Goal: Transaction & Acquisition: Purchase product/service

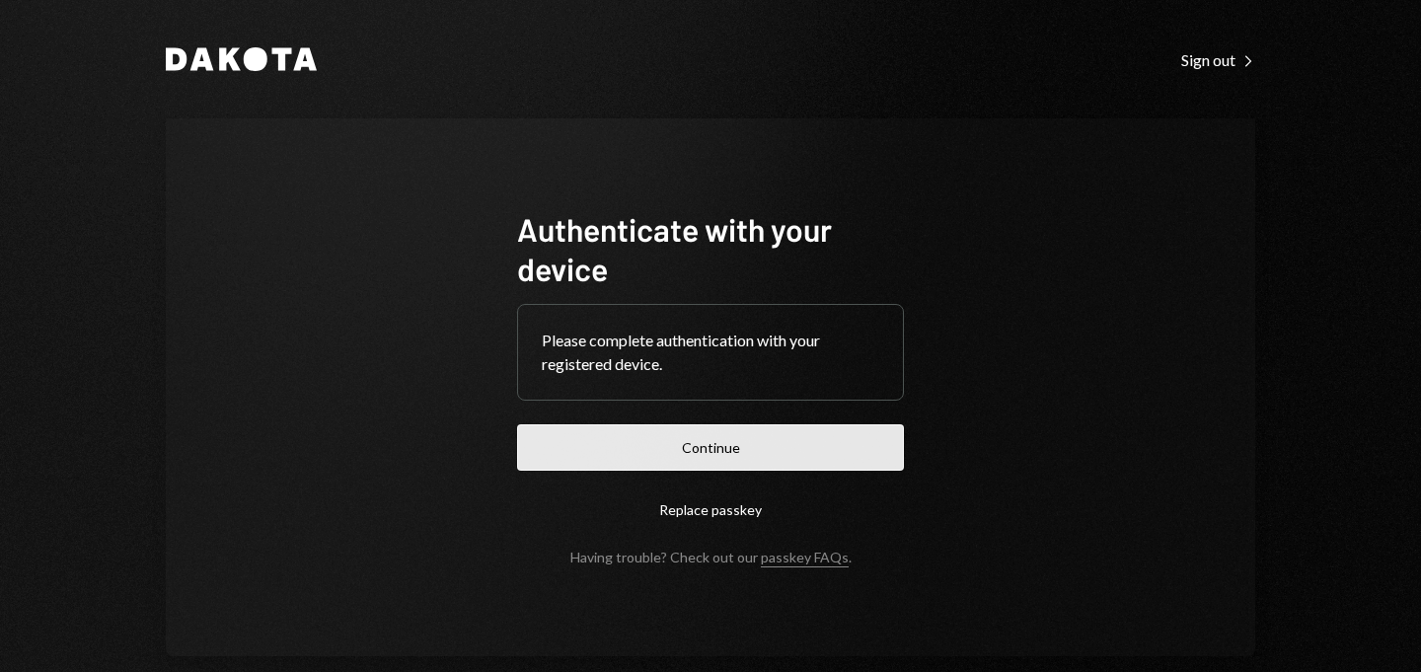
click at [805, 451] on button "Continue" at bounding box center [710, 447] width 387 height 46
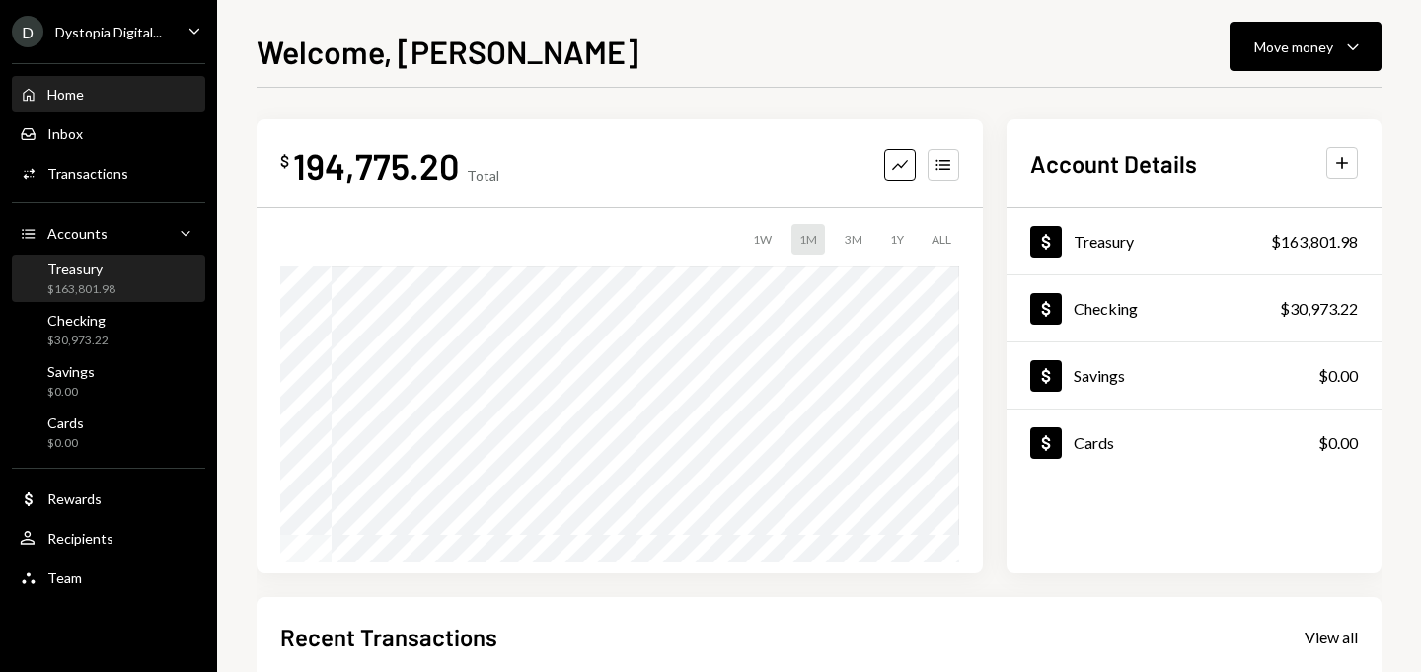
click at [87, 279] on div "Treasury $163,801.98" at bounding box center [81, 280] width 68 height 38
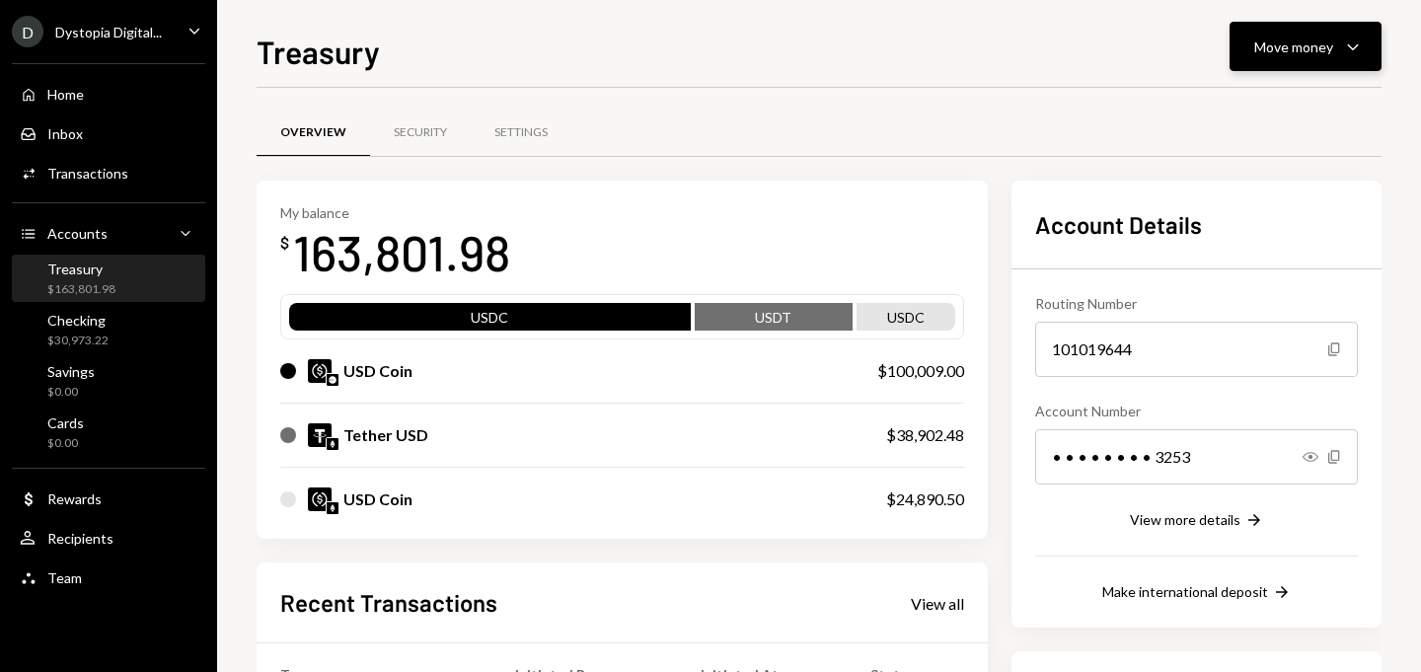
click at [1285, 38] on div "Move money" at bounding box center [1293, 47] width 79 height 21
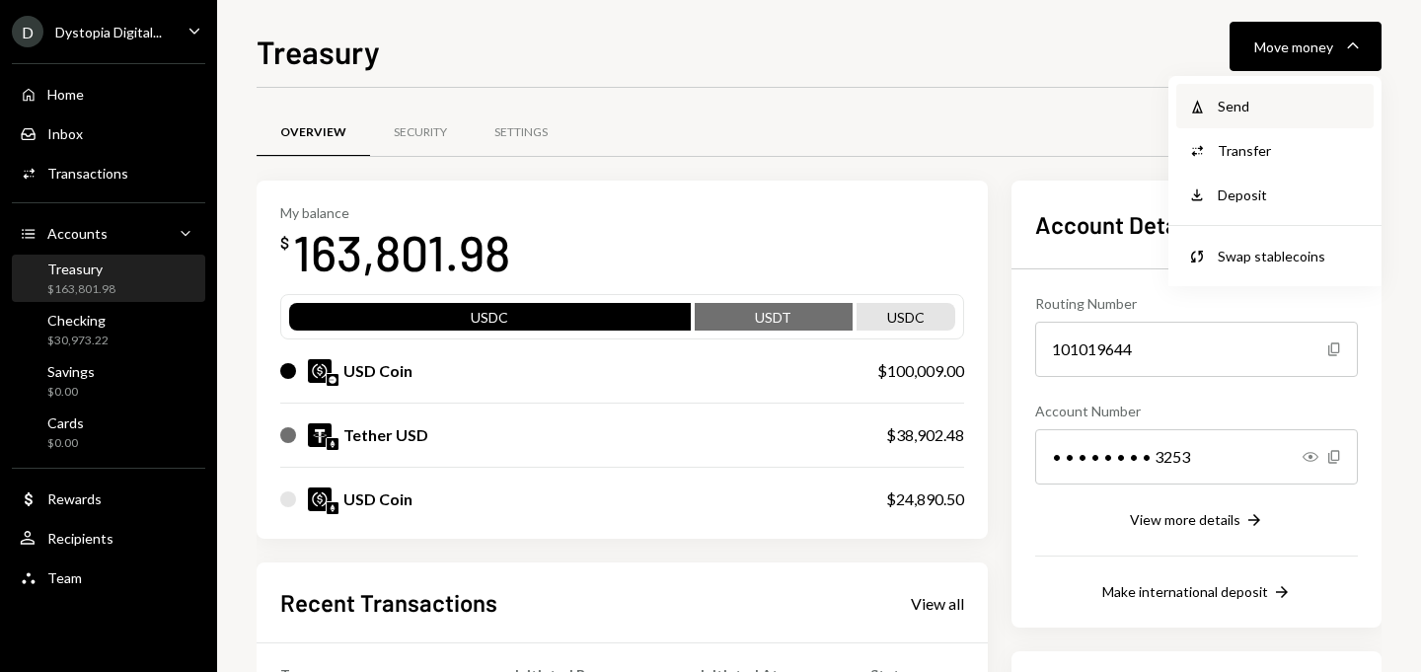
click at [1239, 111] on div "Send" at bounding box center [1290, 106] width 144 height 21
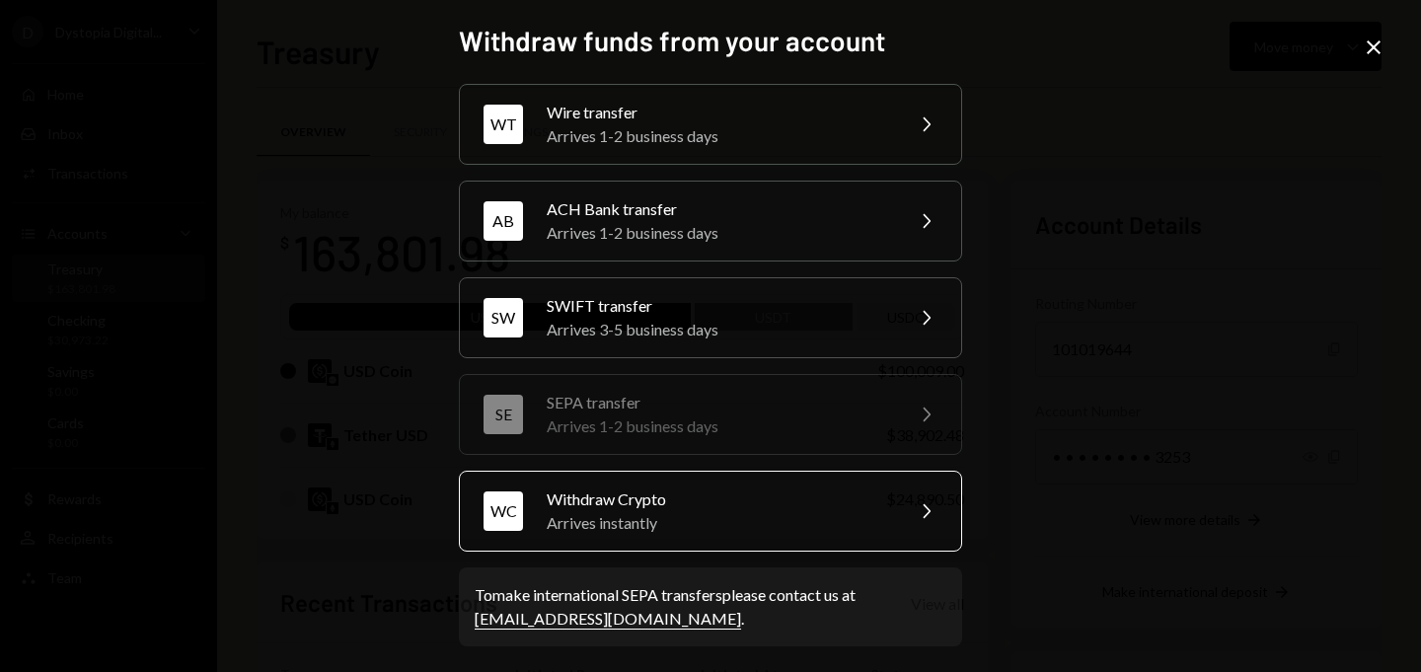
click at [734, 519] on div "Arrives instantly" at bounding box center [718, 523] width 343 height 24
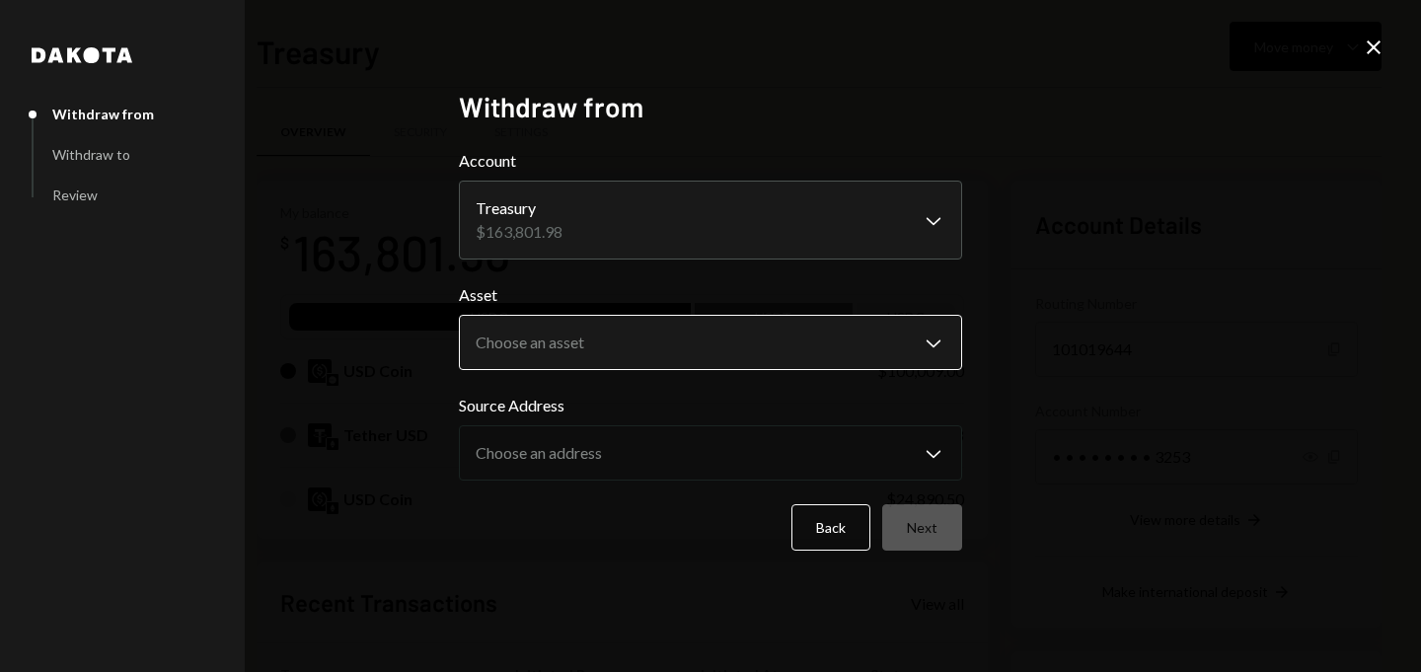
click at [623, 335] on body "D Dystopia Digital... Caret Down Home Home Inbox Inbox Activities Transactions …" at bounding box center [710, 336] width 1421 height 672
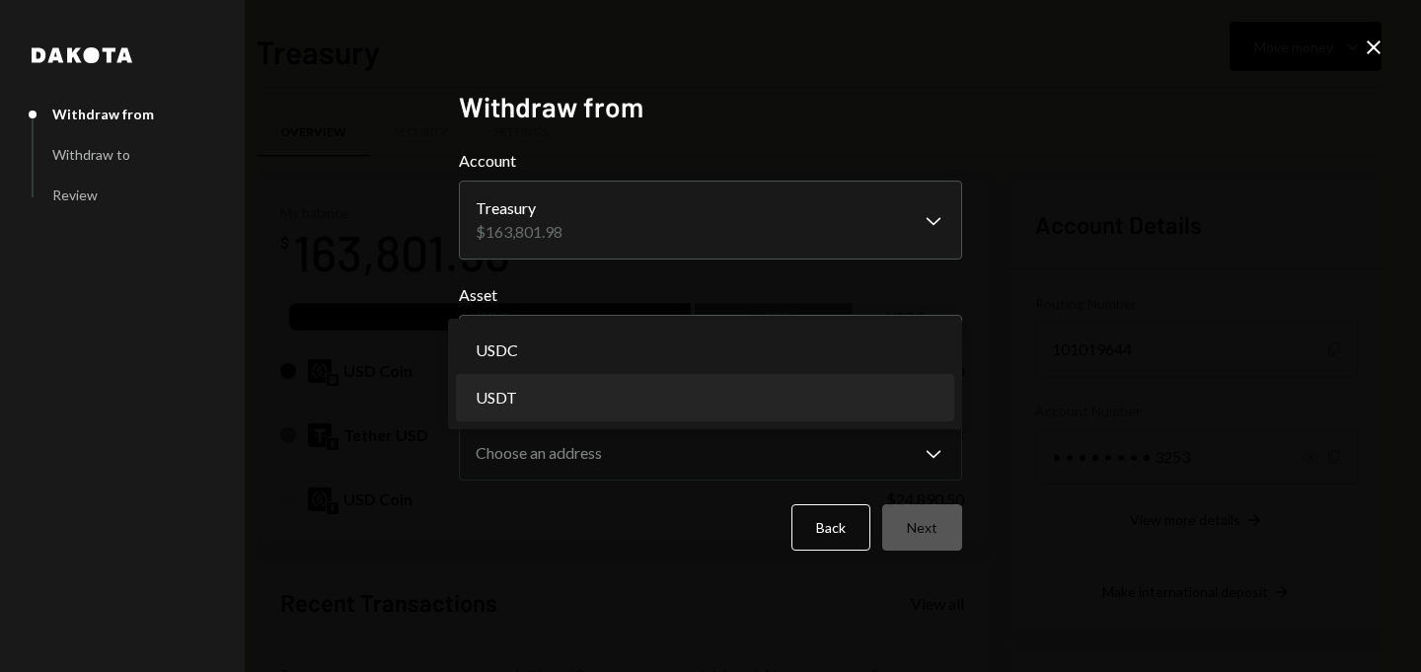
select select "****"
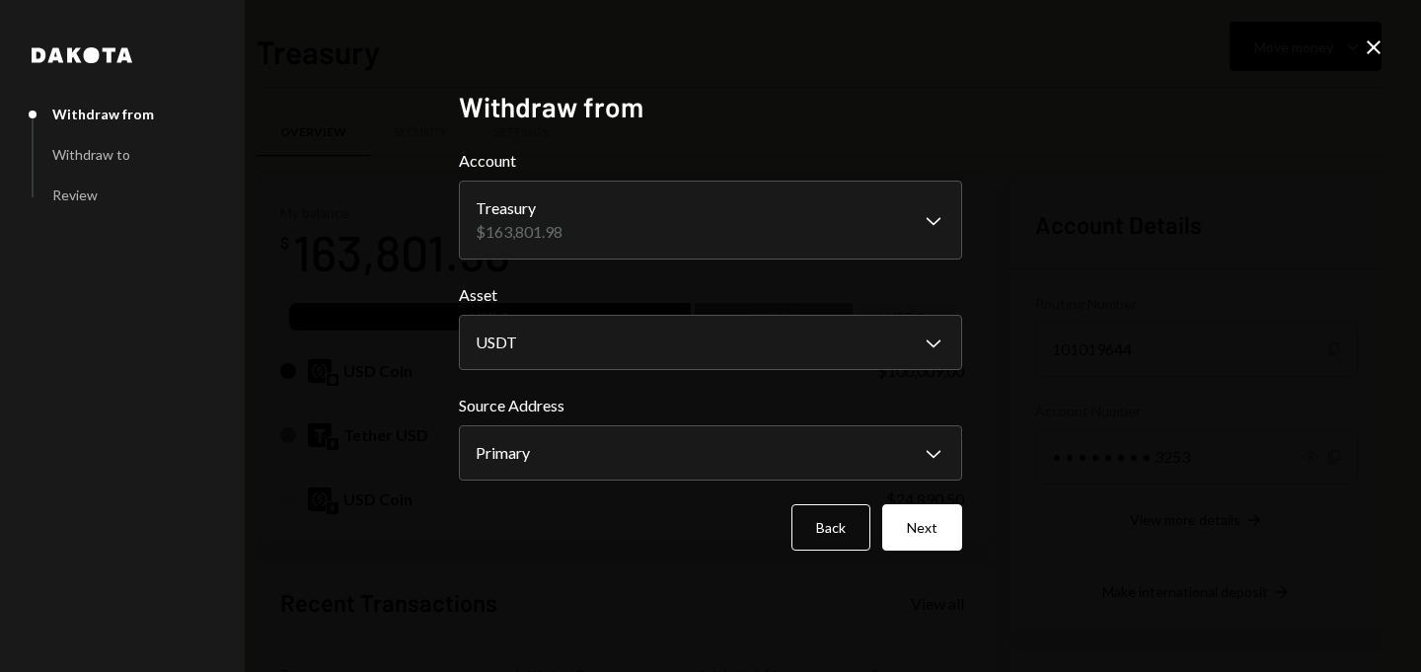
click at [1375, 59] on div "Close" at bounding box center [1374, 49] width 24 height 27
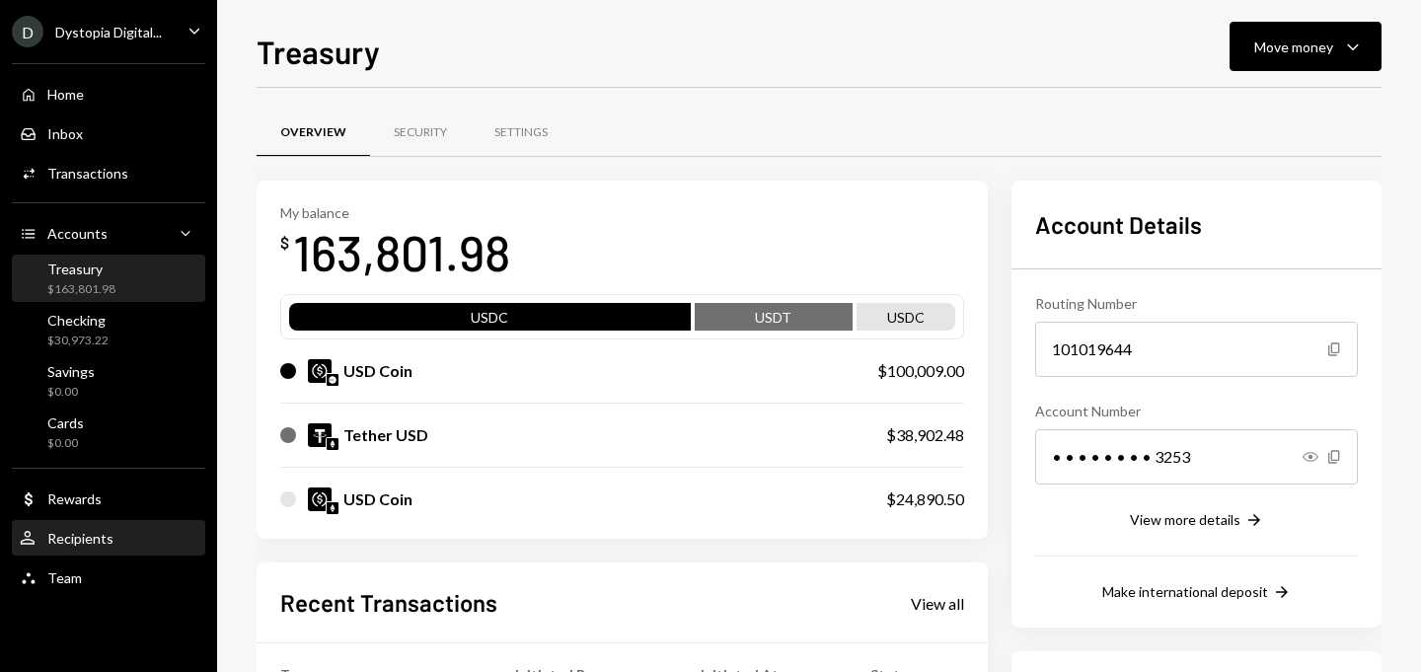
click at [77, 548] on div "User Recipients" at bounding box center [109, 539] width 178 height 34
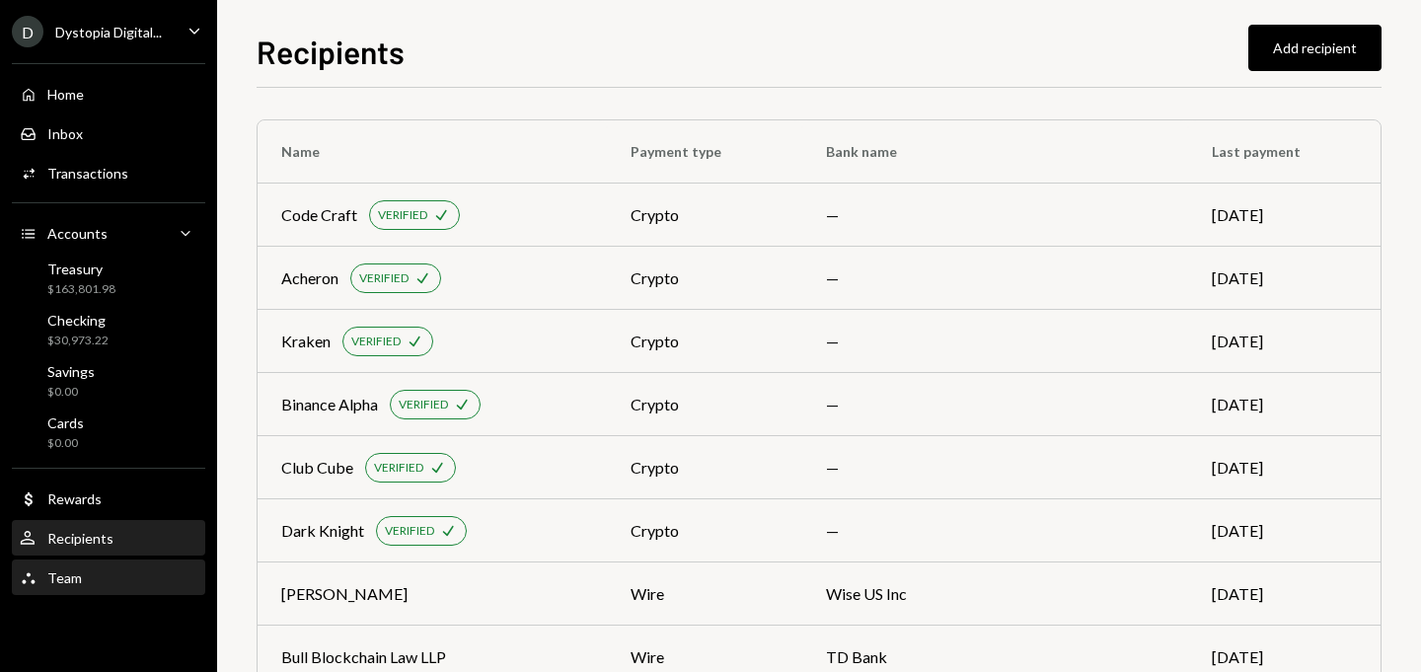
click at [99, 564] on div "Team Team" at bounding box center [109, 579] width 178 height 34
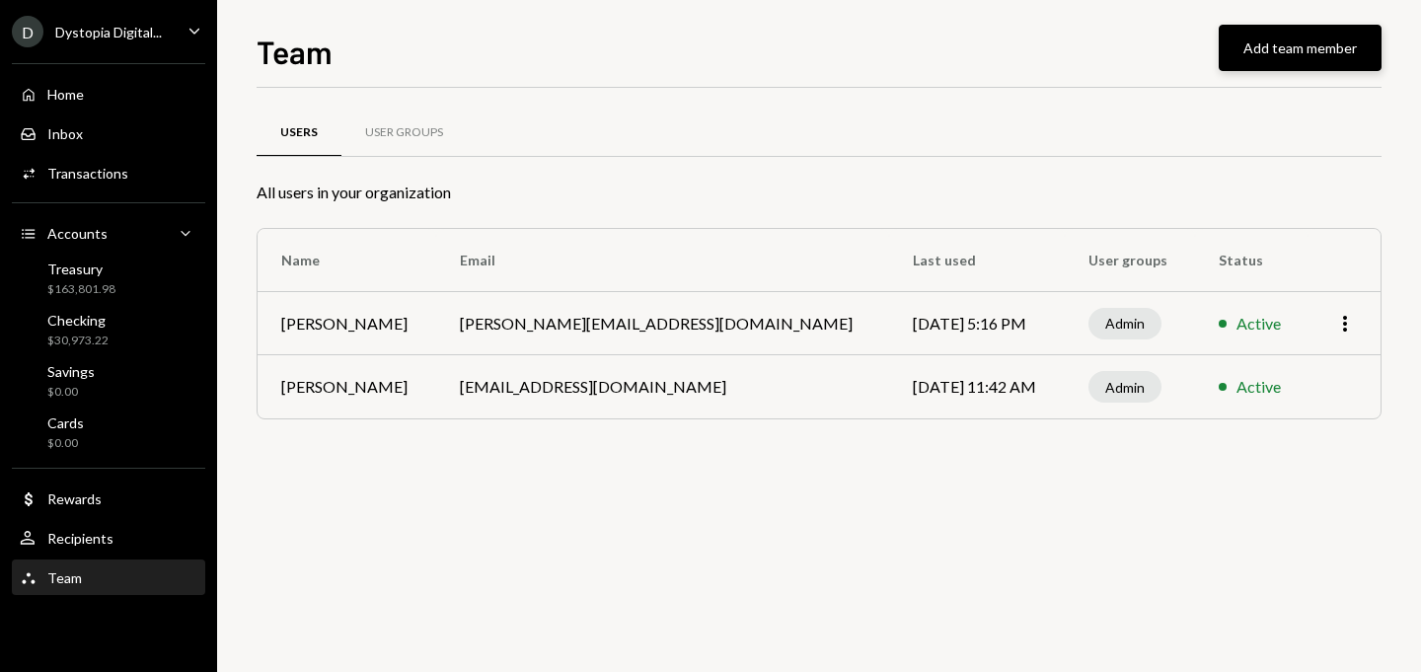
click at [1316, 44] on button "Add team member" at bounding box center [1300, 48] width 163 height 46
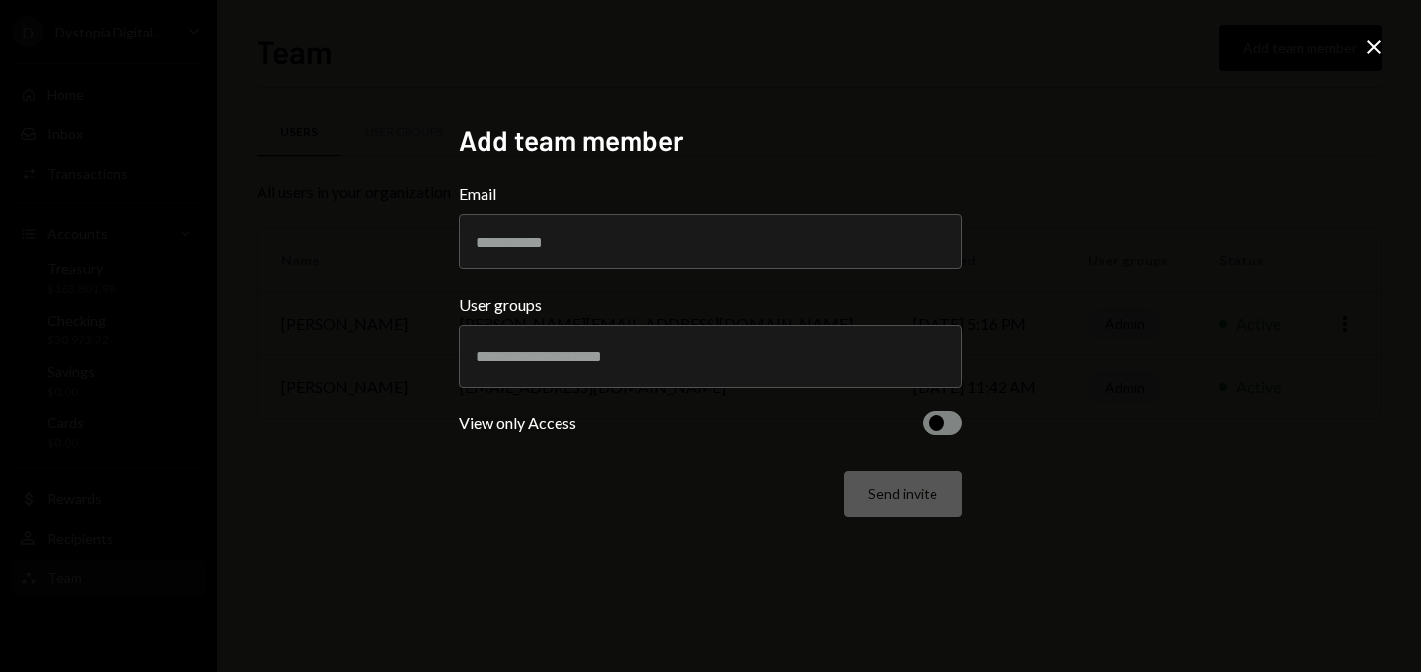
click at [1375, 49] on icon "Close" at bounding box center [1374, 48] width 24 height 24
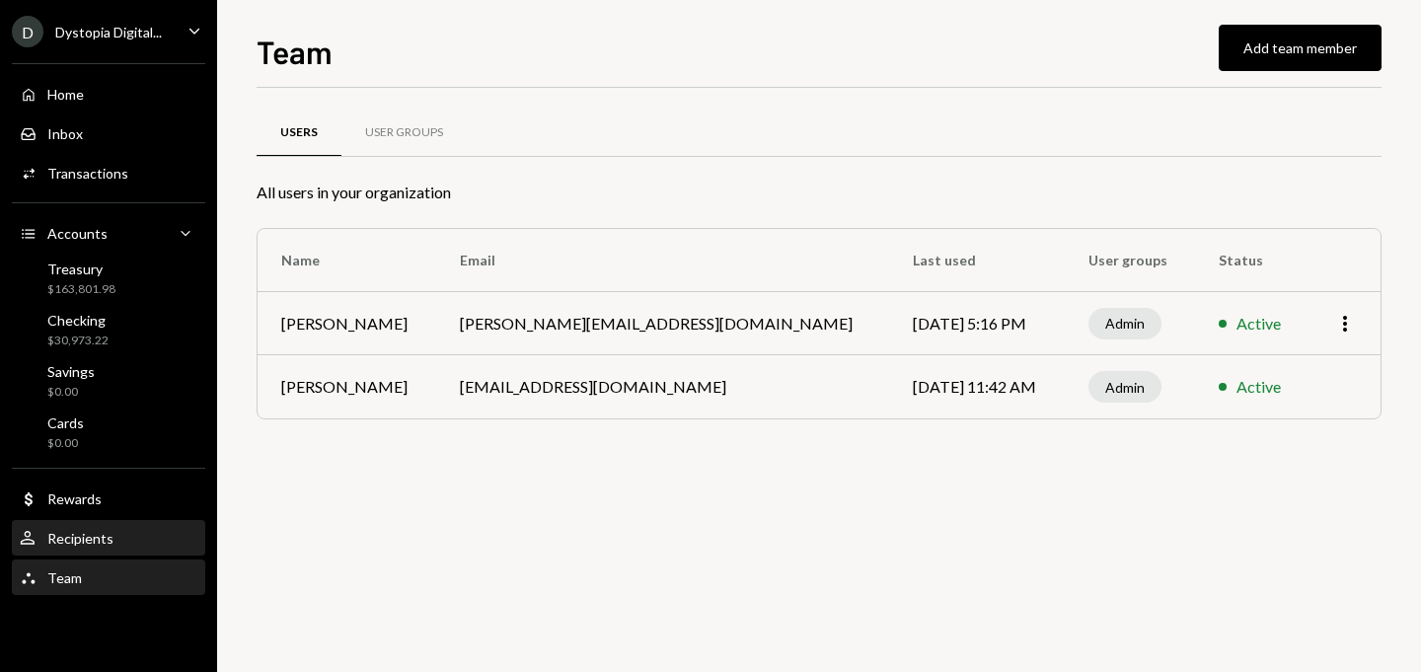
click at [79, 539] on div "Recipients" at bounding box center [80, 538] width 66 height 17
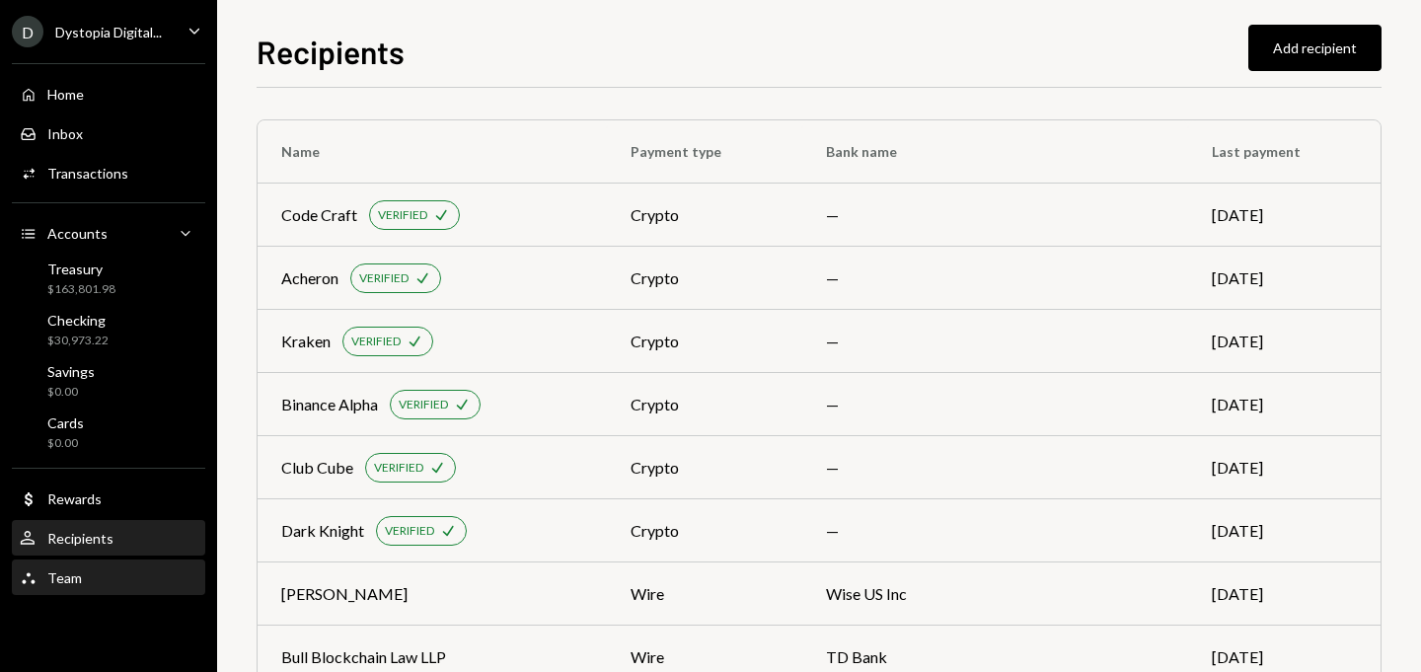
click at [80, 571] on div "Team Team" at bounding box center [109, 578] width 178 height 18
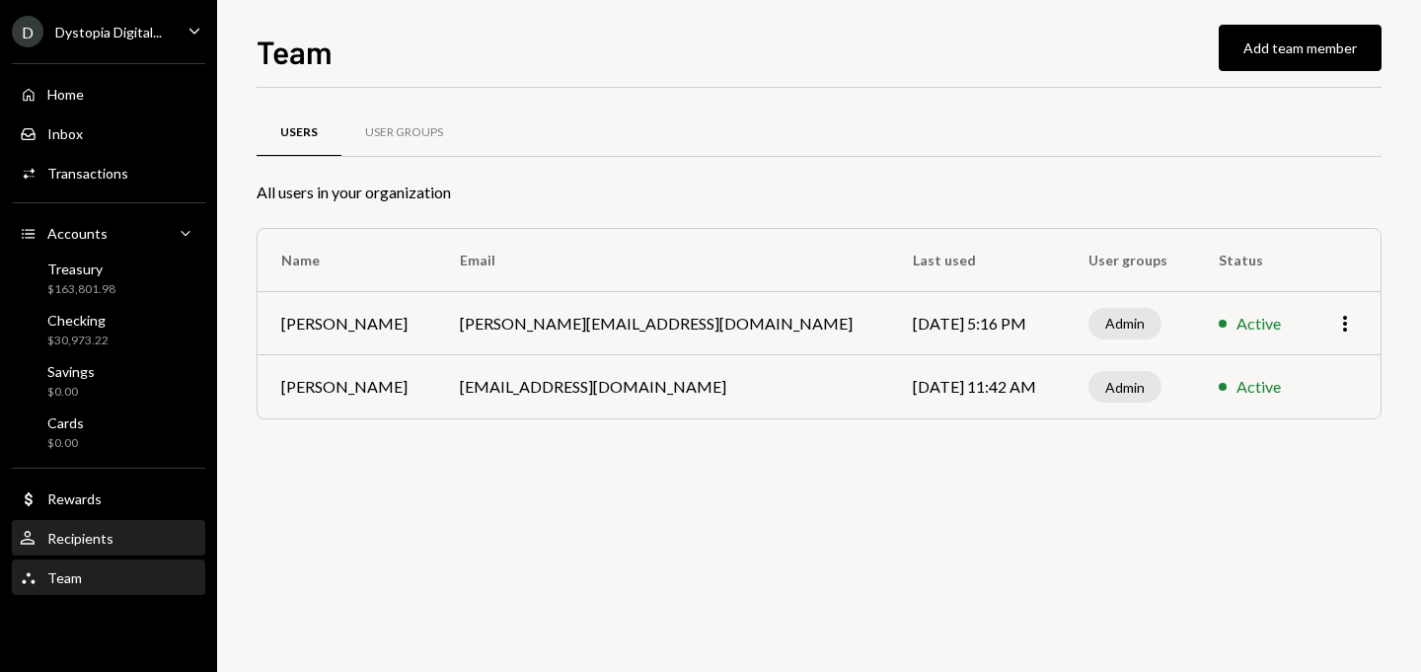
click at [111, 541] on div "User Recipients" at bounding box center [109, 539] width 178 height 18
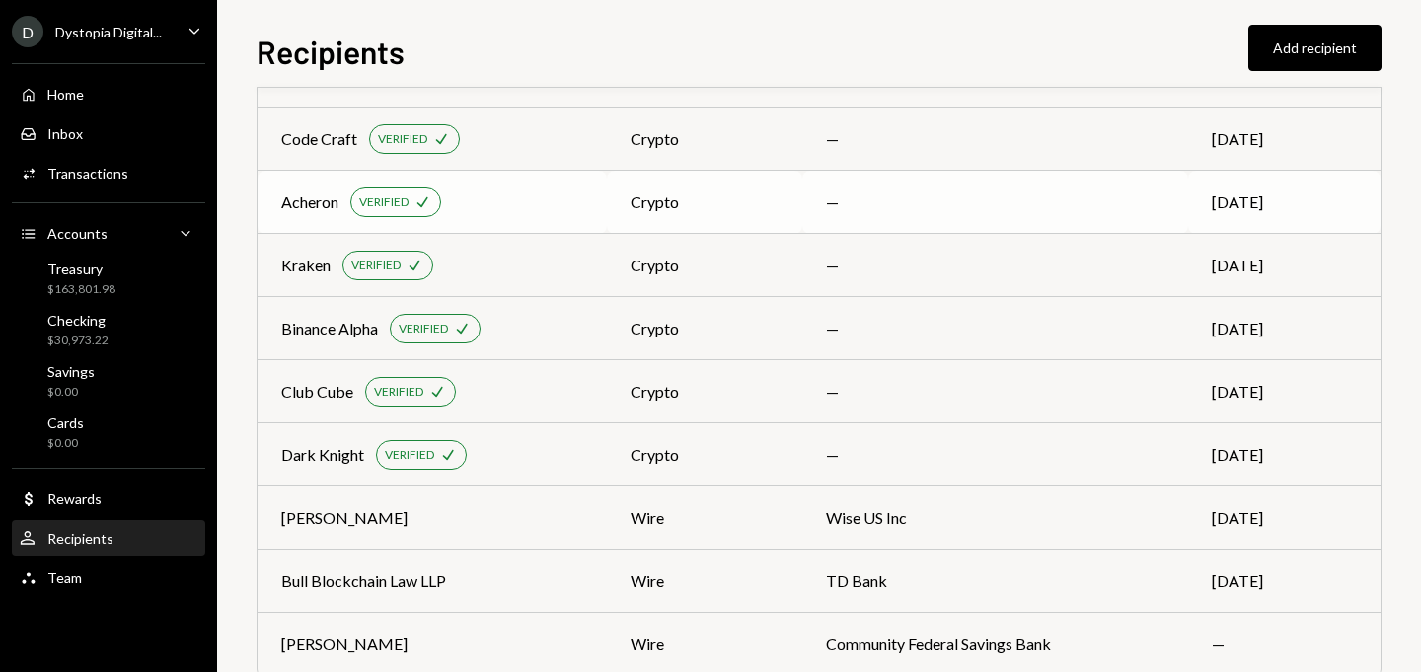
scroll to position [41, 0]
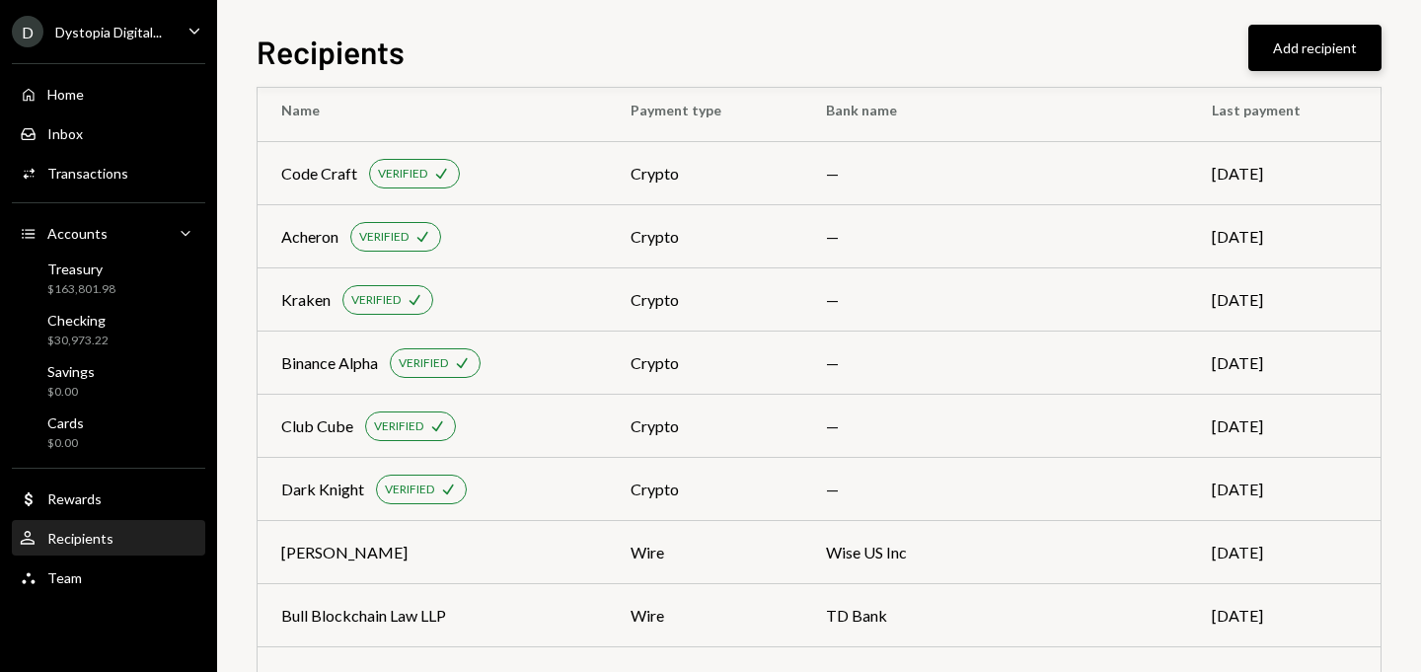
click at [1306, 32] on button "Add recipient" at bounding box center [1315, 48] width 133 height 46
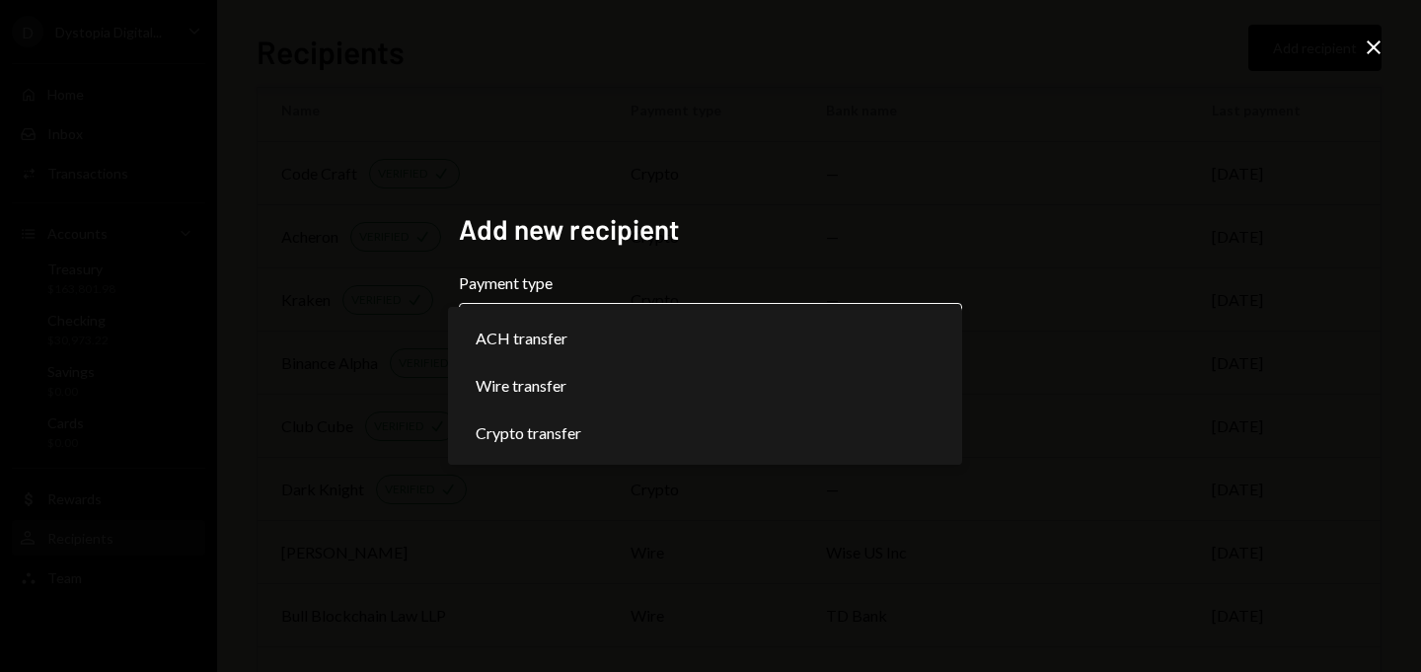
click at [704, 325] on body "**********" at bounding box center [710, 336] width 1421 height 672
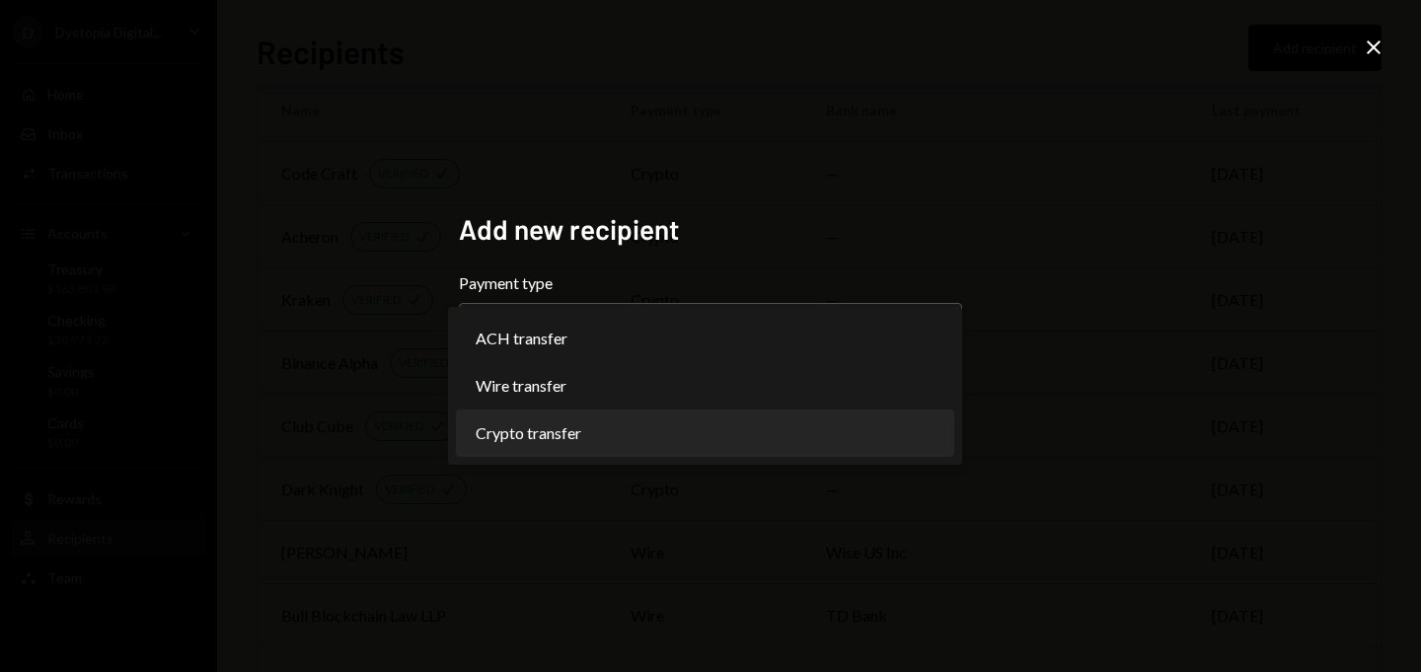
select select "******"
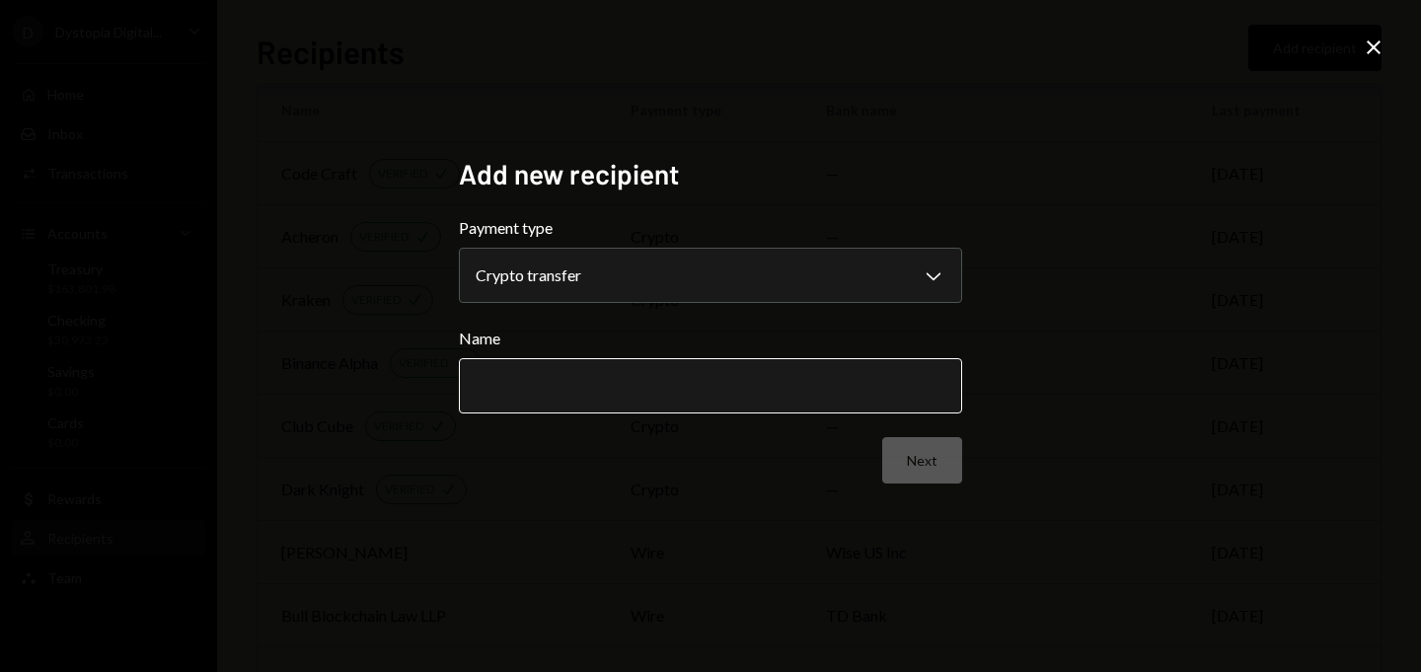
click at [604, 387] on input "Name" at bounding box center [710, 385] width 503 height 55
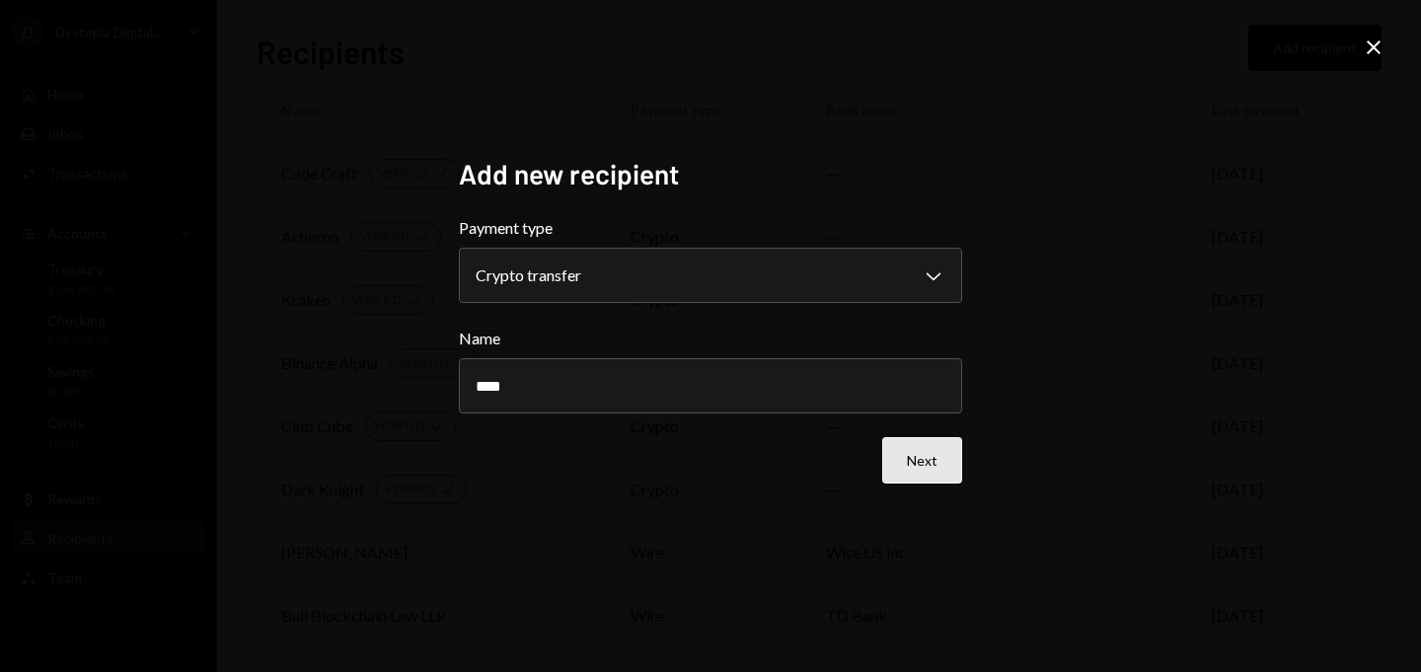
type input "****"
click at [916, 452] on button "Next" at bounding box center [922, 460] width 80 height 46
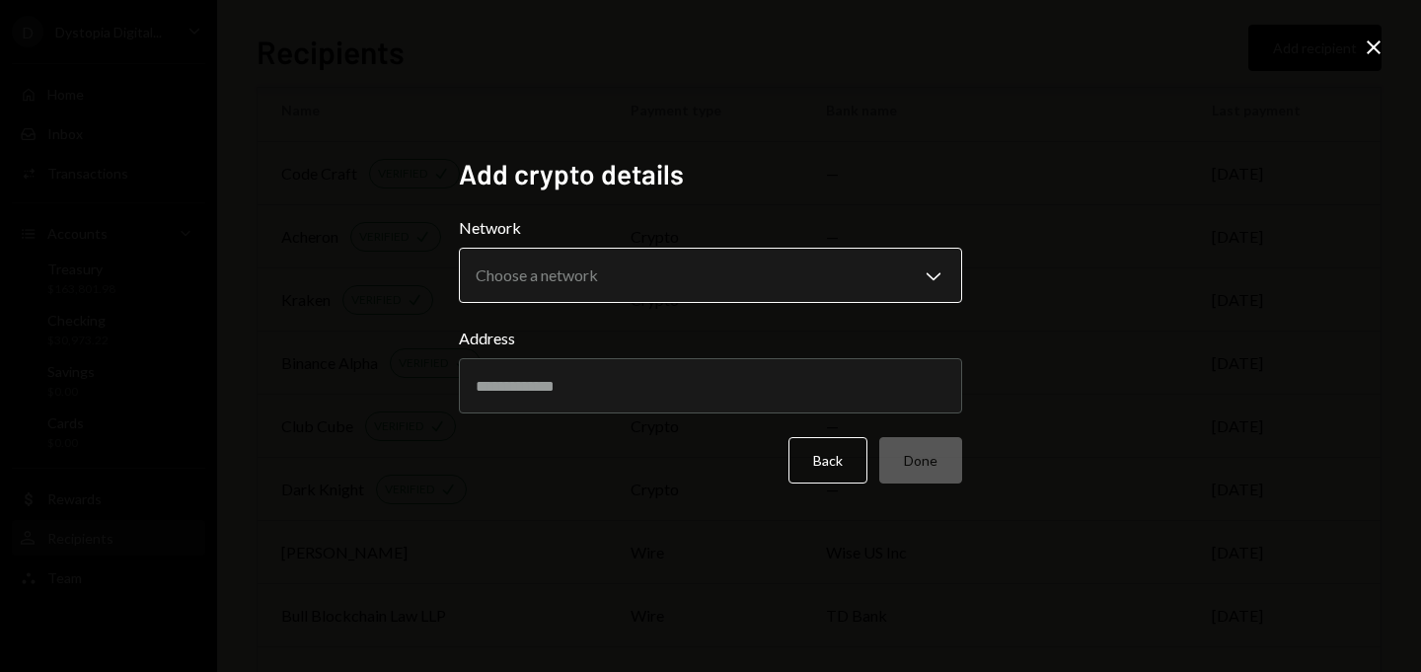
click at [742, 287] on body "D Dystopia Digital... Caret Down Home Home Inbox Inbox Activities Transactions …" at bounding box center [710, 336] width 1421 height 672
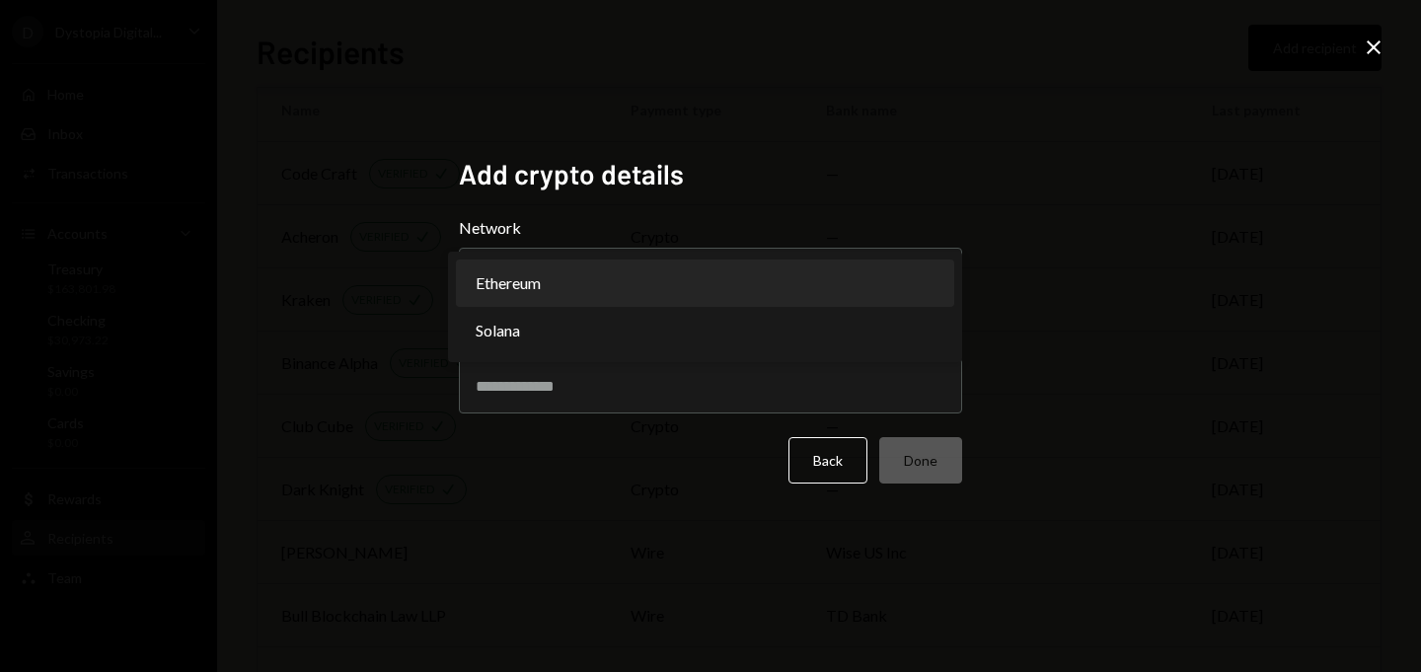
select select "**********"
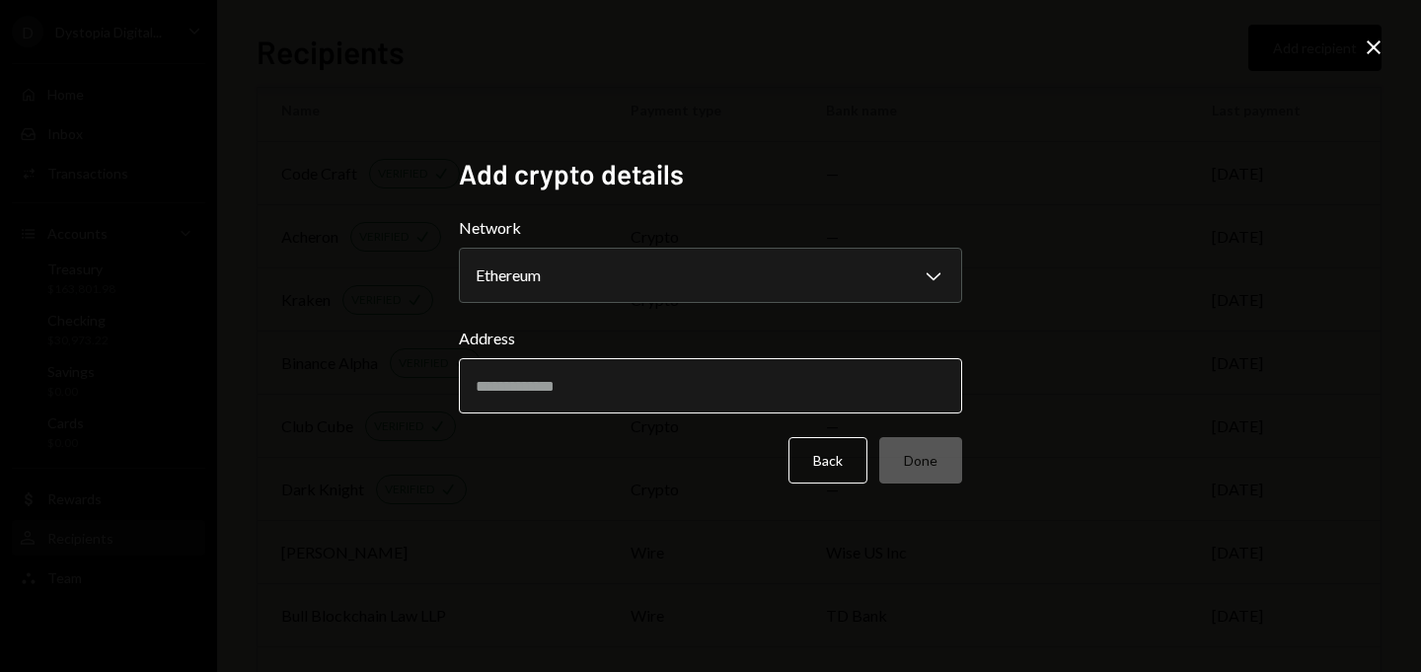
click at [614, 375] on input "Address" at bounding box center [710, 385] width 503 height 55
paste input "**********"
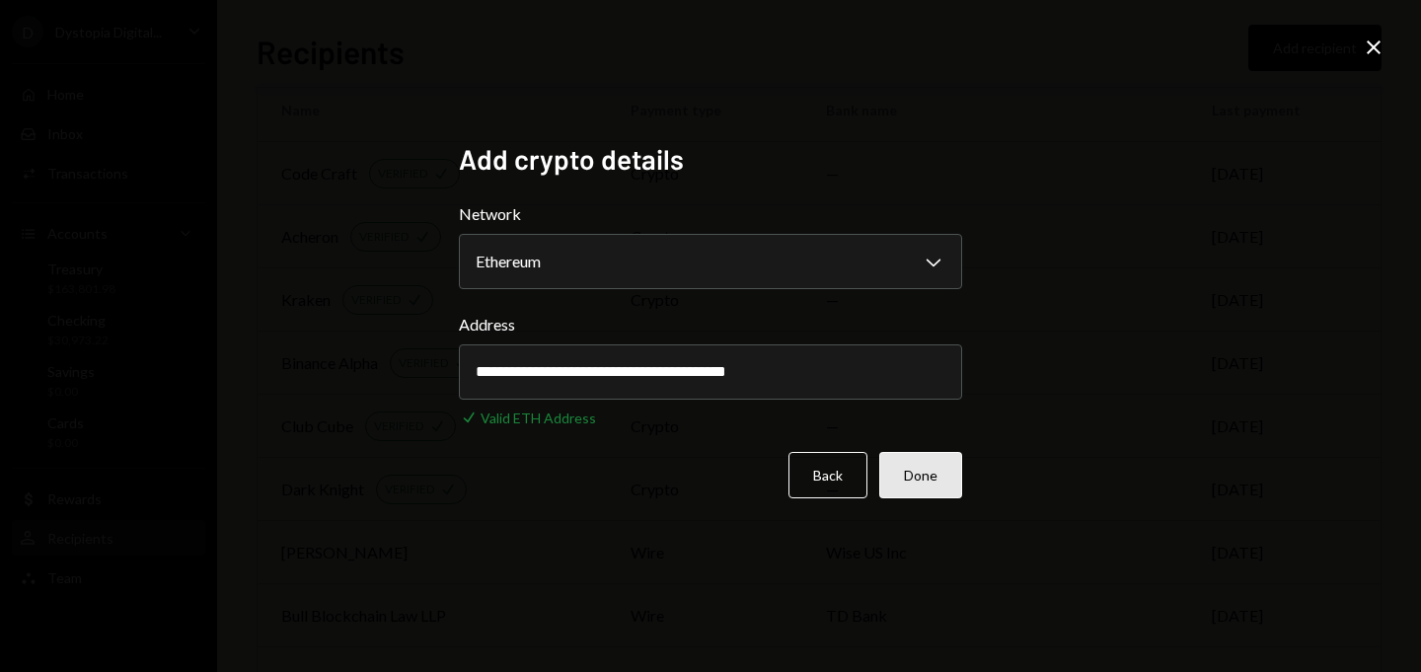
type input "**********"
click at [926, 464] on button "Done" at bounding box center [920, 475] width 83 height 46
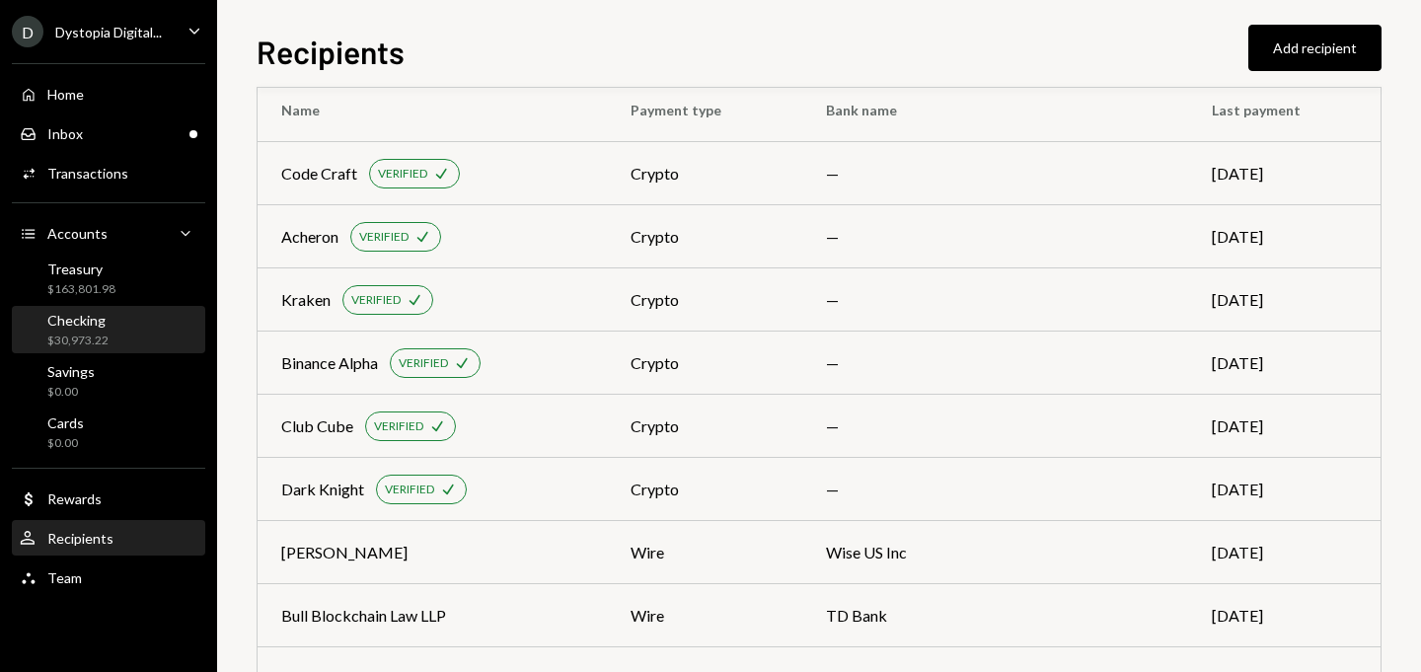
click at [114, 323] on div "Checking $30,973.22" at bounding box center [109, 331] width 178 height 38
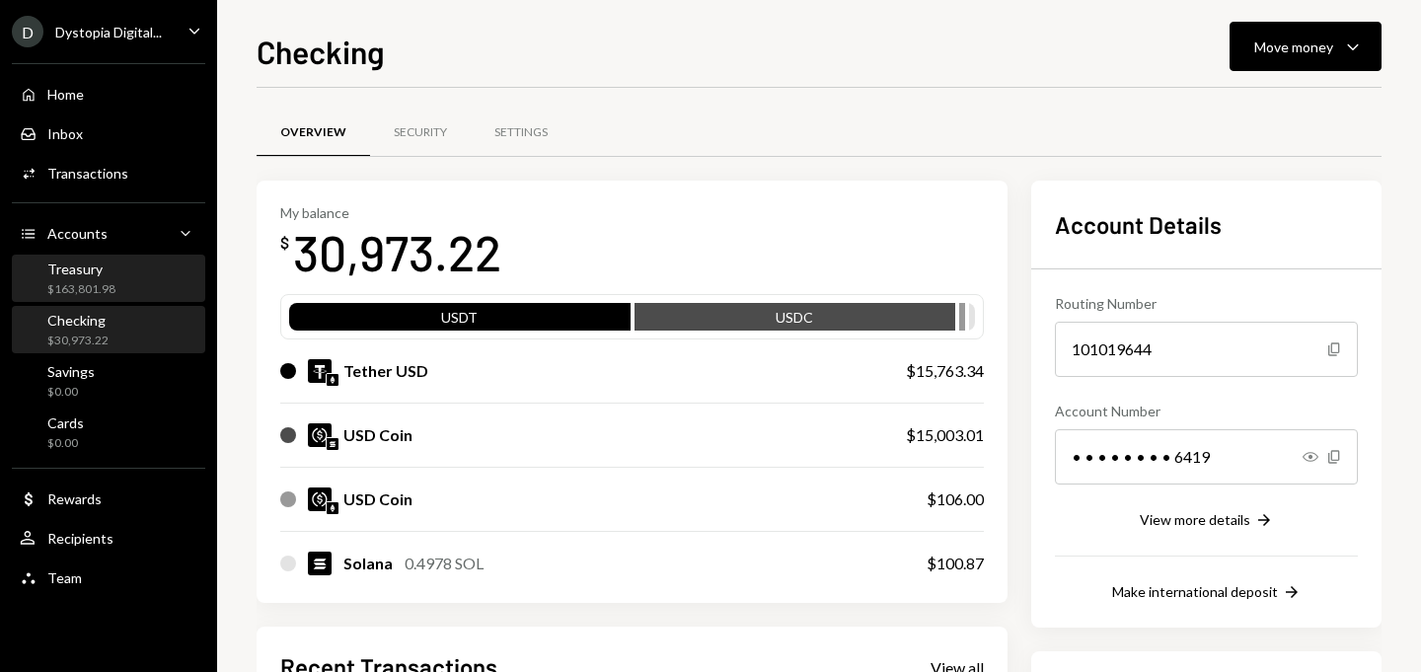
click at [107, 292] on div "$163,801.98" at bounding box center [81, 289] width 68 height 17
click at [142, 289] on div "Treasury $163,801.98" at bounding box center [109, 280] width 178 height 38
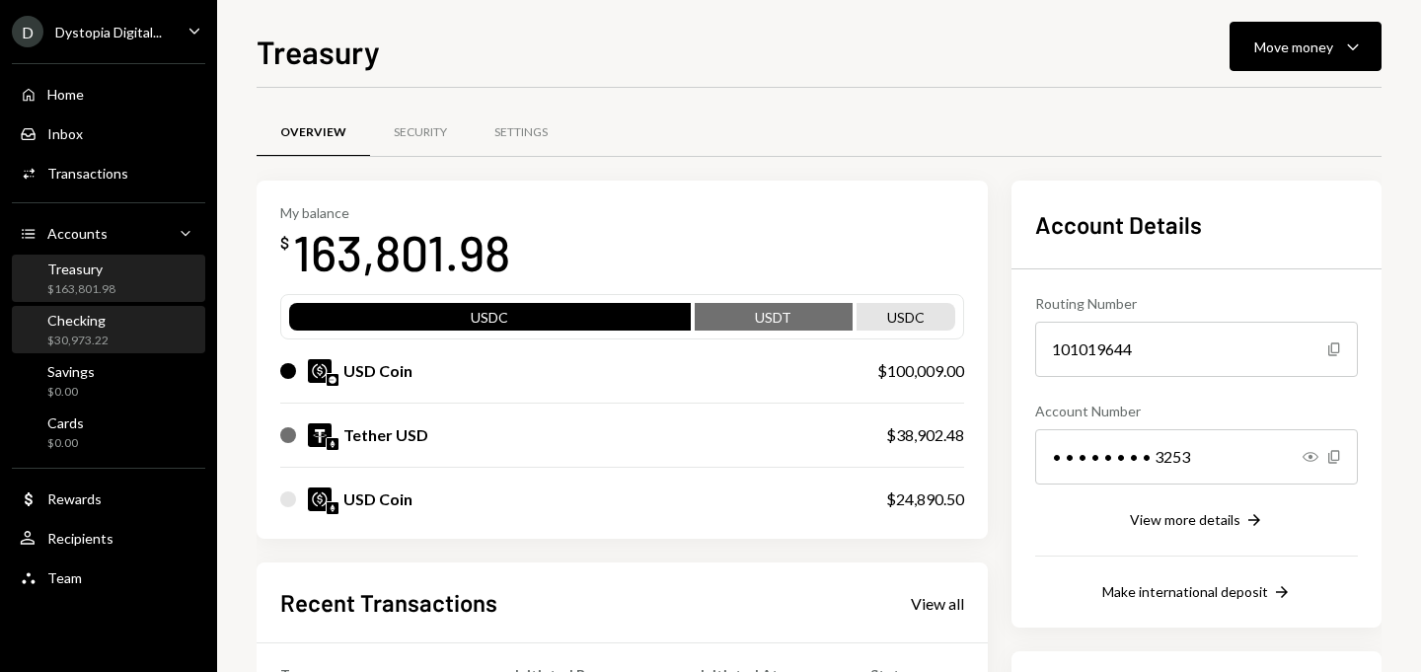
click at [144, 333] on div "Checking $30,973.22" at bounding box center [109, 331] width 178 height 38
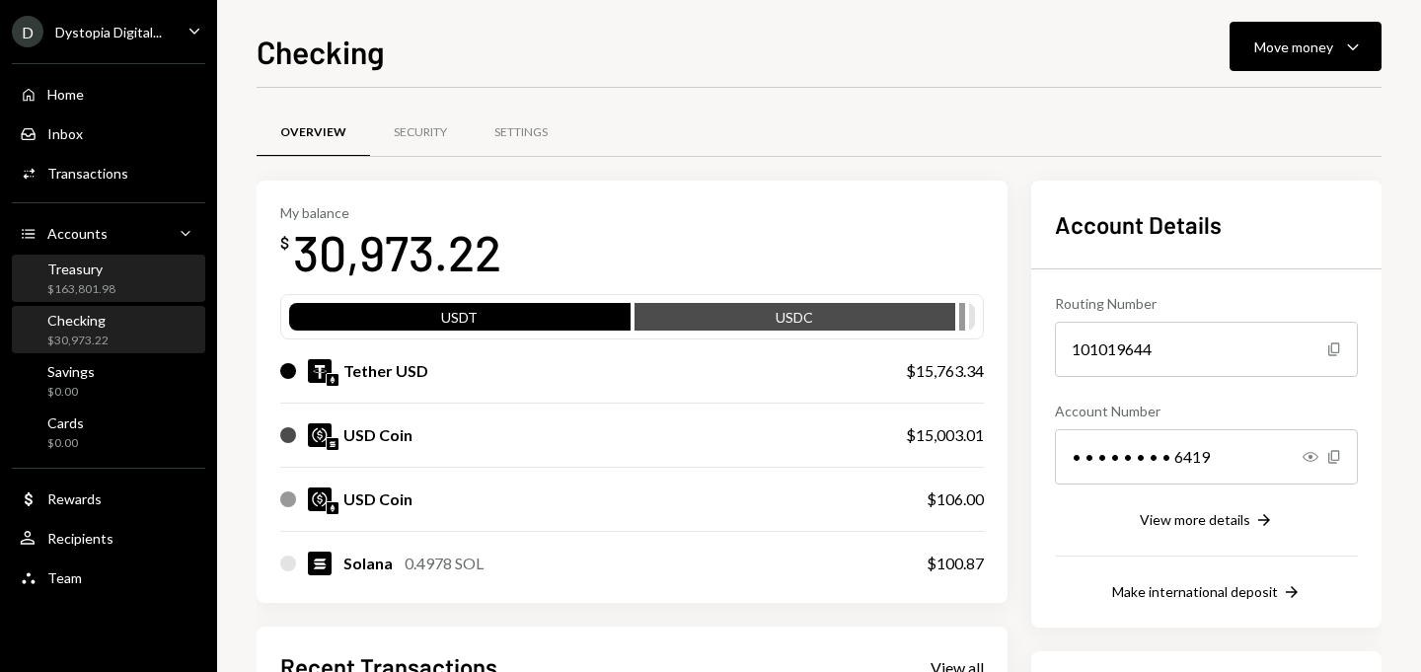
click at [116, 292] on div "Treasury $163,801.98" at bounding box center [109, 280] width 178 height 38
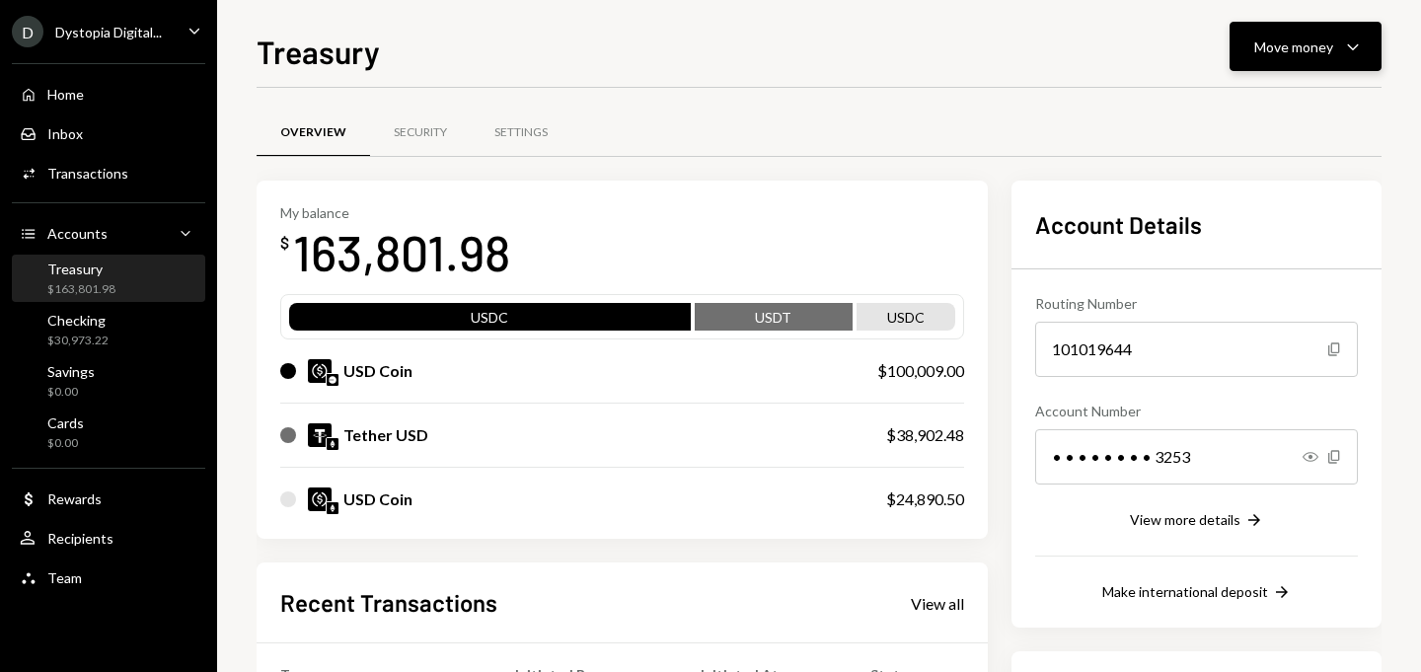
click at [1332, 25] on button "Move money Caret Down" at bounding box center [1306, 46] width 152 height 49
click at [662, 446] on div "Tether USD" at bounding box center [563, 435] width 567 height 24
click at [113, 331] on div "Checking $30,973.22" at bounding box center [109, 331] width 178 height 38
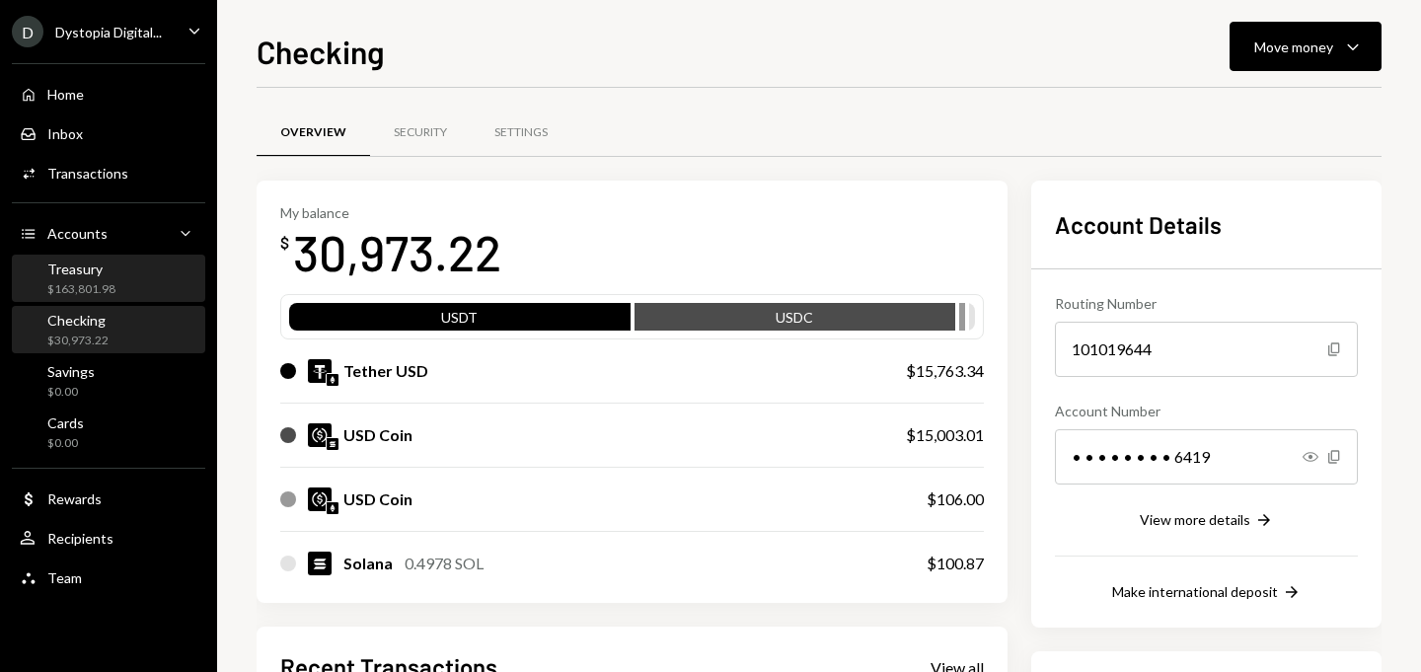
click at [121, 269] on div "Treasury $163,801.98" at bounding box center [109, 280] width 178 height 38
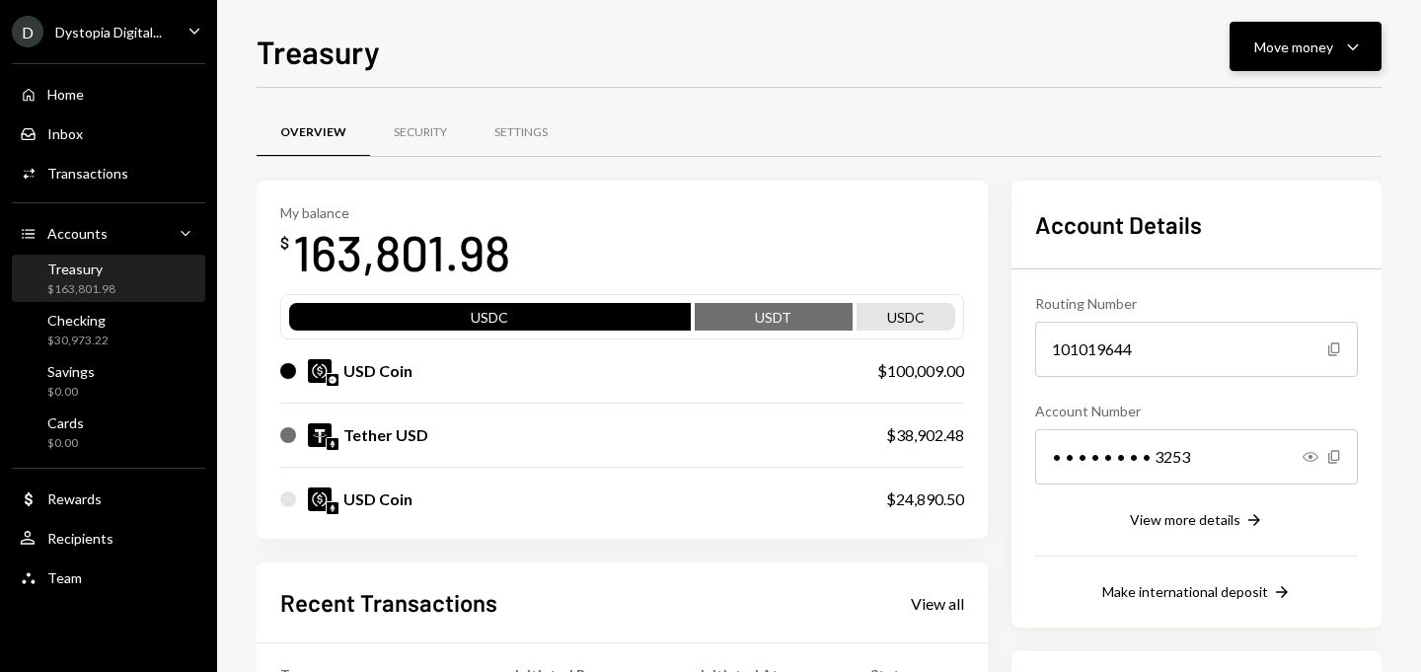
click at [1352, 24] on button "Move money Caret Down" at bounding box center [1306, 46] width 152 height 49
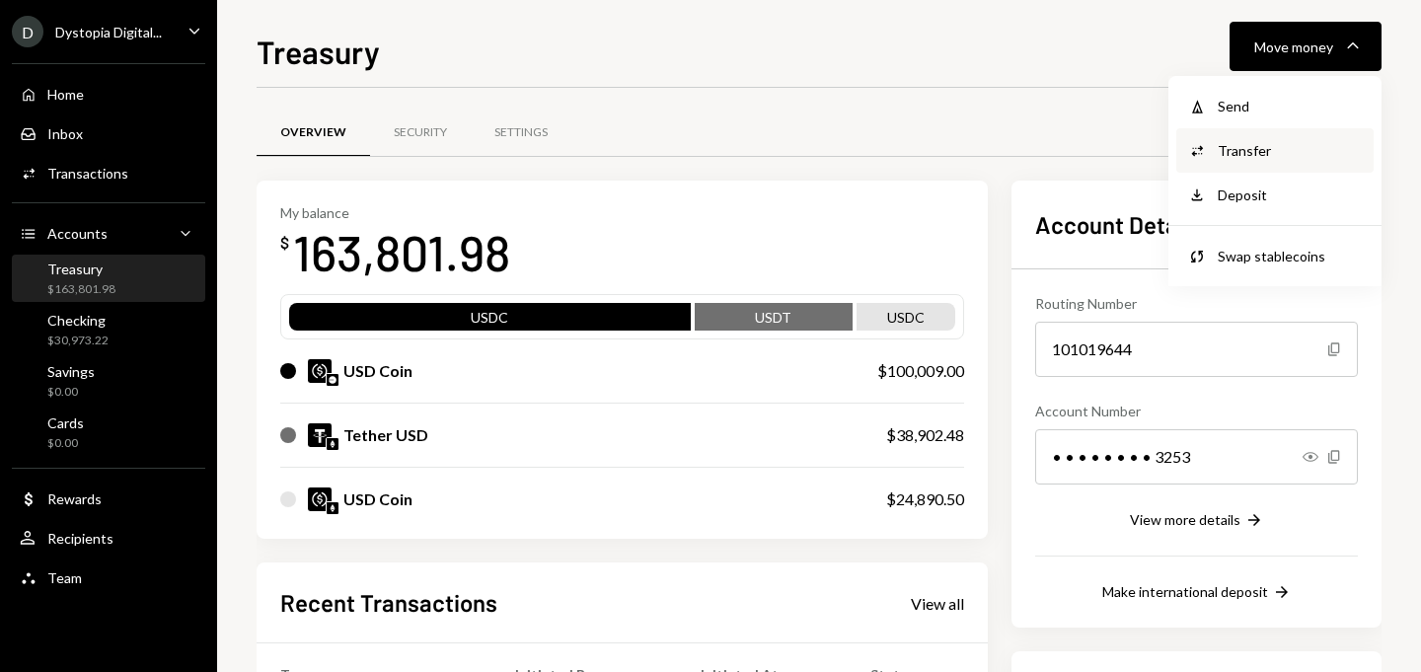
click at [1256, 142] on div "Transfer" at bounding box center [1290, 150] width 144 height 21
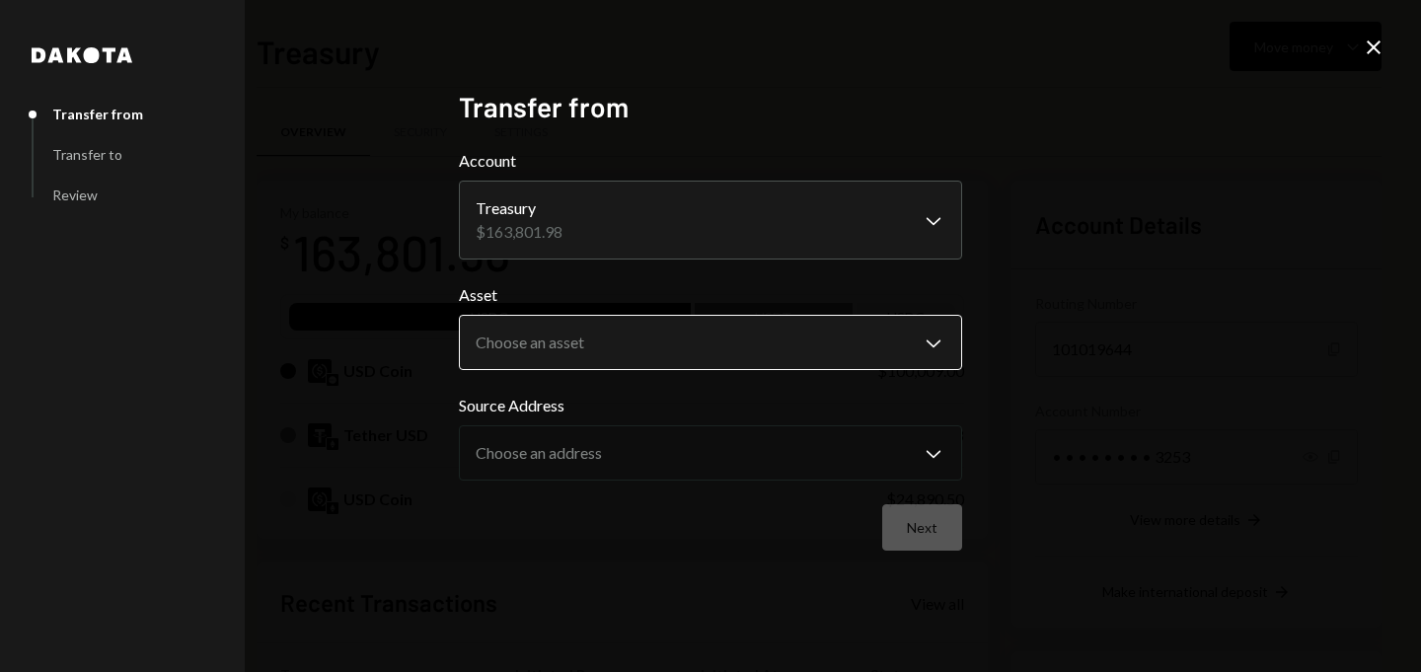
click at [689, 369] on body "D Dystopia Digital... Caret Down Home Home Inbox Inbox Activities Transactions …" at bounding box center [710, 336] width 1421 height 672
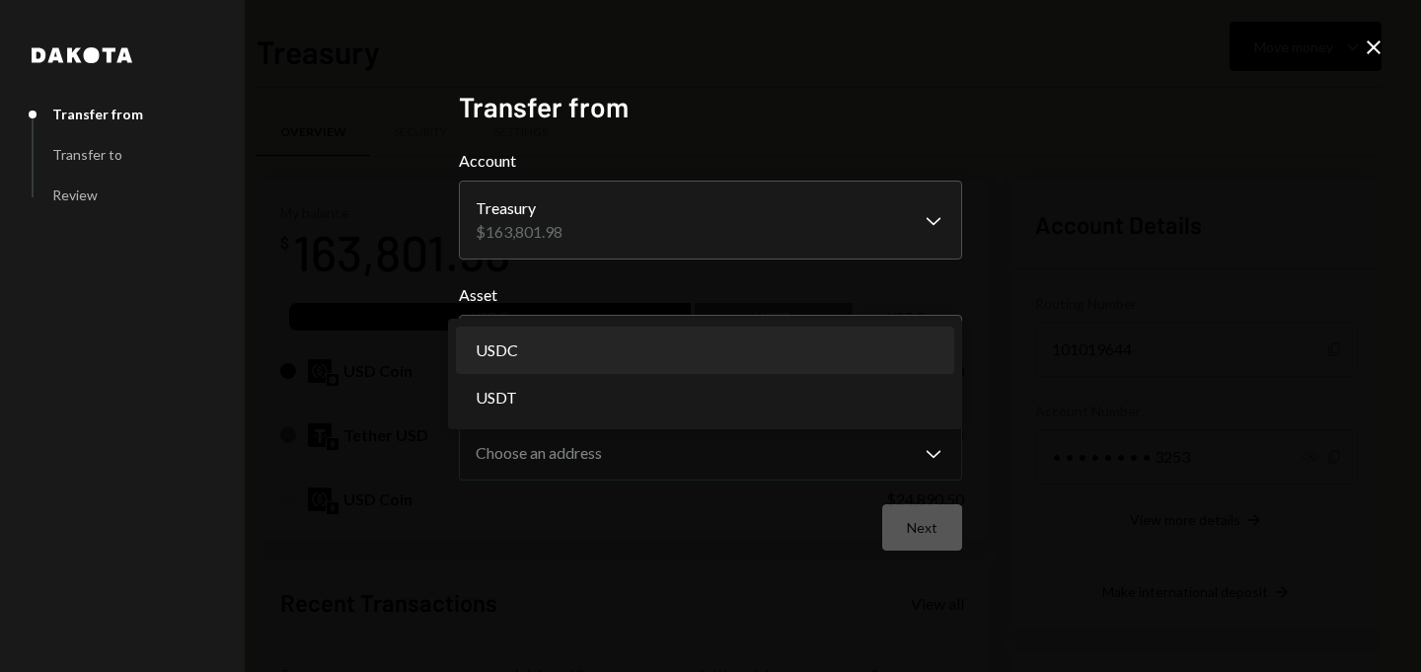
select select "****"
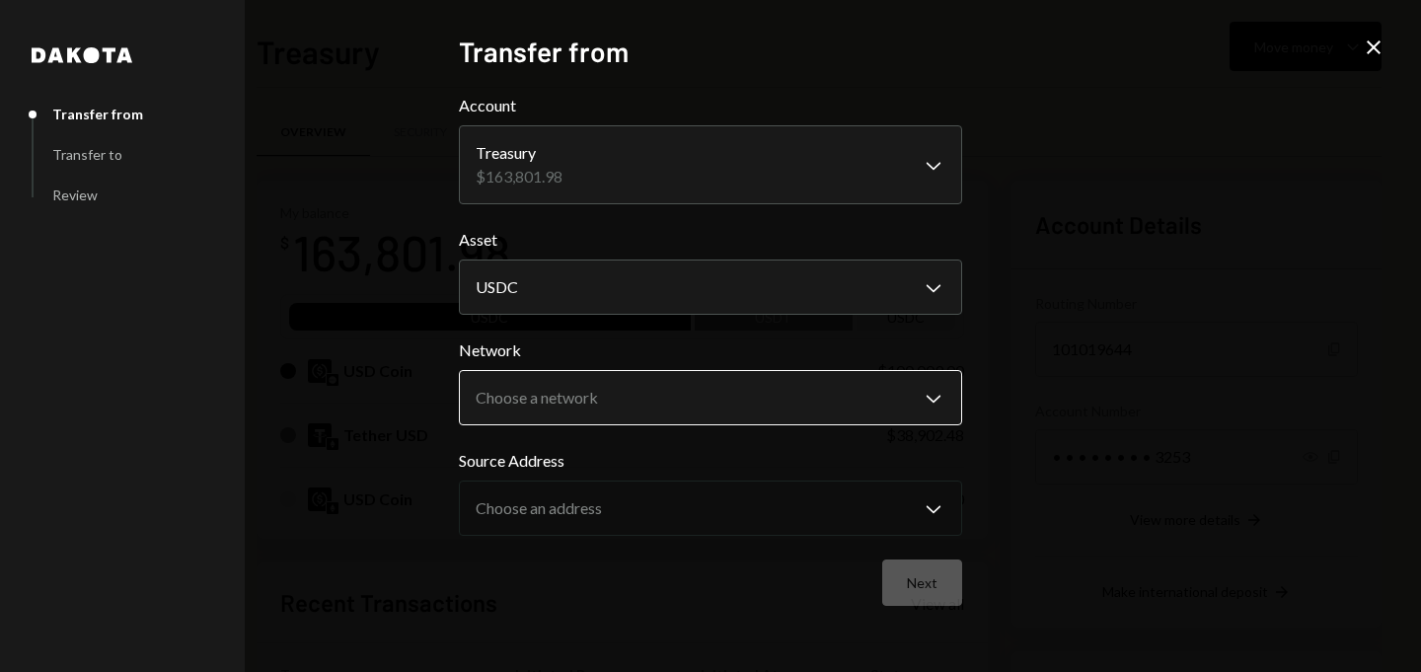
click at [586, 408] on body "D Dystopia Digital... Caret Down Home Home Inbox Inbox Activities Transactions …" at bounding box center [710, 336] width 1421 height 672
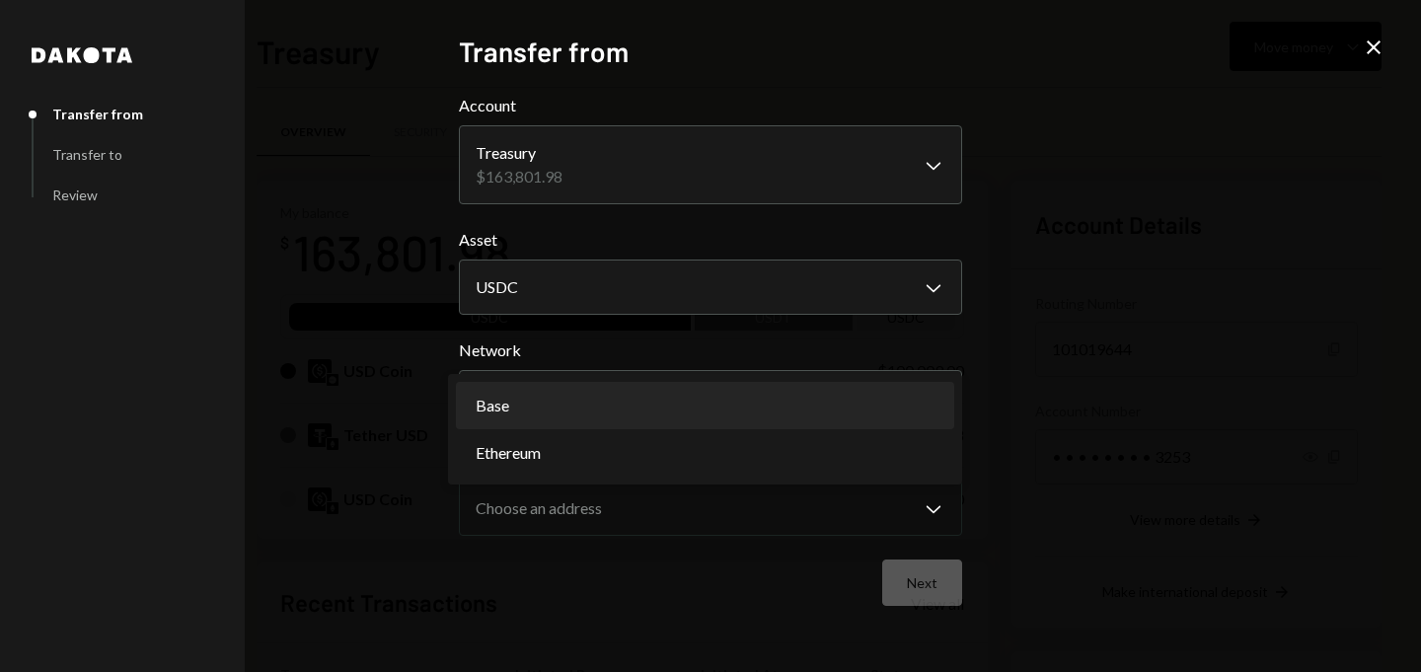
select select "**********"
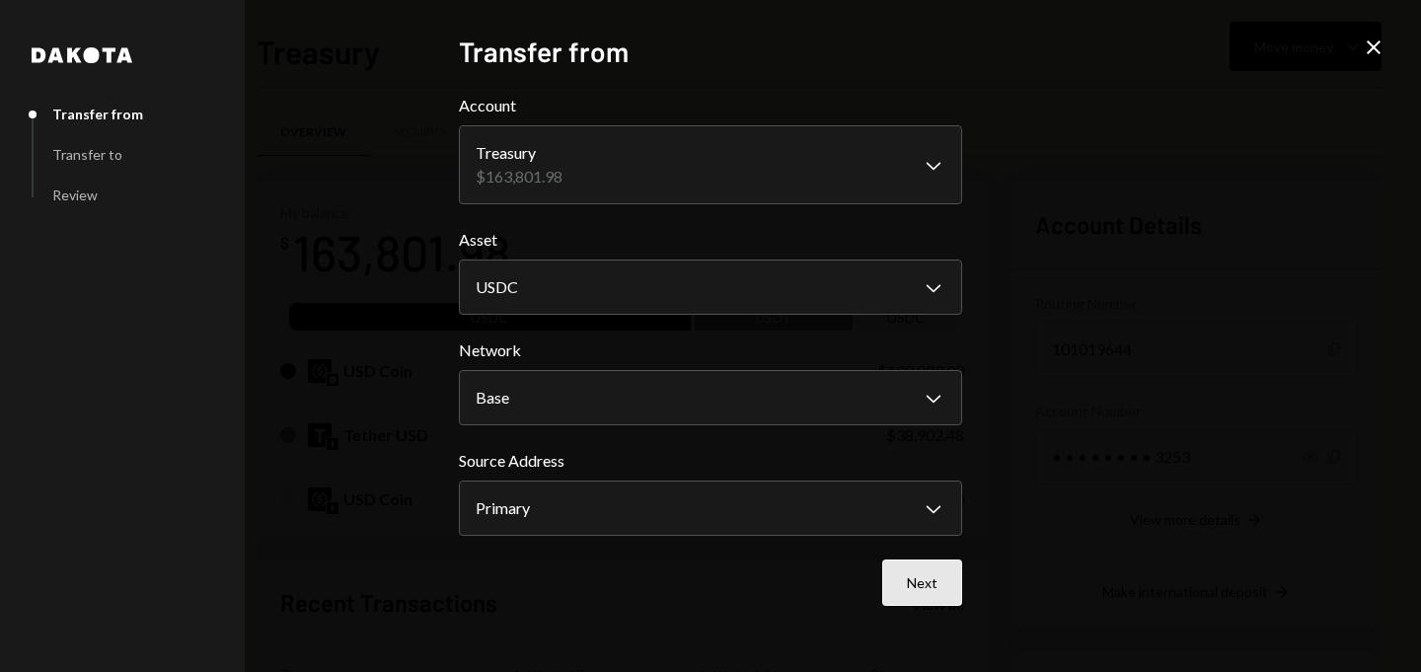
click at [910, 583] on button "Next" at bounding box center [922, 583] width 80 height 46
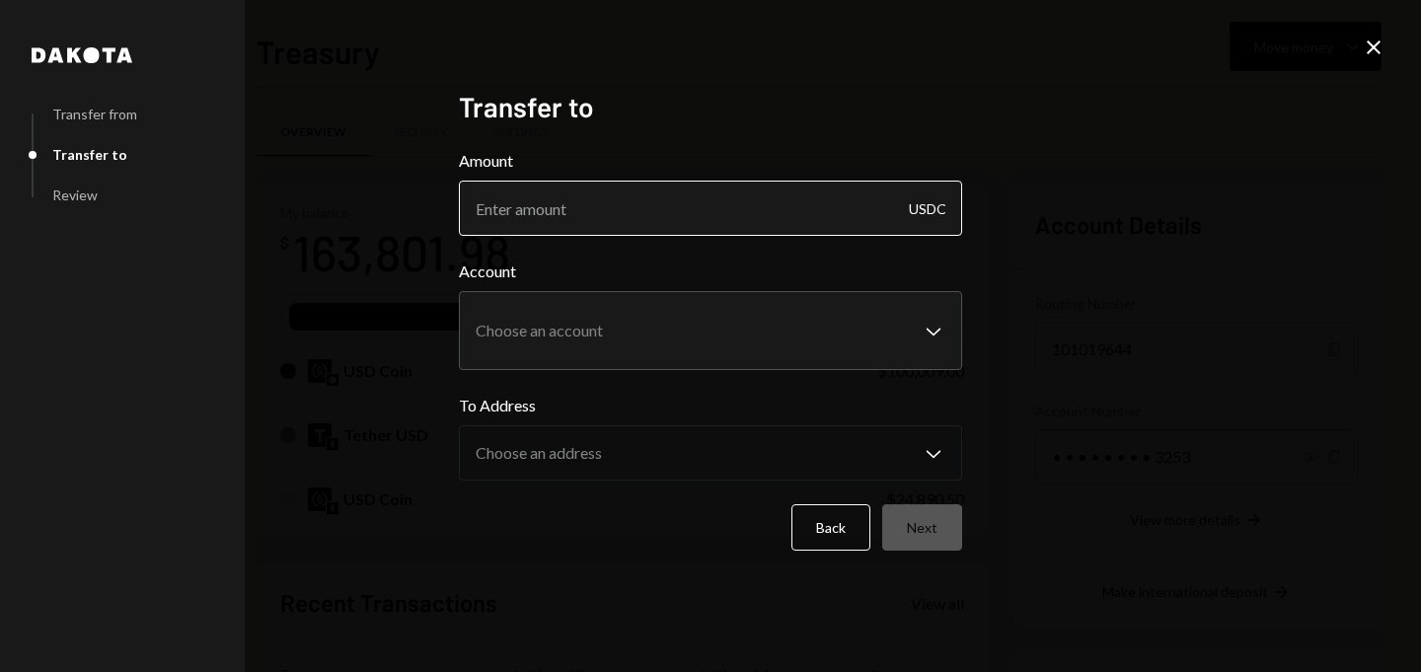
click at [669, 196] on input "Amount" at bounding box center [710, 208] width 503 height 55
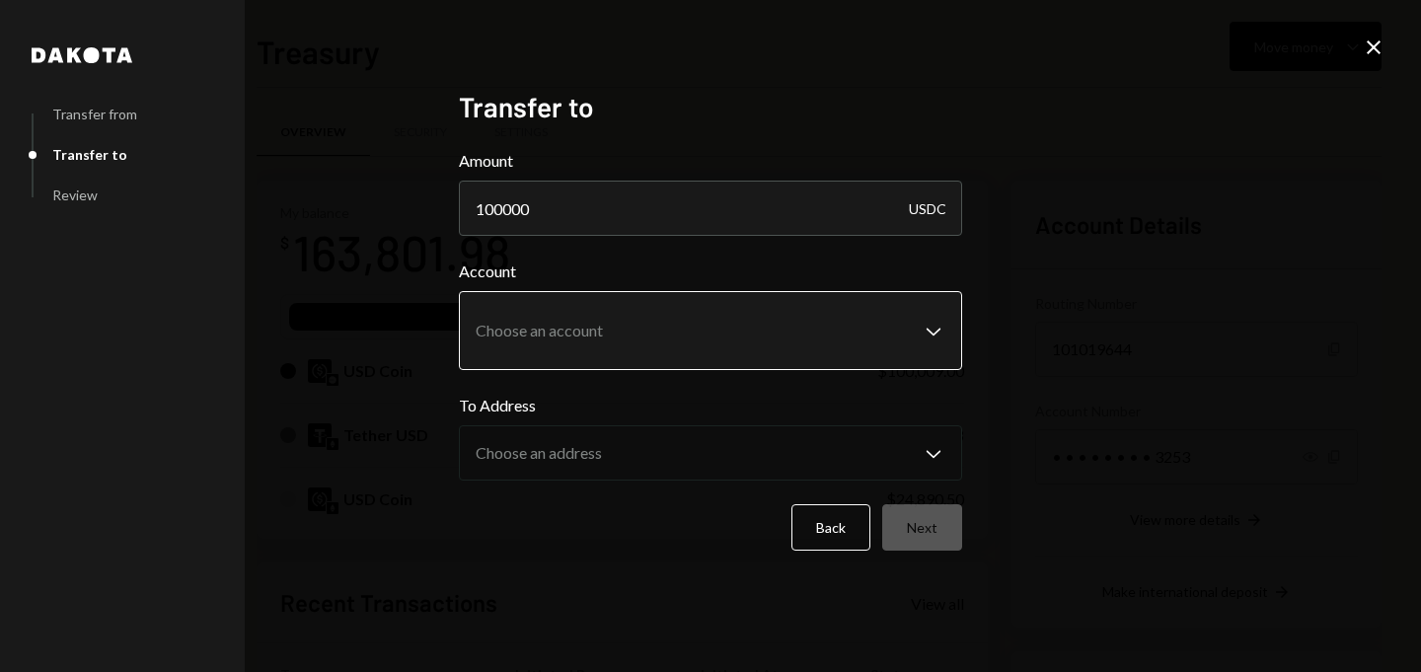
type input "100000"
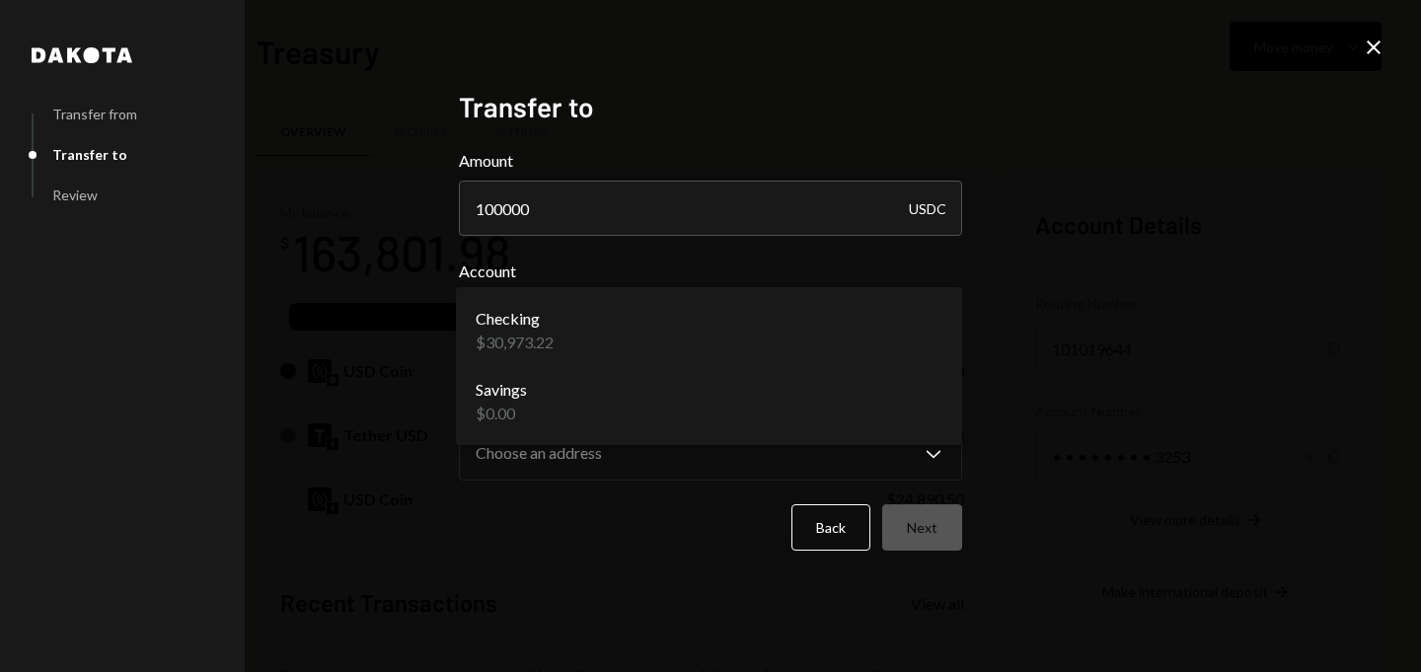
click at [678, 331] on body "D Dystopia Digital... Caret Down Home Home Inbox Inbox Activities Transactions …" at bounding box center [710, 336] width 1421 height 672
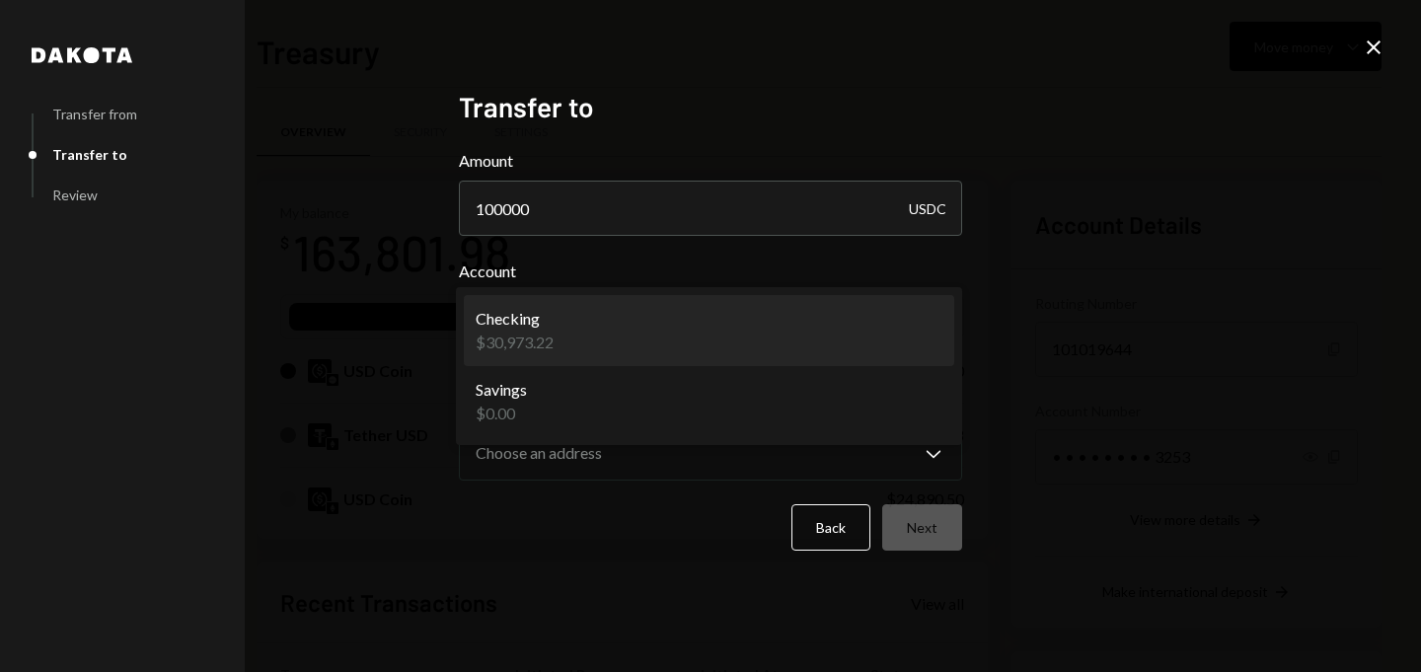
select select "**********"
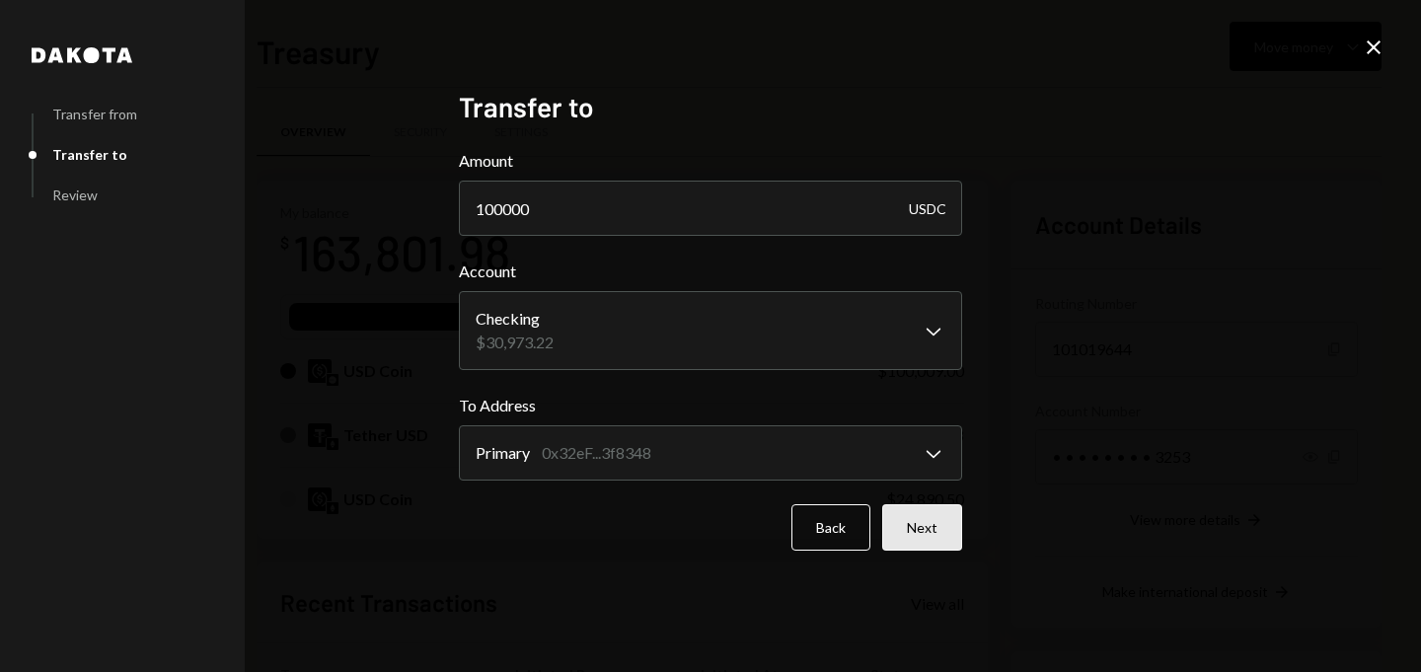
click at [925, 534] on button "Next" at bounding box center [922, 527] width 80 height 46
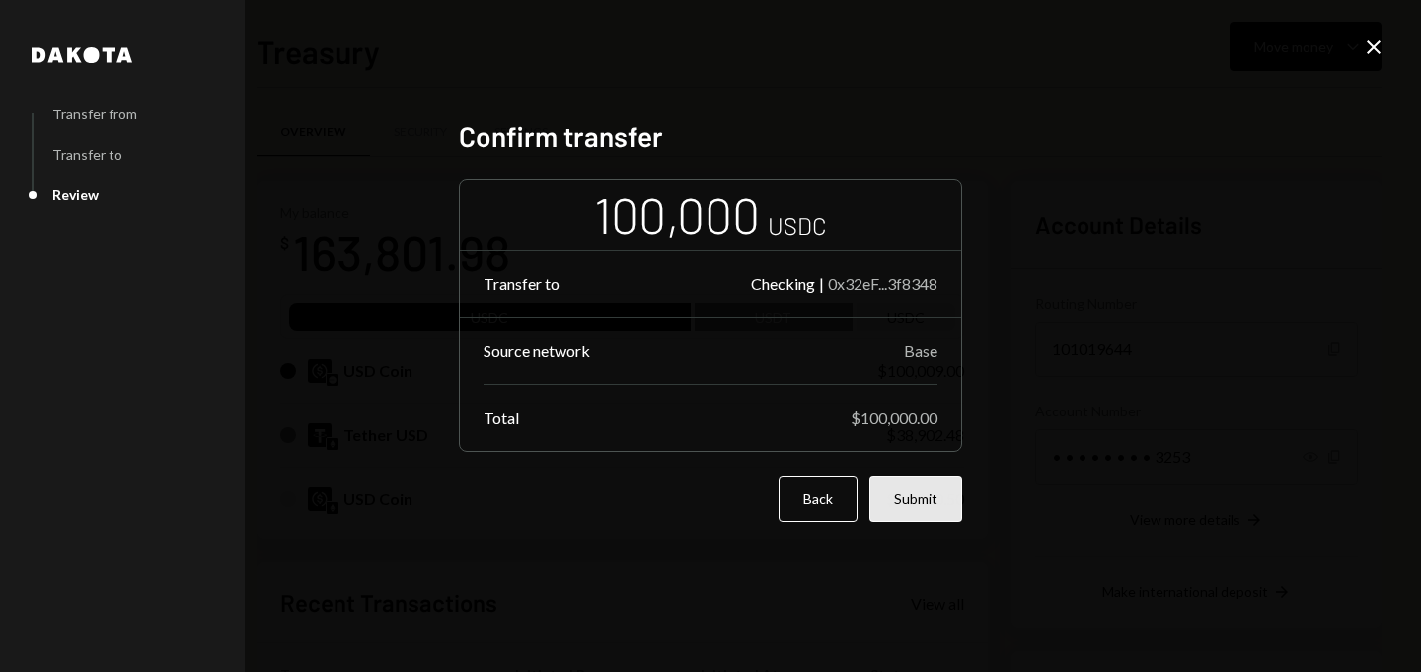
click at [921, 489] on button "Submit" at bounding box center [916, 499] width 93 height 46
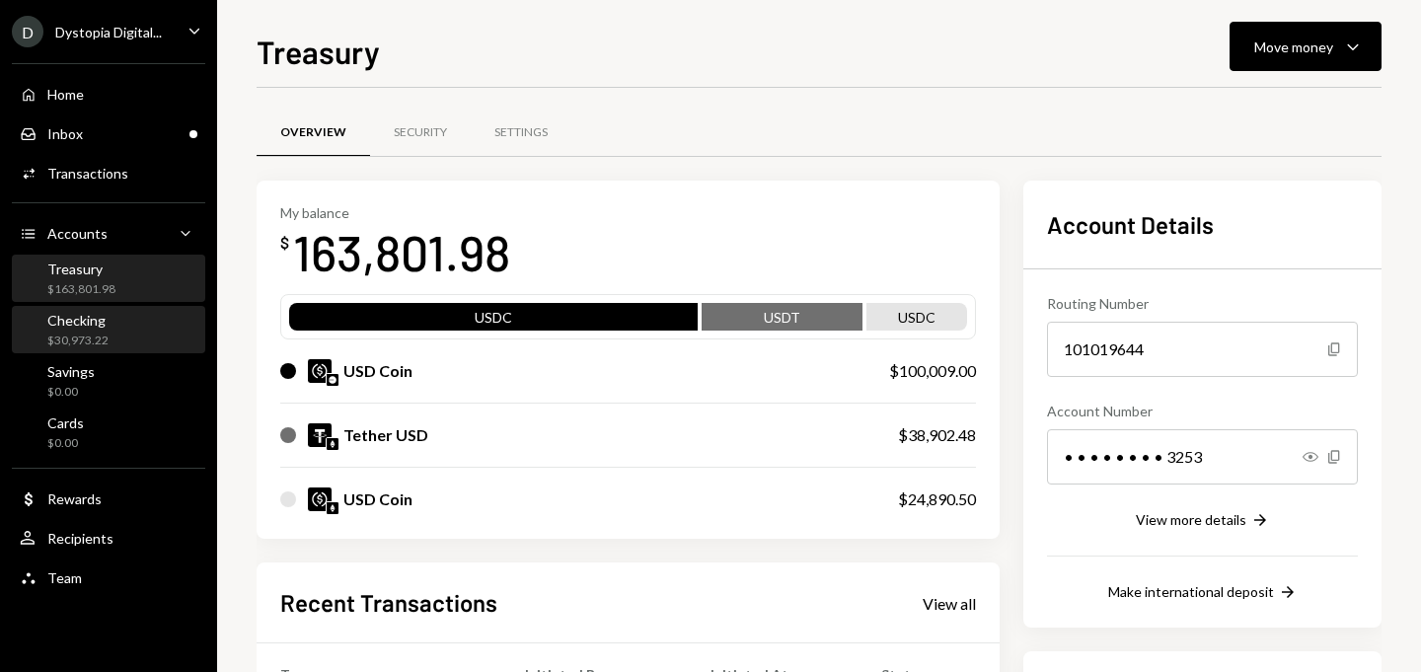
click at [74, 333] on div "$30,973.22" at bounding box center [77, 341] width 61 height 17
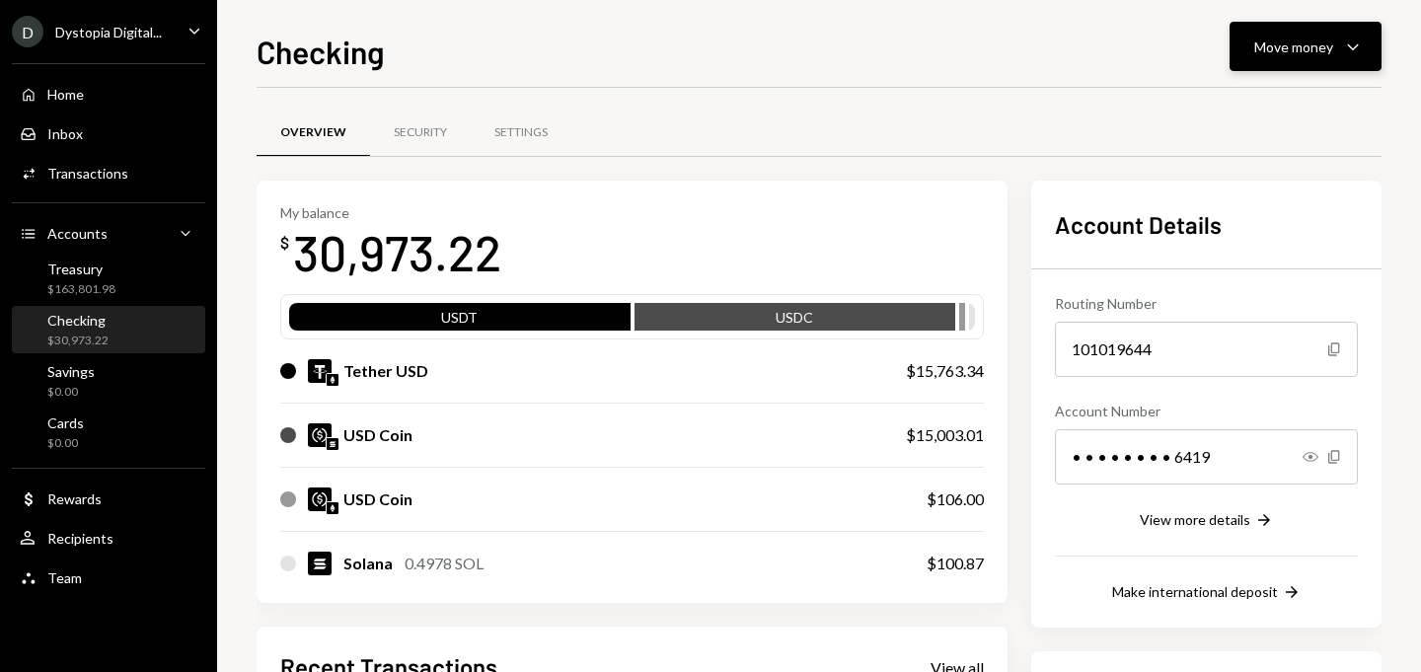
click at [1288, 48] on div "Move money" at bounding box center [1293, 47] width 79 height 21
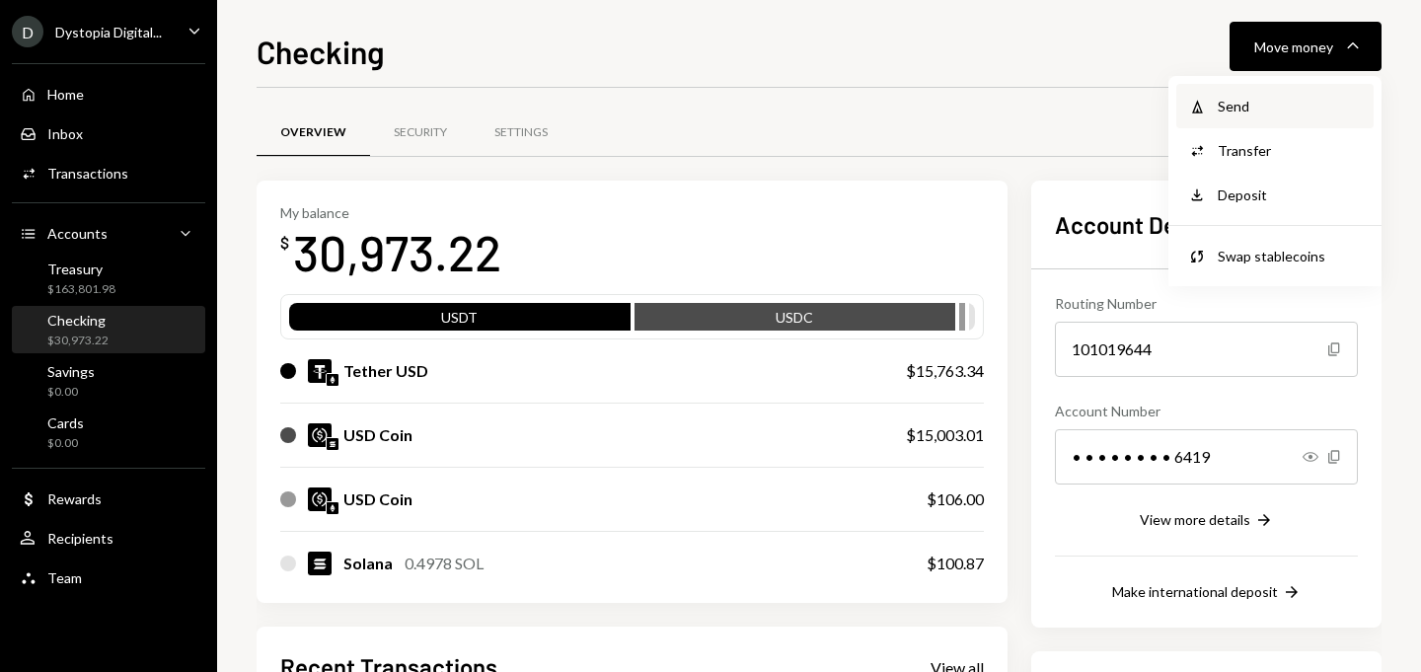
click at [1253, 109] on div "Send" at bounding box center [1290, 106] width 144 height 21
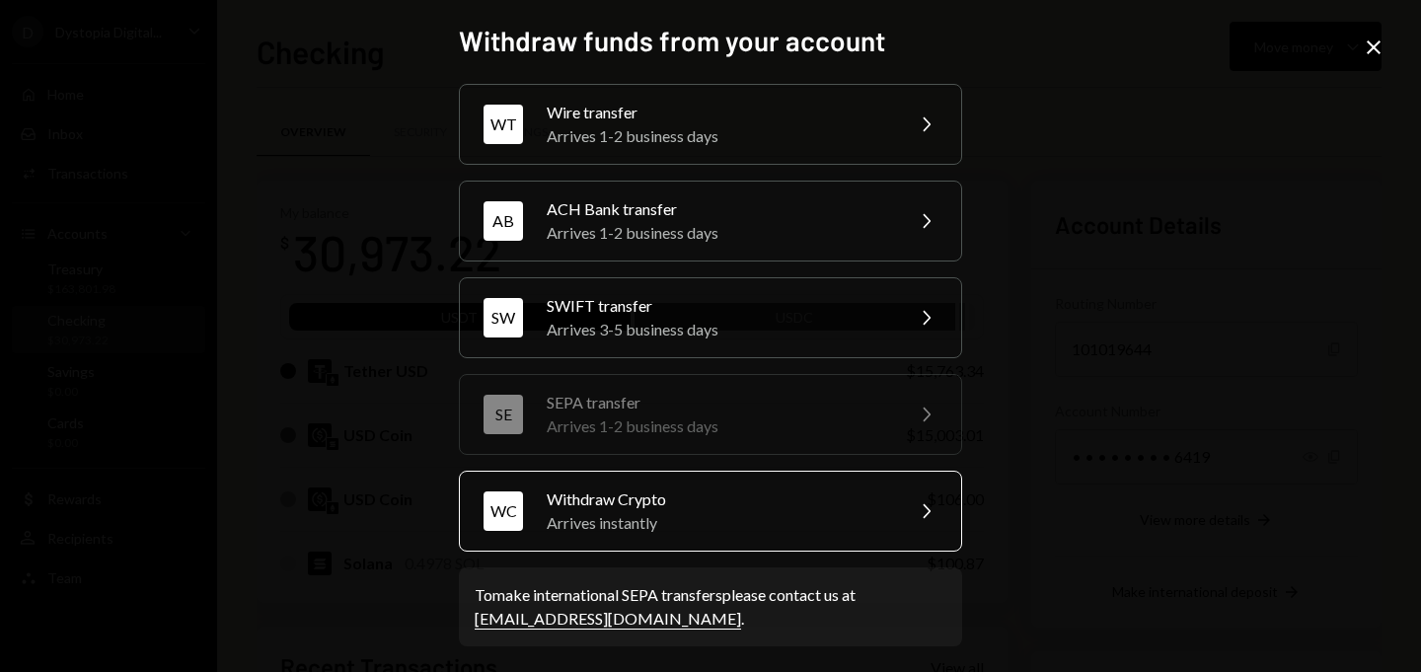
click at [747, 508] on div "Withdraw Crypto" at bounding box center [718, 500] width 343 height 24
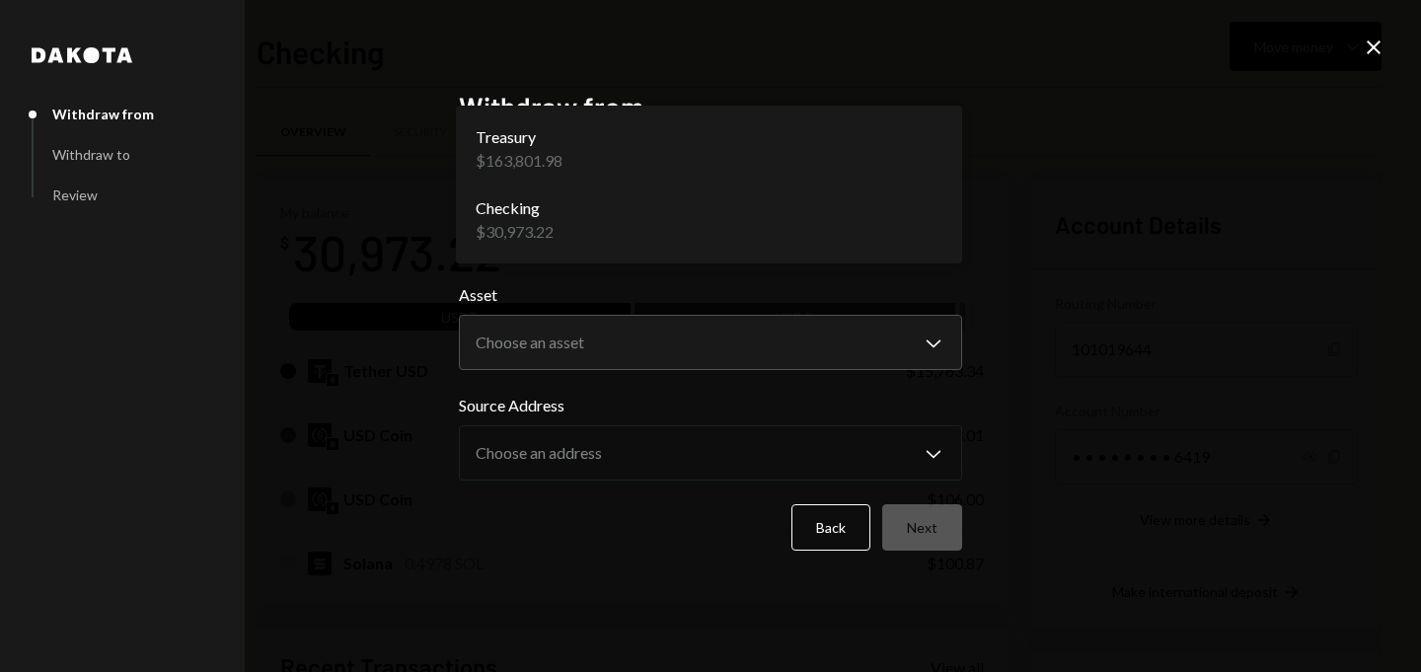
click at [678, 247] on body "D Dystopia Digital... Caret Down Home Home Inbox Inbox Activities Transactions …" at bounding box center [710, 336] width 1421 height 672
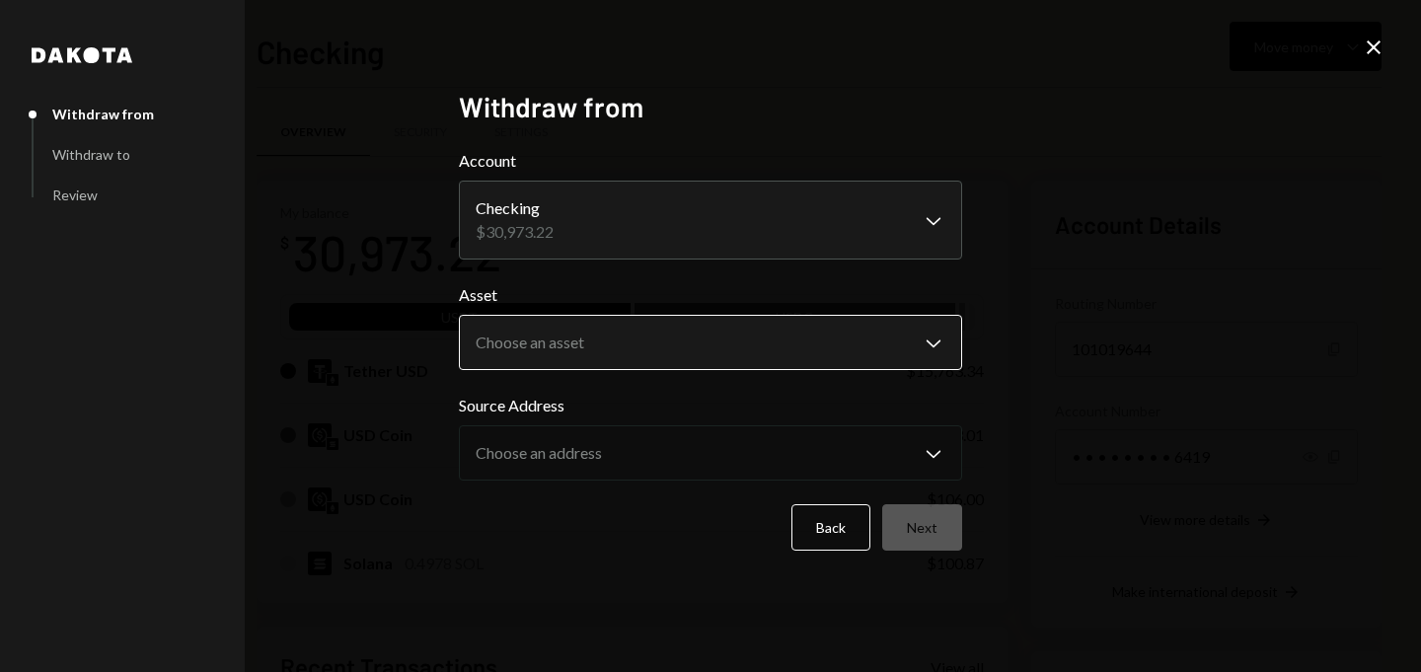
click at [621, 342] on body "D Dystopia Digital... Caret Down Home Home Inbox Inbox Activities Transactions …" at bounding box center [710, 336] width 1421 height 672
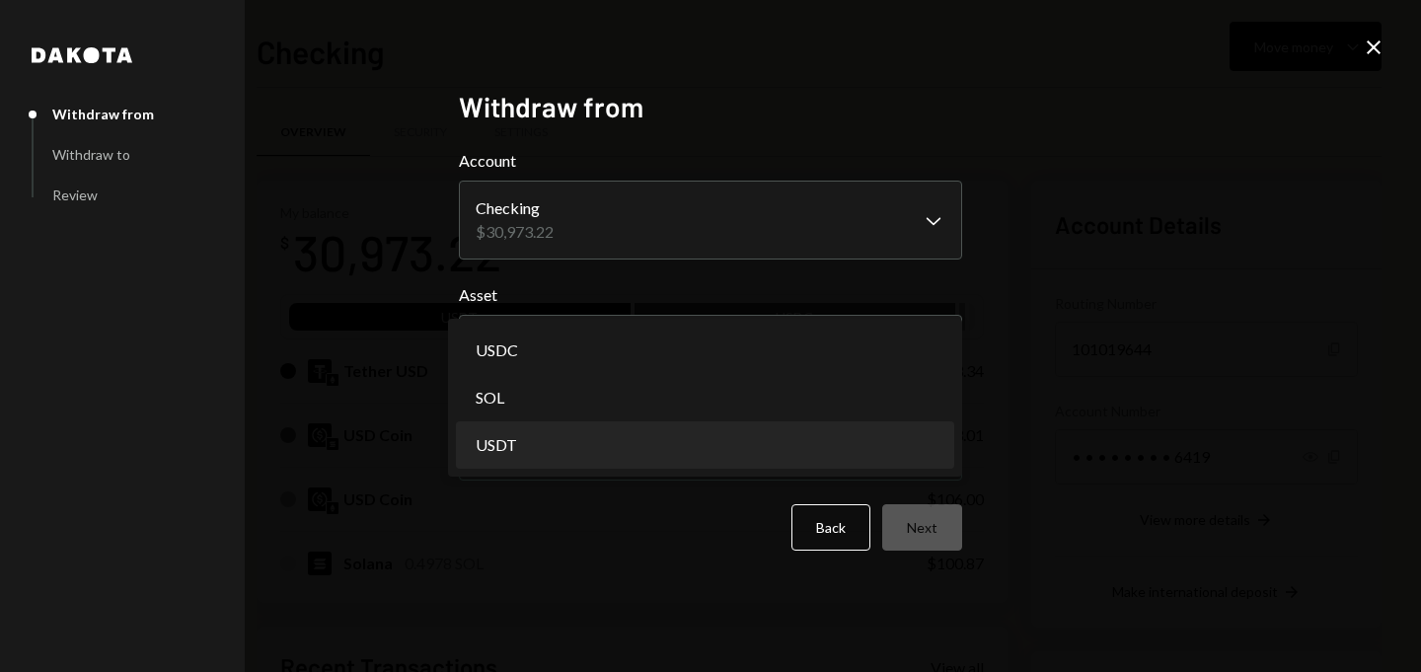
select select "****"
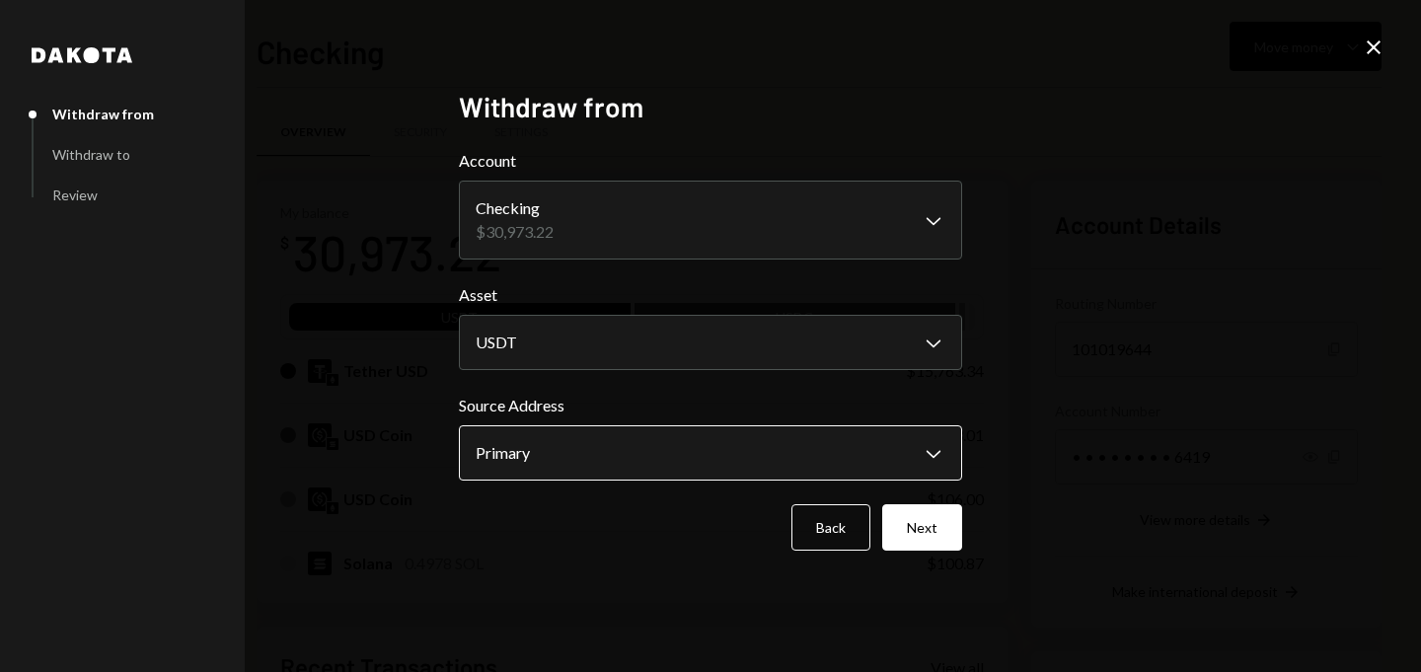
click at [552, 462] on body "D Dystopia Digital... Caret Down Home Home Inbox Inbox Activities Transactions …" at bounding box center [710, 336] width 1421 height 672
click at [929, 522] on button "Next" at bounding box center [922, 527] width 80 height 46
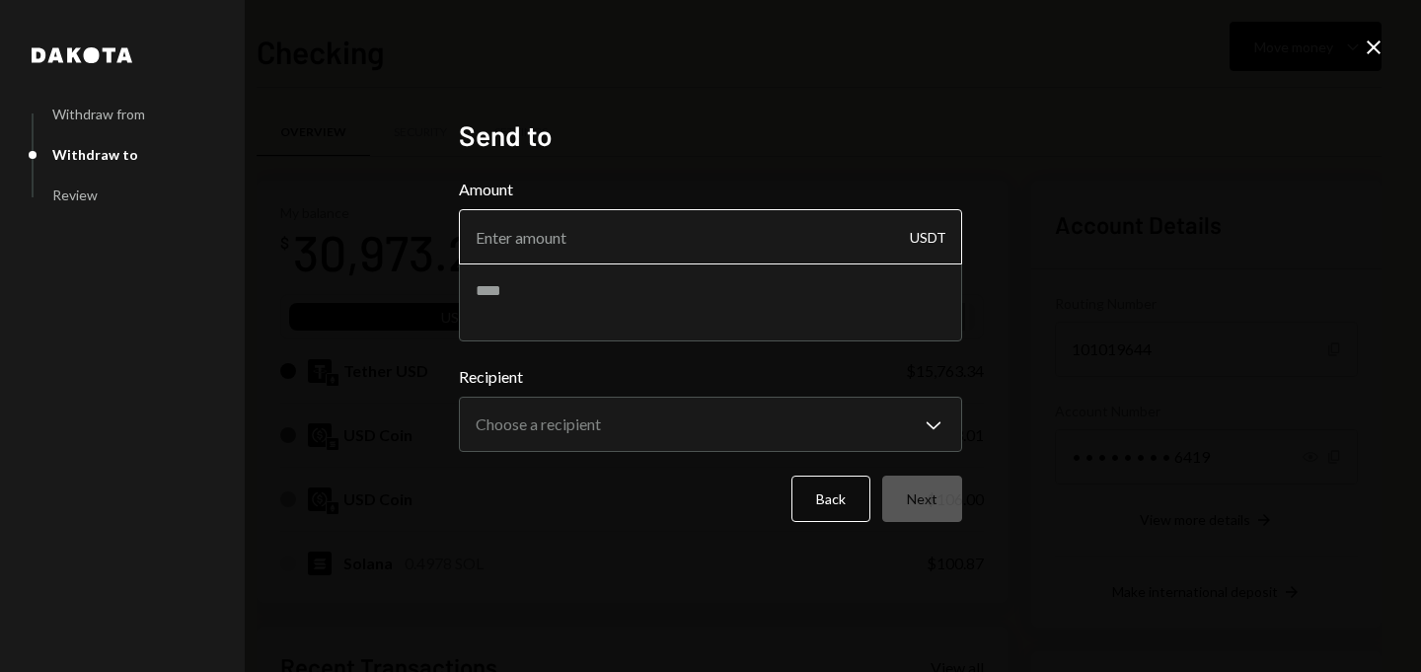
click at [720, 249] on input "Amount" at bounding box center [710, 236] width 503 height 55
type input "1"
click at [601, 289] on textarea at bounding box center [710, 302] width 503 height 79
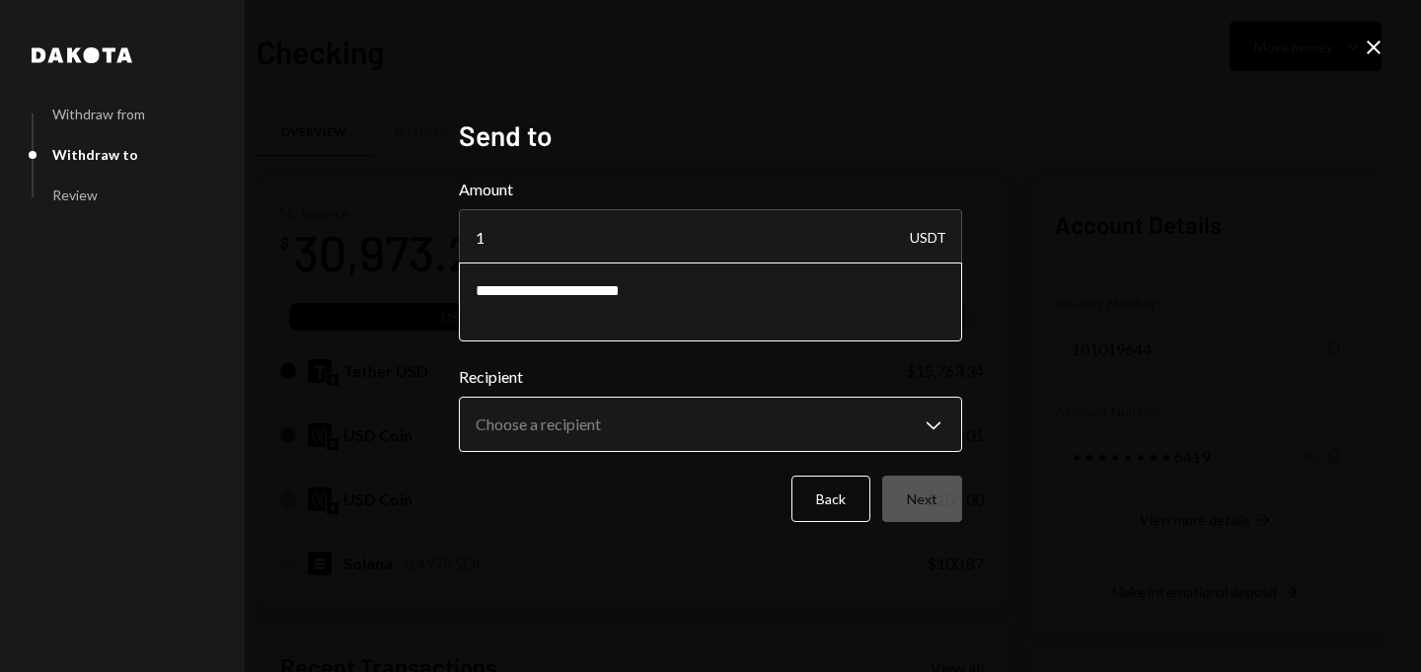
type textarea "**********"
click at [598, 414] on body "D Dystopia Digital... Caret Down Home Home Inbox Inbox Activities Transactions …" at bounding box center [710, 336] width 1421 height 672
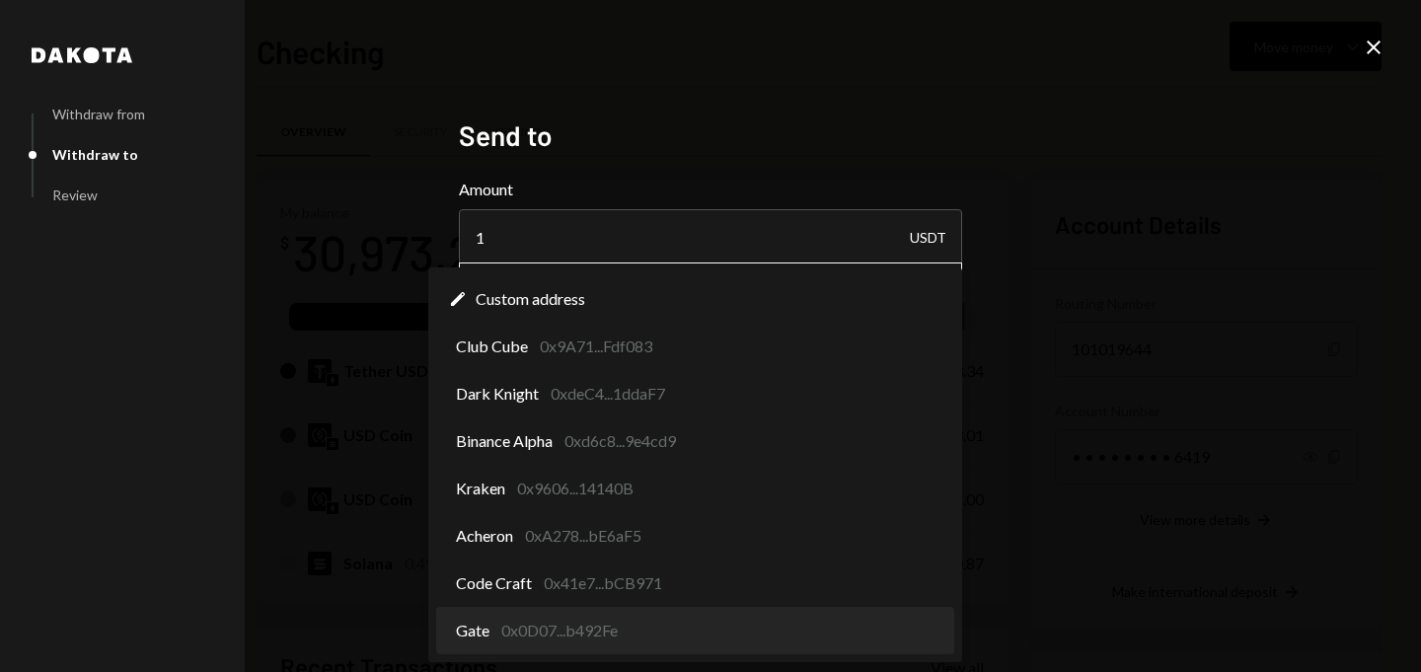
select select "**********"
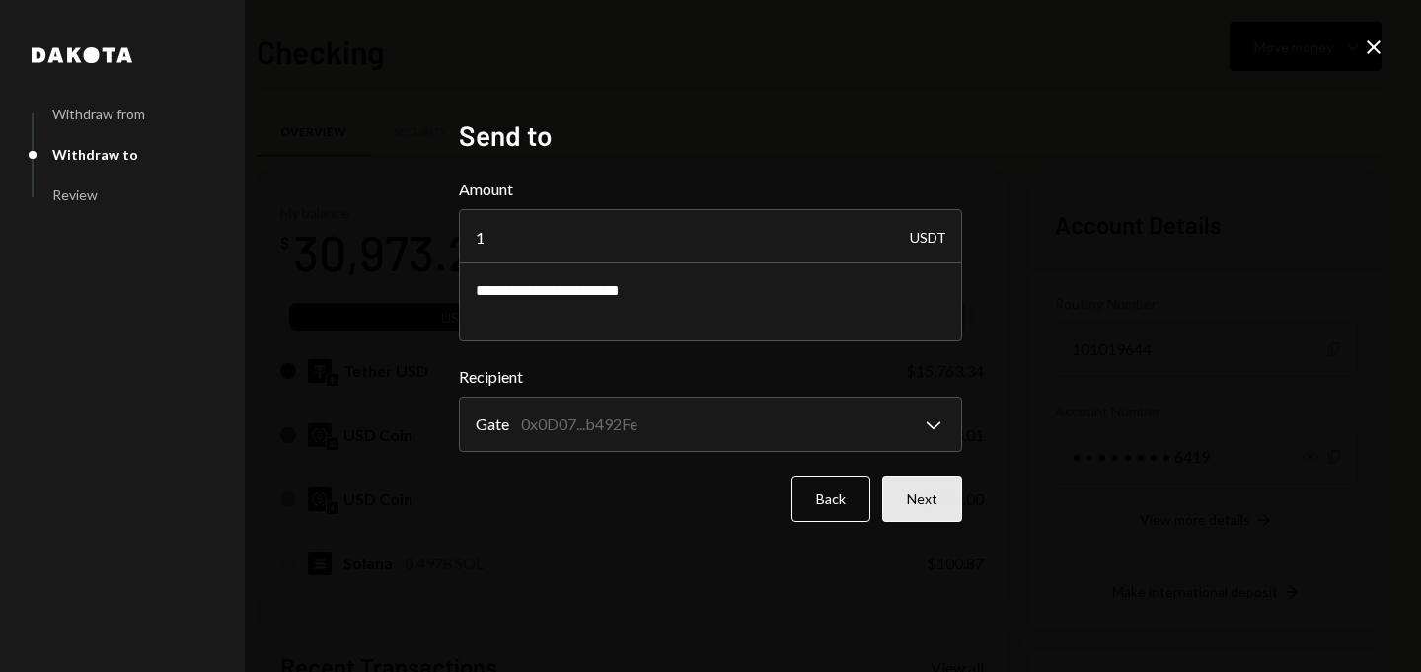
click at [927, 487] on button "Next" at bounding box center [922, 499] width 80 height 46
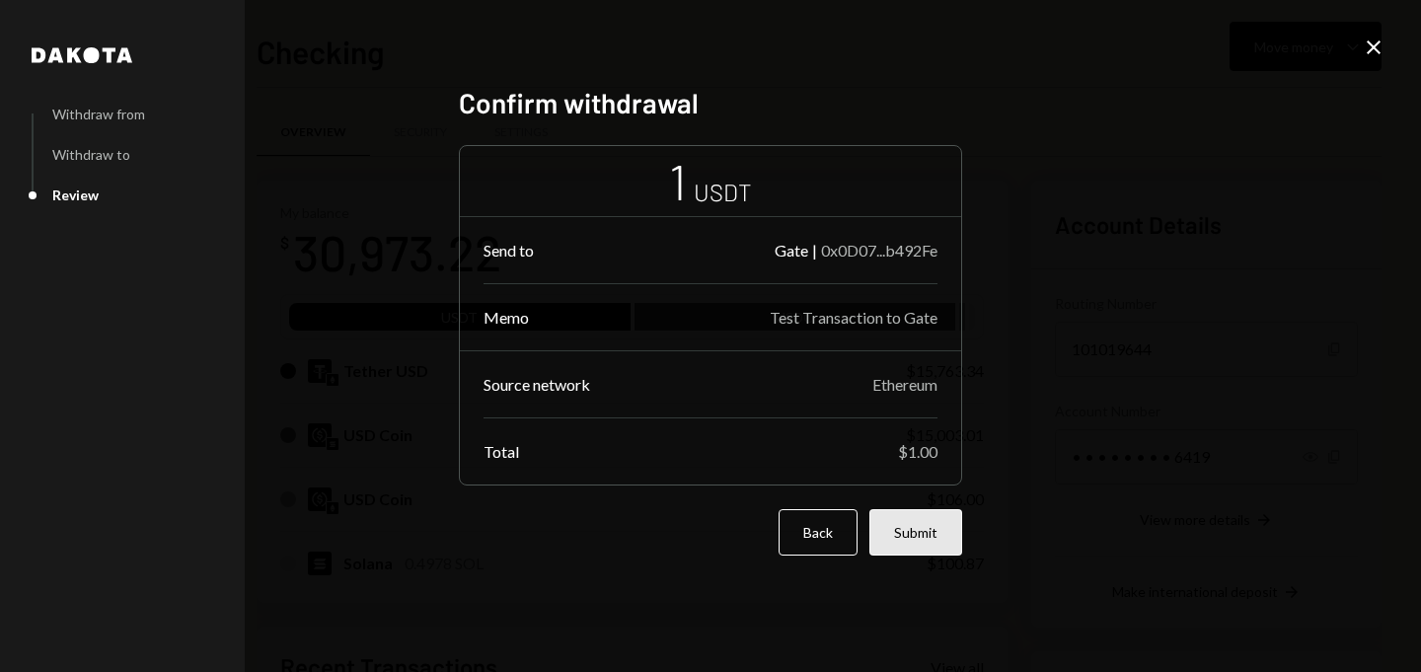
click at [928, 522] on button "Submit" at bounding box center [916, 532] width 93 height 46
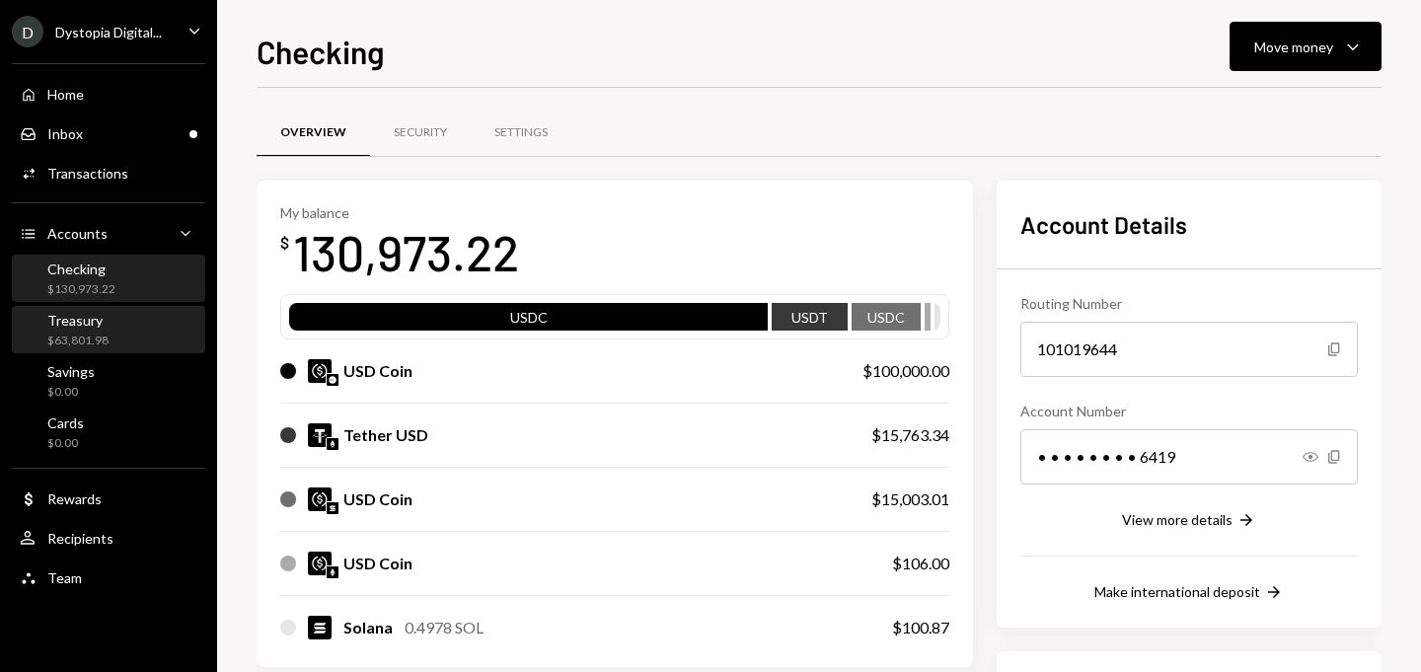
click at [145, 316] on div "Treasury $63,801.98" at bounding box center [109, 331] width 178 height 38
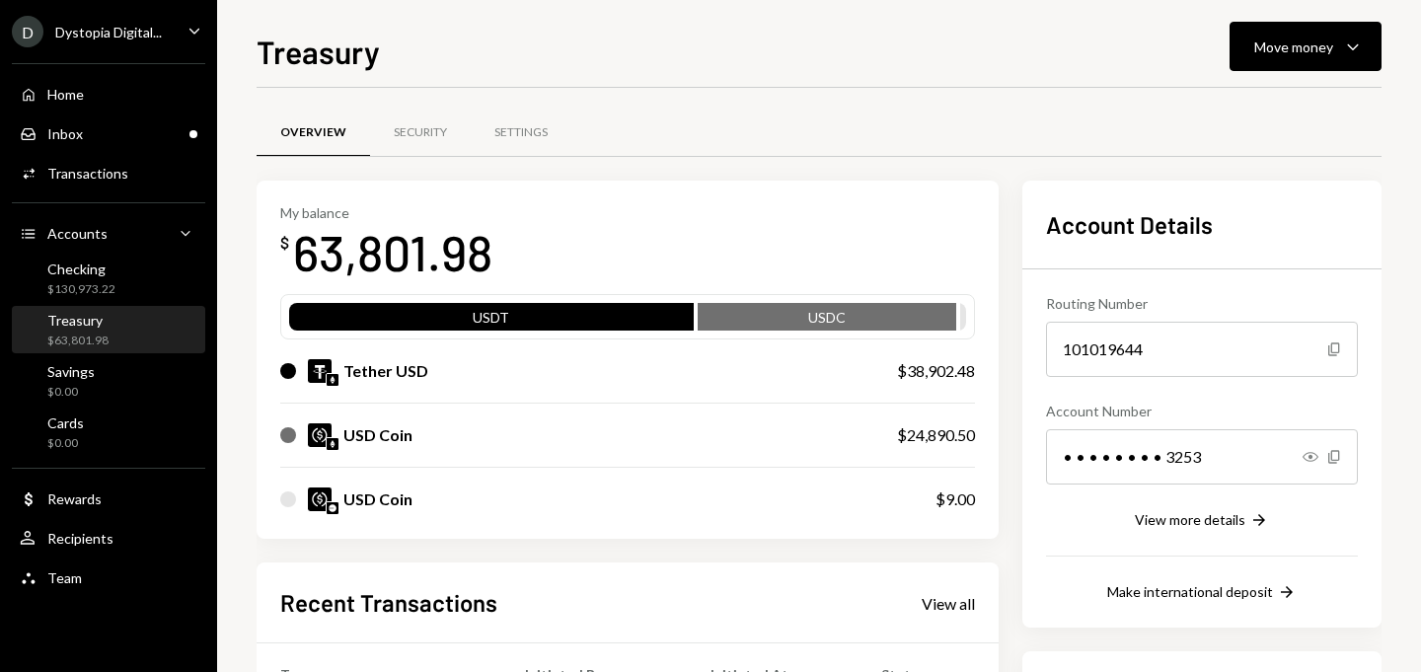
scroll to position [390, 0]
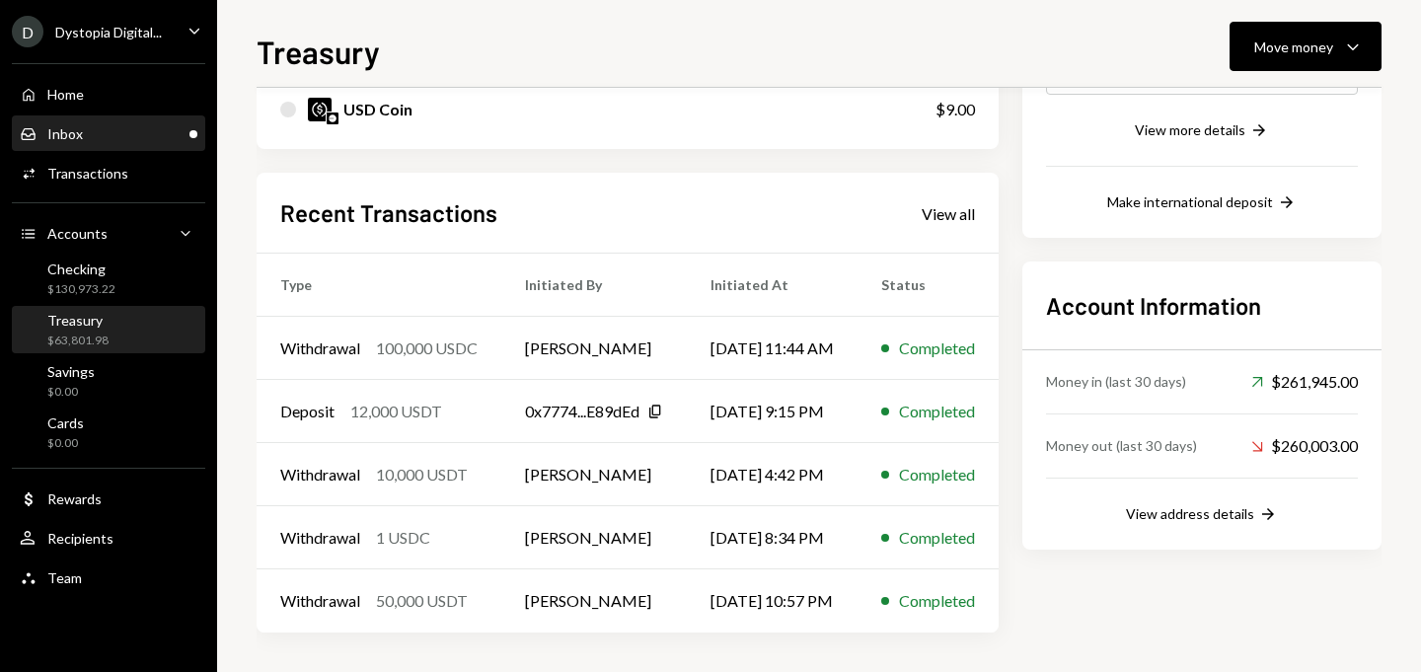
click at [101, 130] on div "Inbox Inbox" at bounding box center [109, 134] width 178 height 18
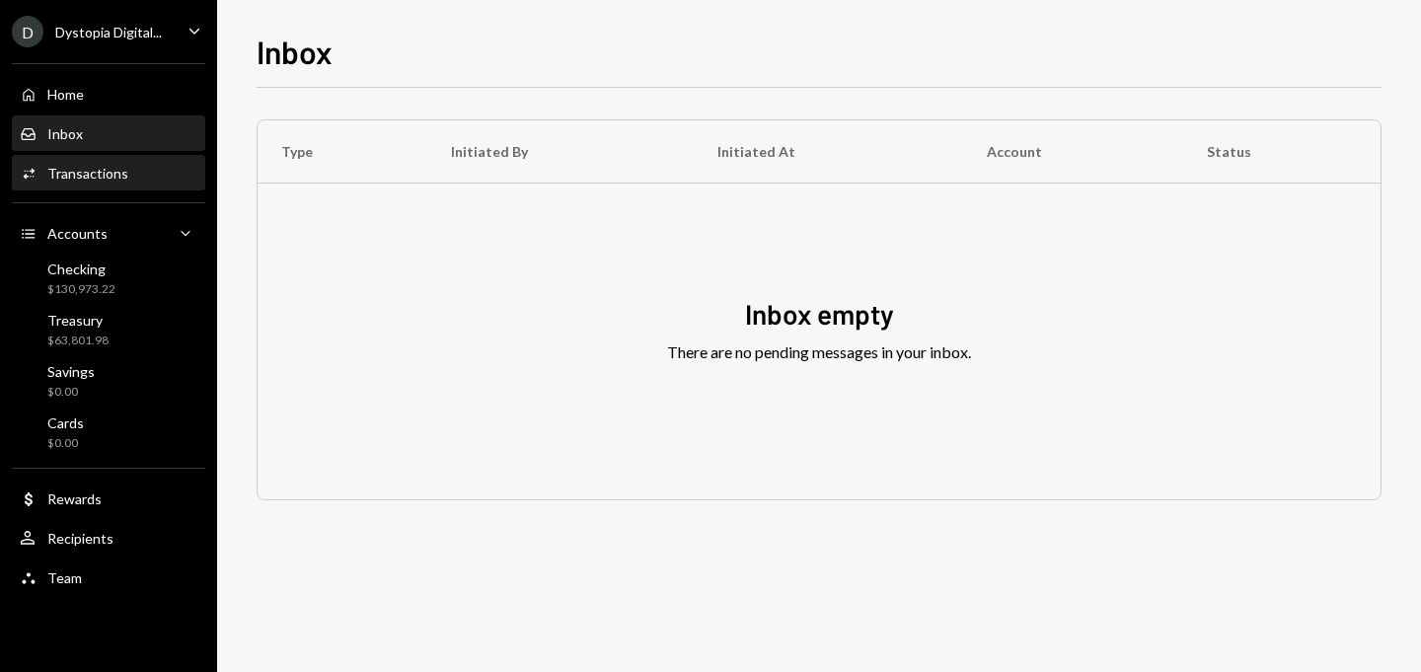
click at [87, 181] on div "Transactions" at bounding box center [87, 173] width 81 height 17
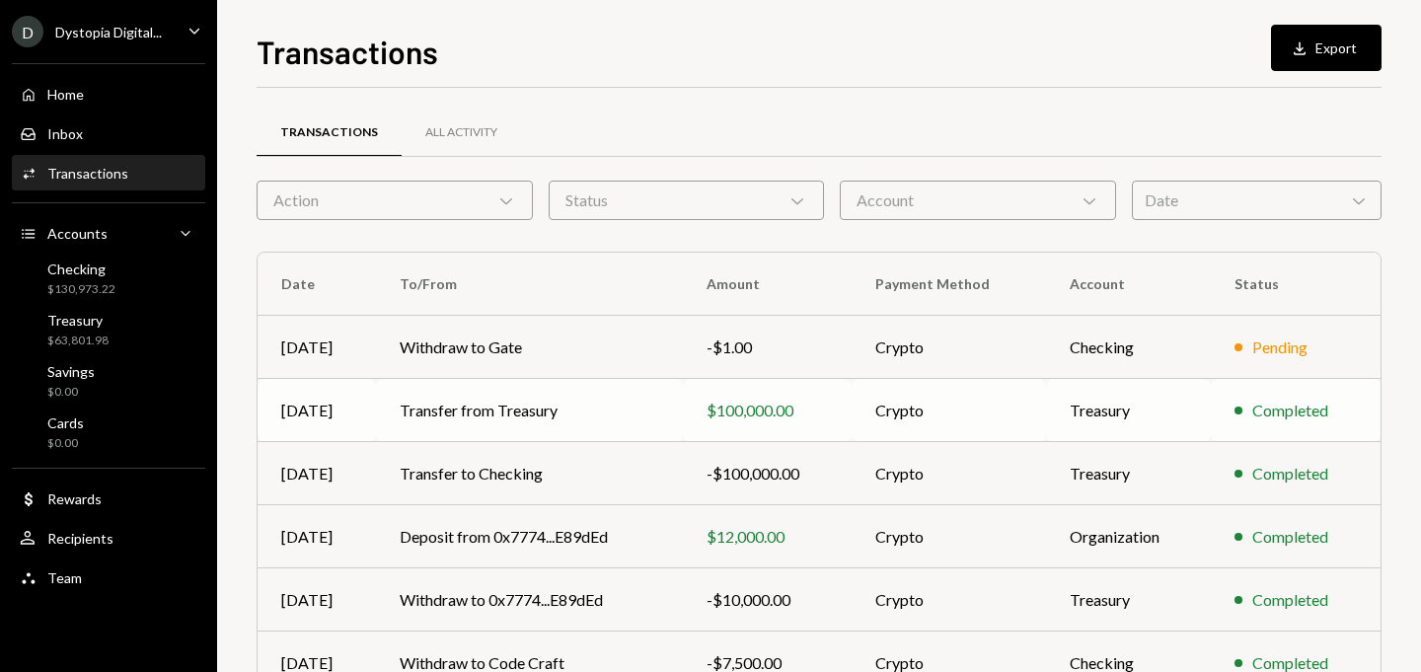
click at [362, 425] on td "Sep 08" at bounding box center [317, 410] width 118 height 63
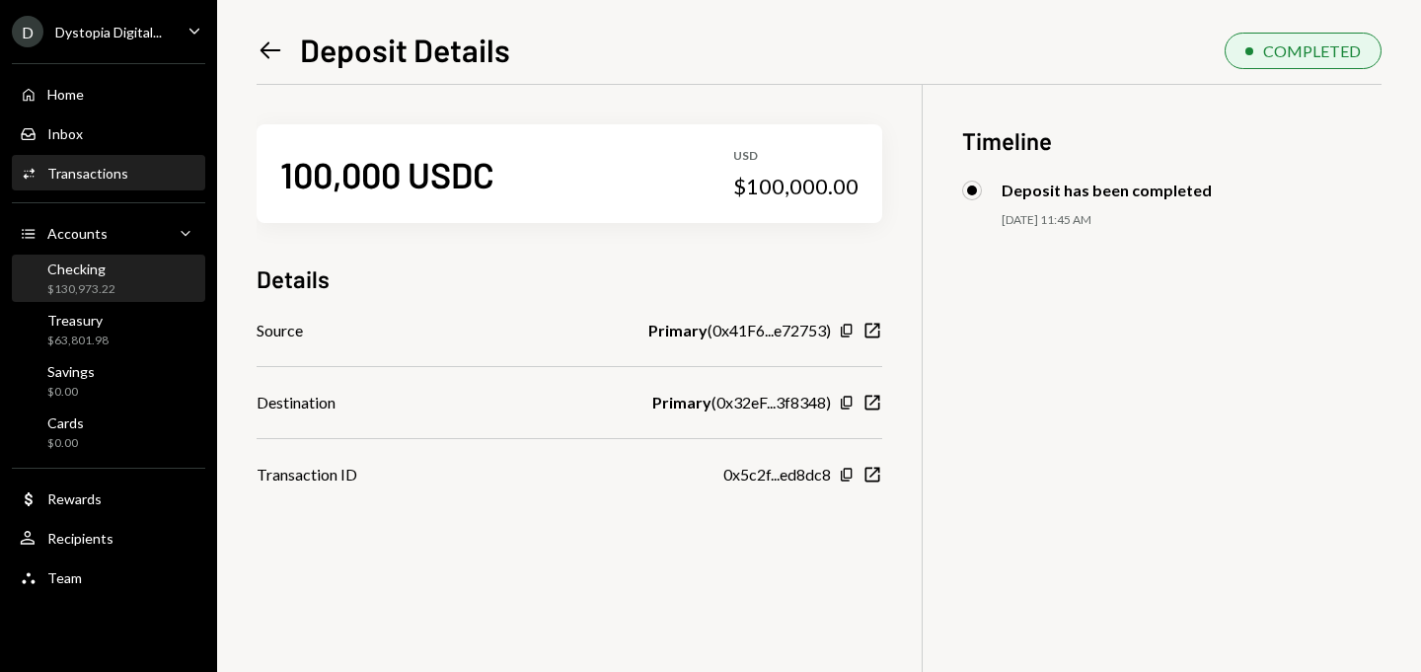
click at [130, 276] on div "Checking $130,973.22" at bounding box center [109, 280] width 178 height 38
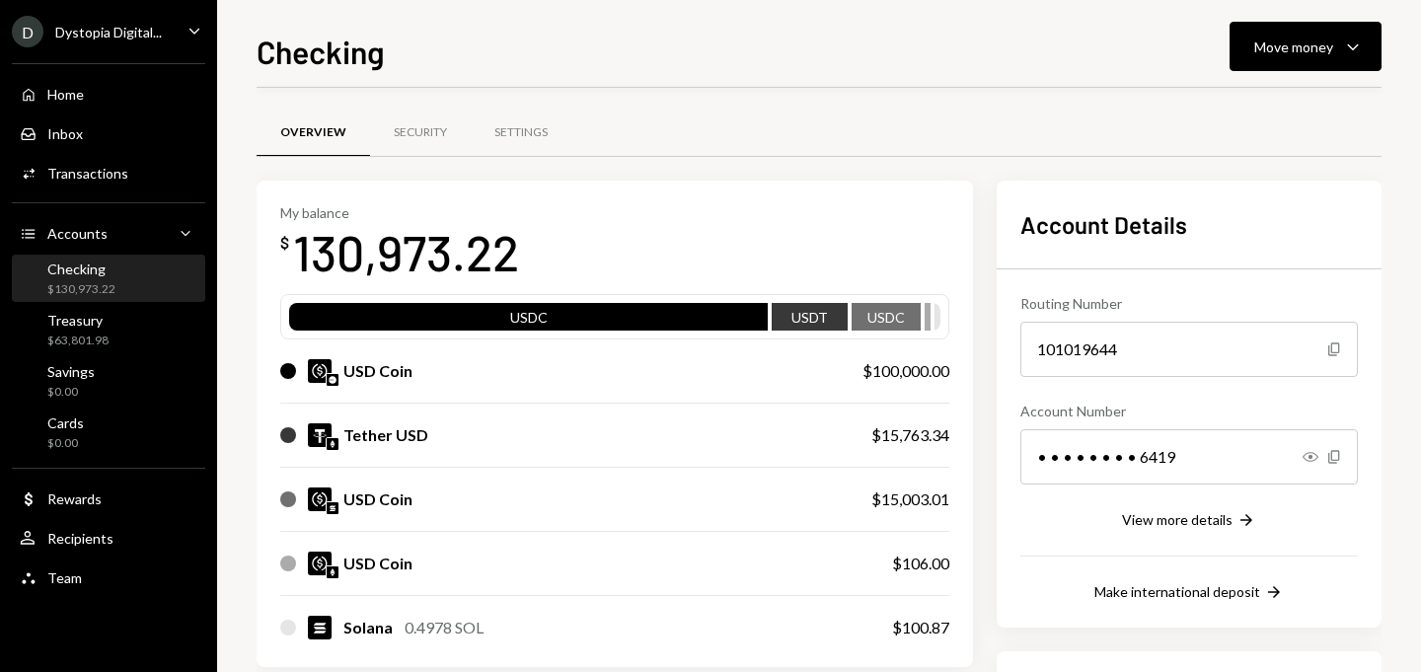
scroll to position [444, 0]
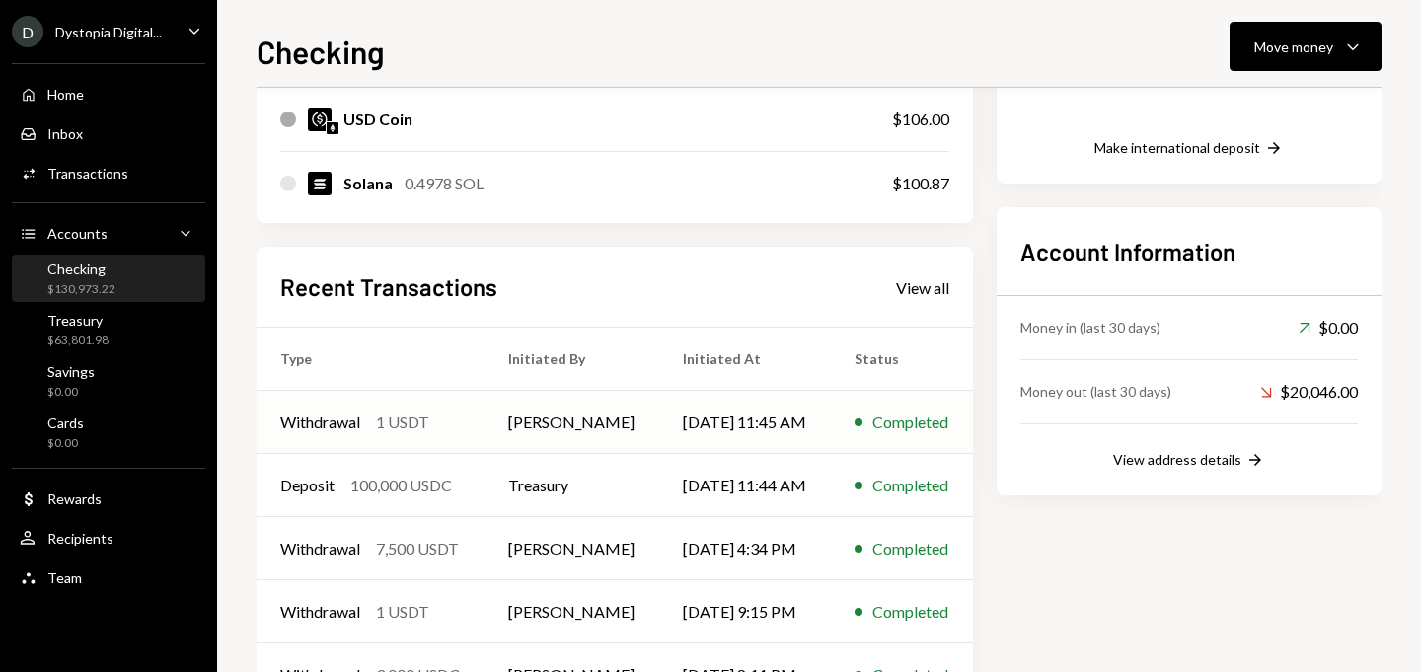
click at [331, 418] on div "Withdrawal" at bounding box center [320, 423] width 80 height 24
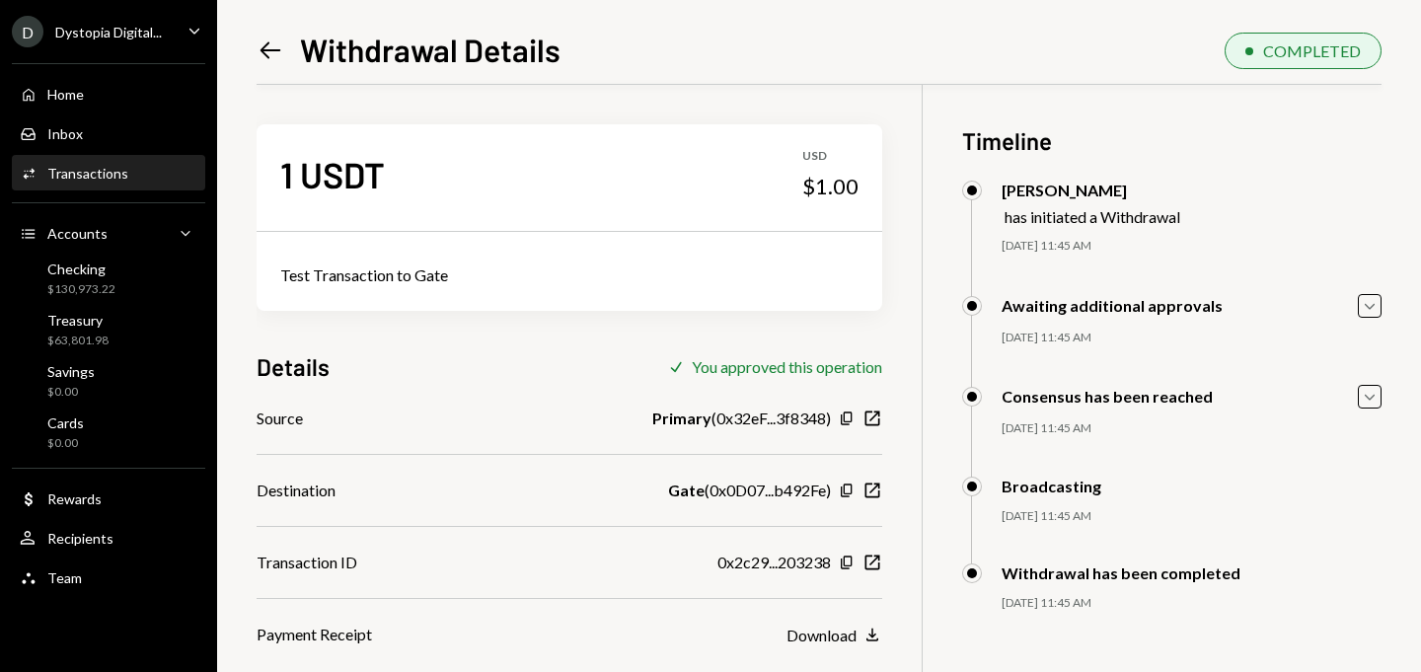
scroll to position [26, 0]
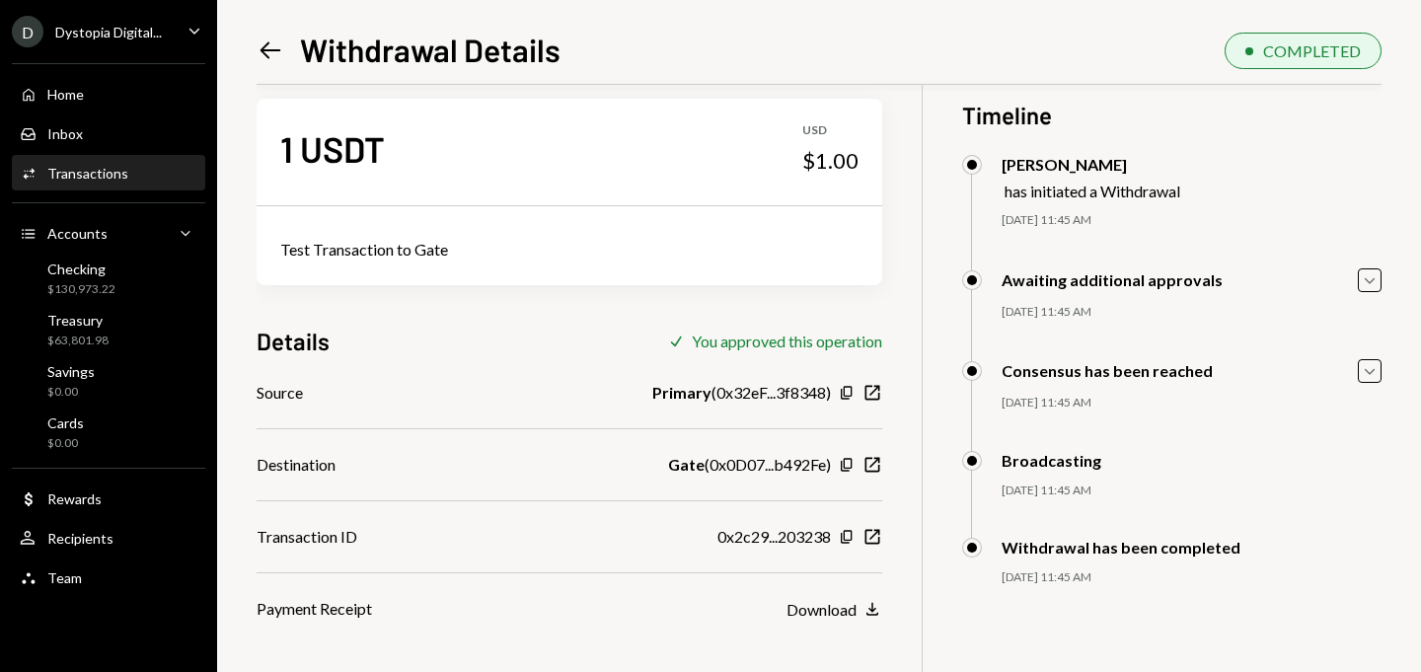
click at [848, 526] on div "0x2c29...203238 Copy New Window" at bounding box center [800, 537] width 165 height 24
click at [848, 530] on icon "Copy" at bounding box center [847, 537] width 16 height 16
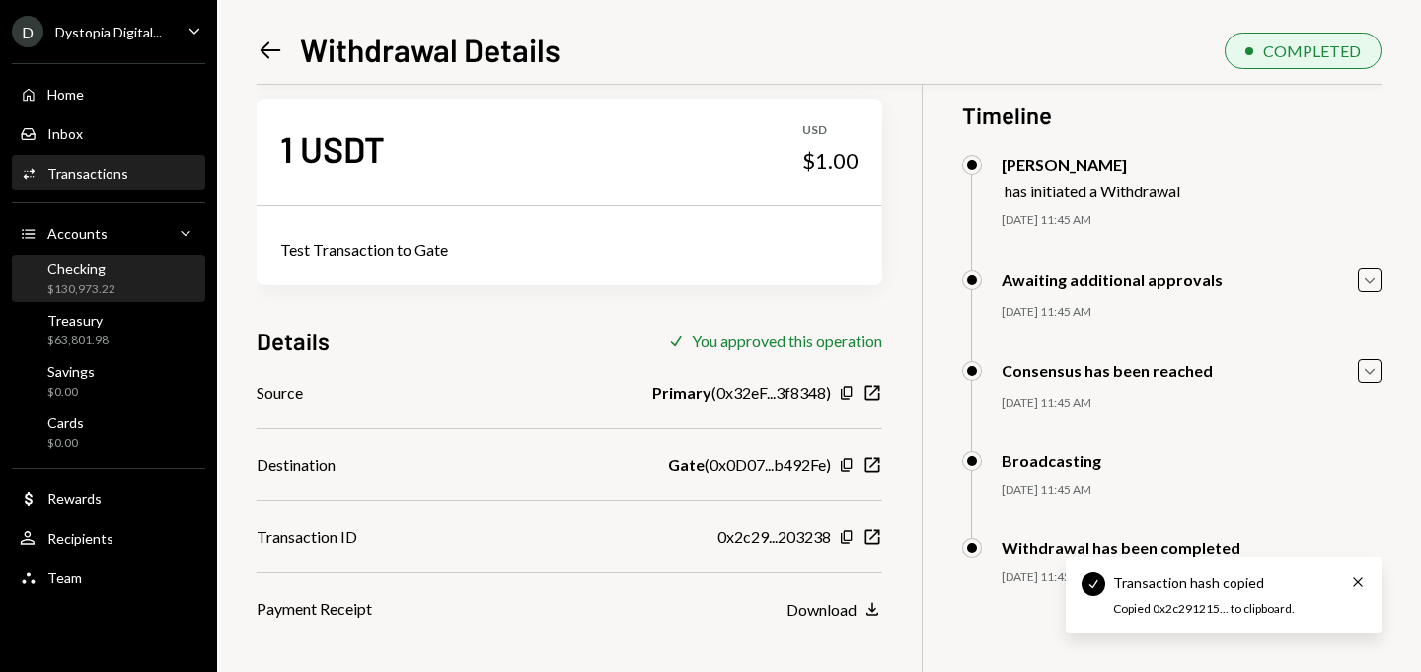
click at [121, 269] on div "Checking $130,973.22" at bounding box center [109, 280] width 178 height 38
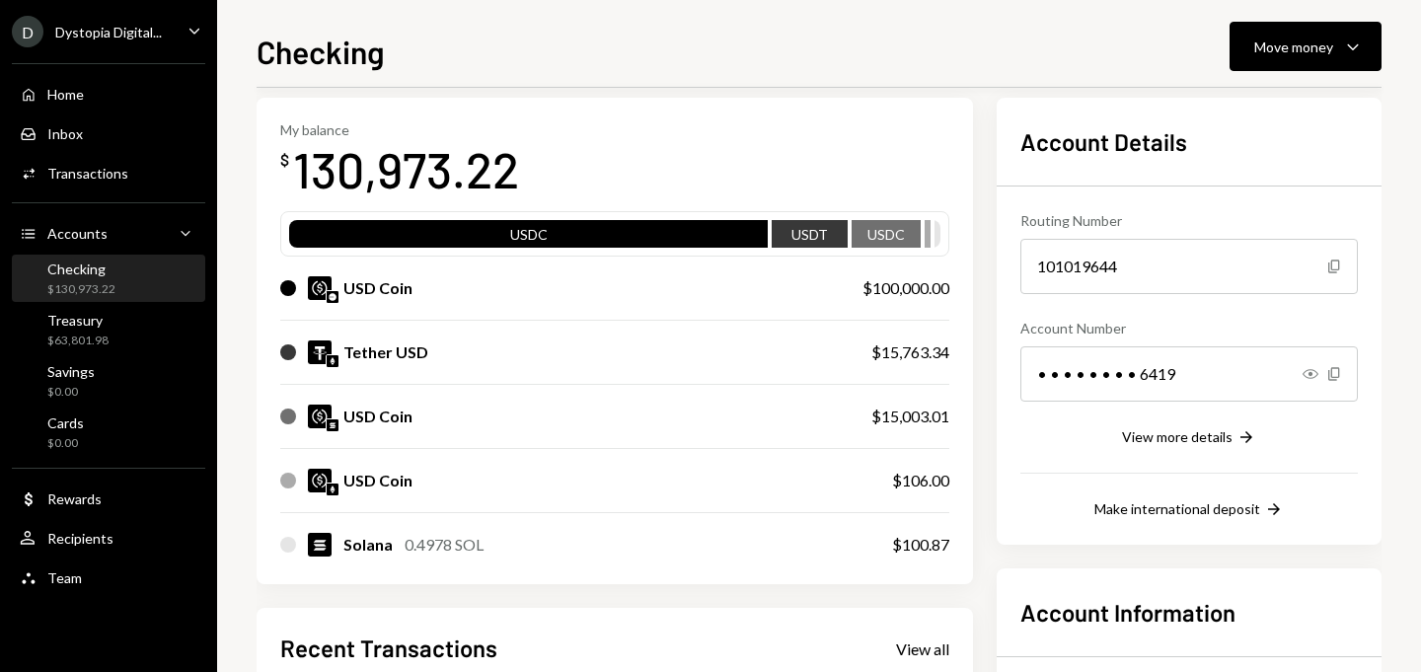
scroll to position [65, 0]
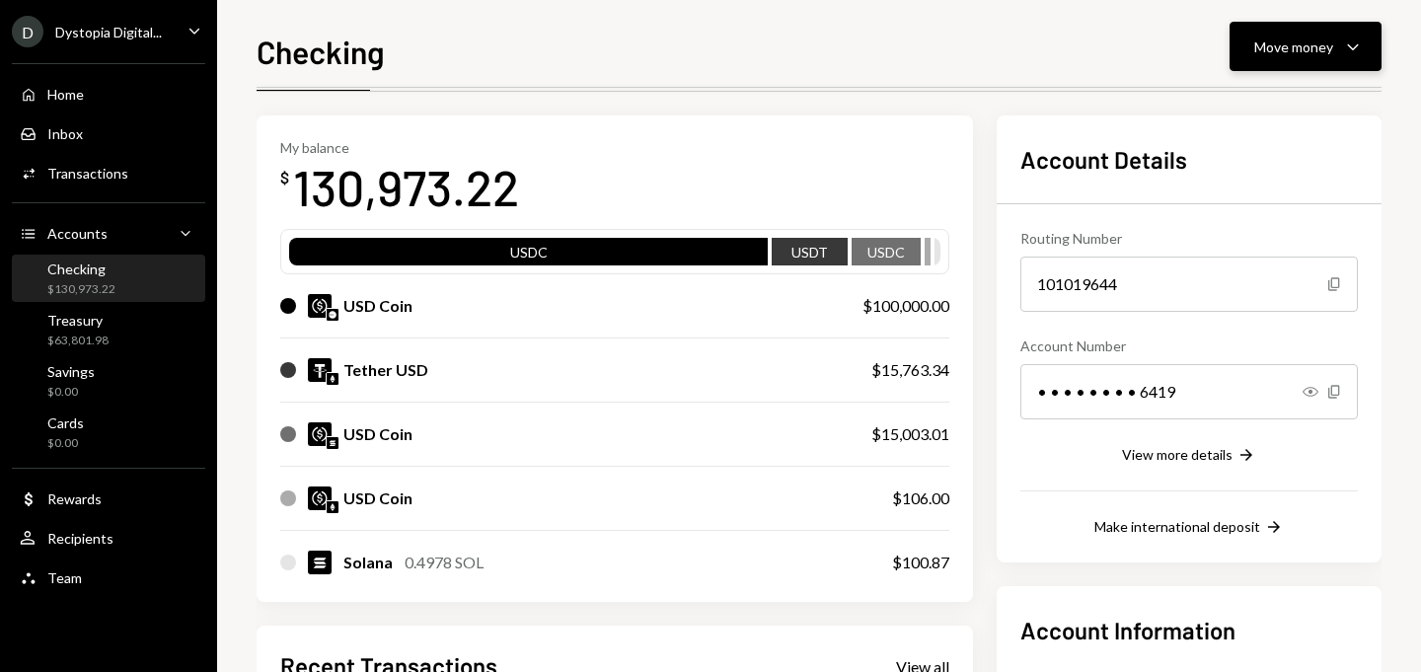
click at [1263, 47] on div "Move money" at bounding box center [1293, 47] width 79 height 21
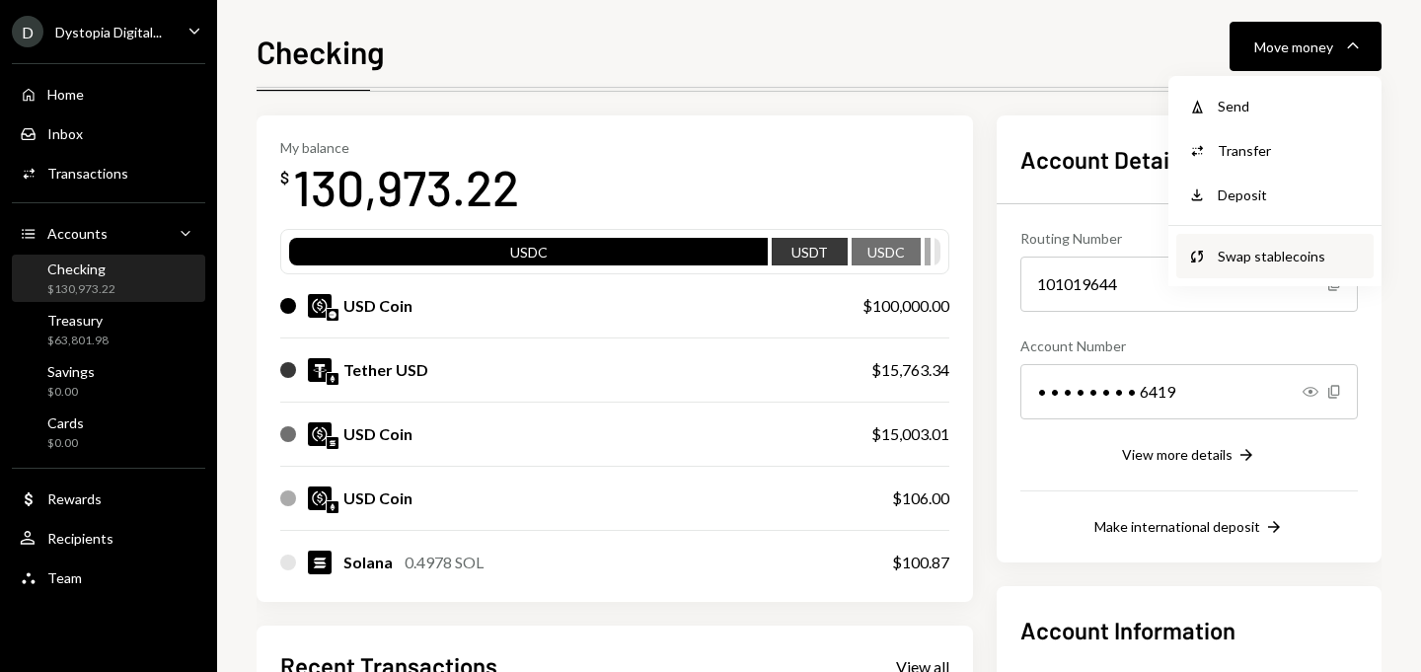
click at [1230, 258] on div "Swap stablecoins" at bounding box center [1290, 256] width 144 height 21
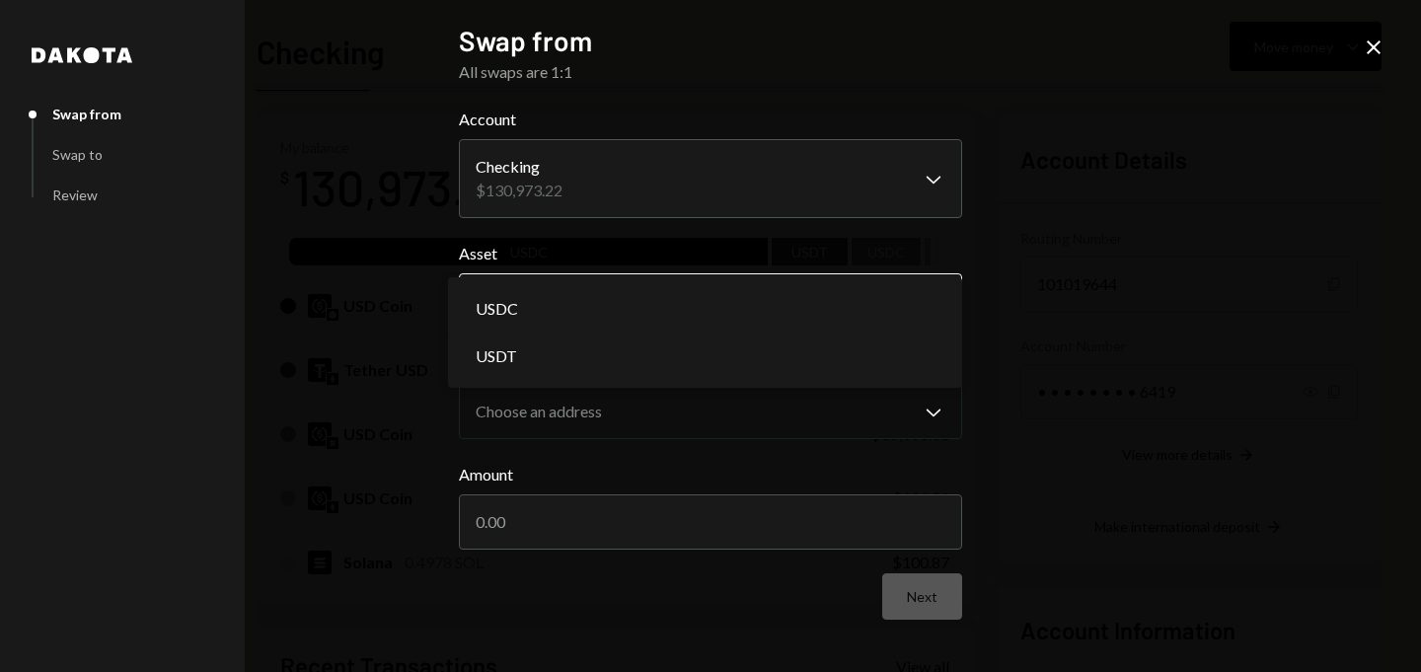
click at [735, 309] on body "D Dystopia Digital... Caret Down Home Home Inbox Inbox Activities Transactions …" at bounding box center [710, 336] width 1421 height 672
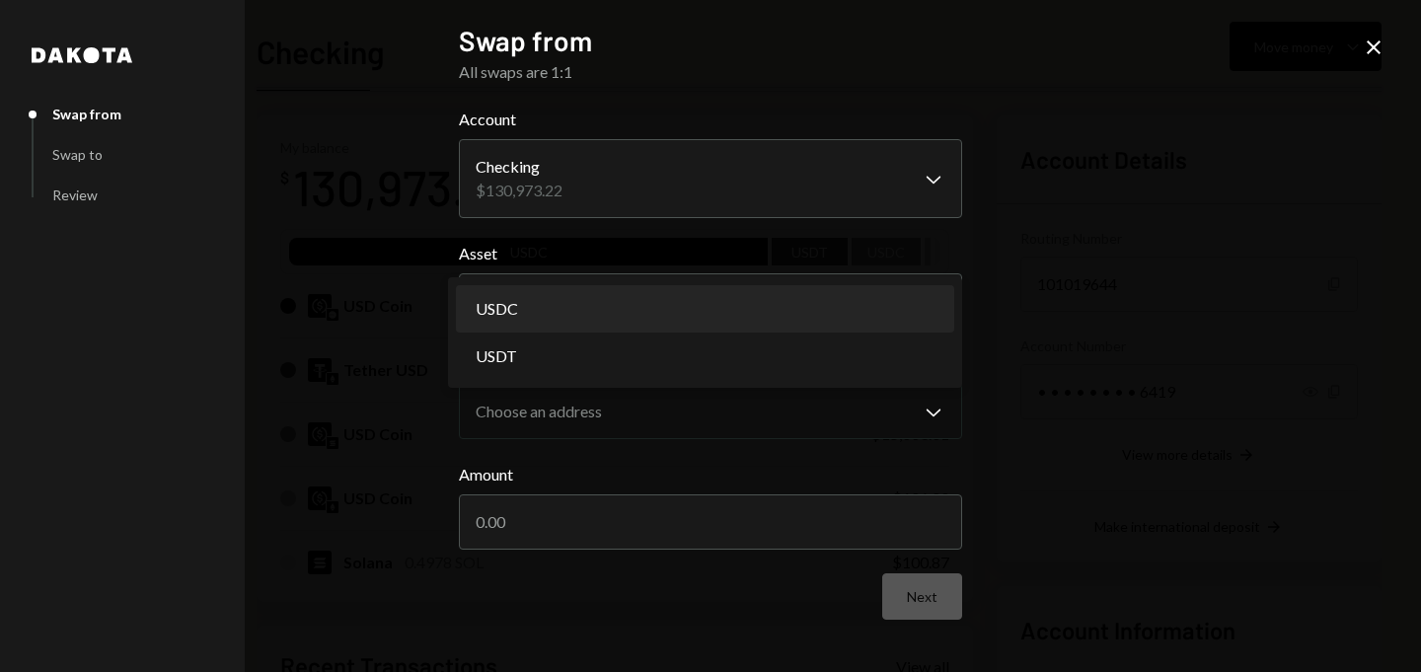
select select "****"
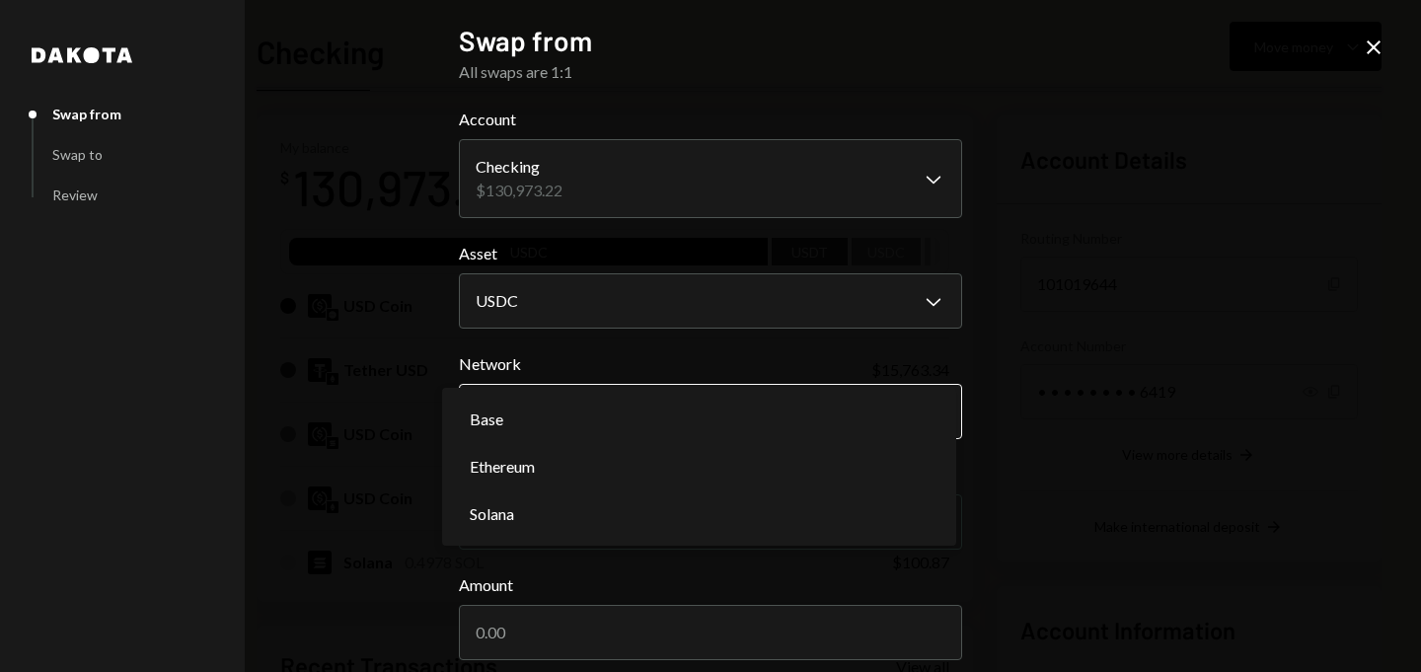
click at [614, 411] on body "D Dystopia Digital... Caret Down Home Home Inbox Inbox Activities Transactions …" at bounding box center [710, 336] width 1421 height 672
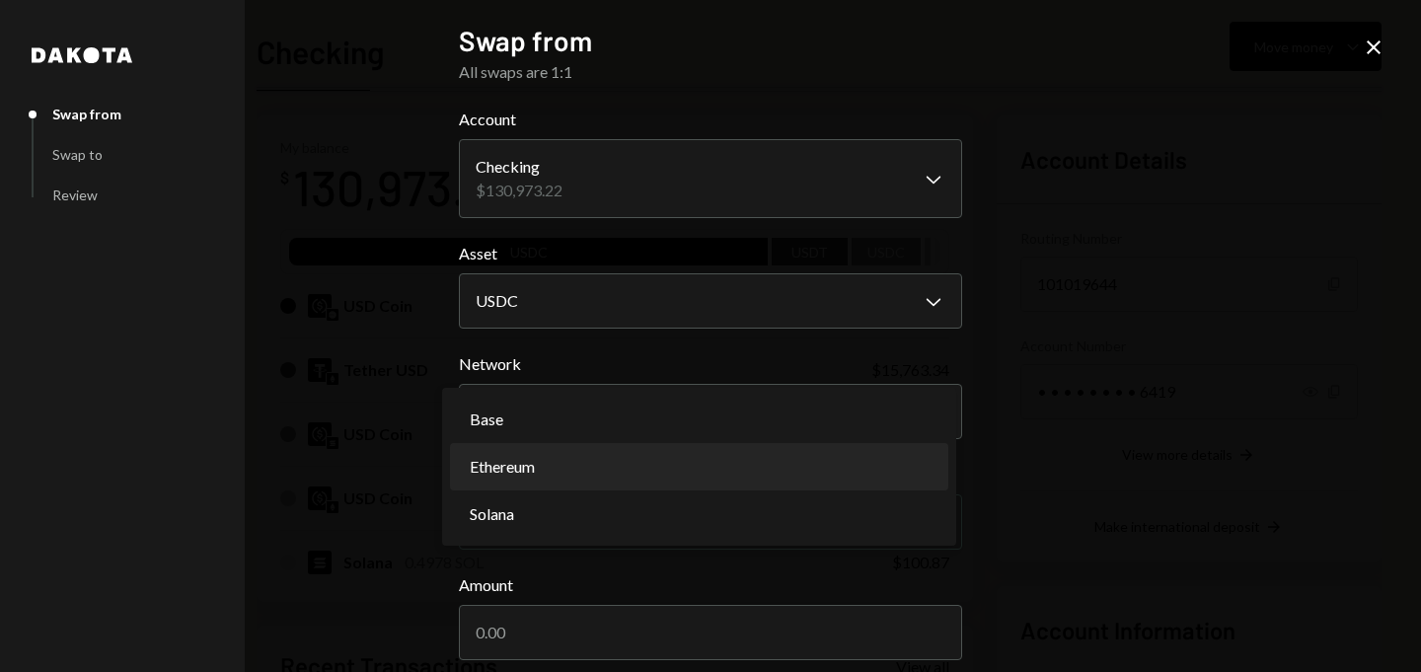
select select "**********"
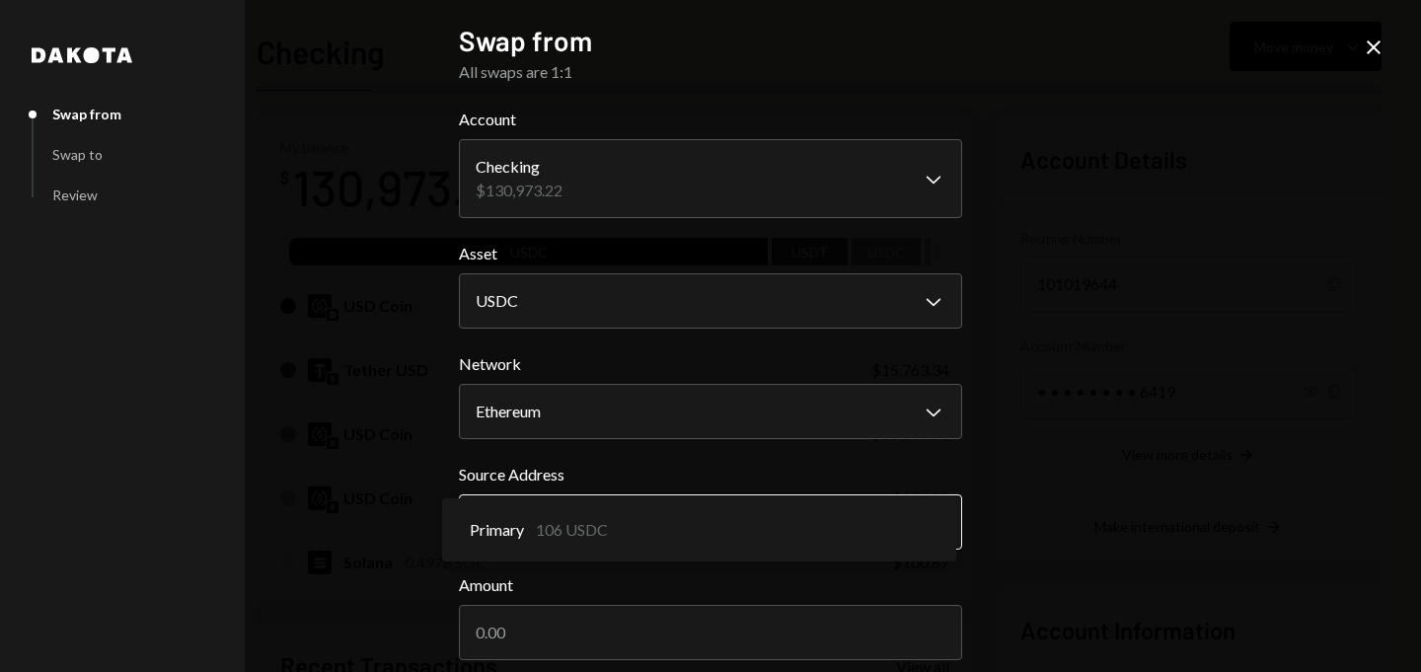
click at [573, 517] on body "D Dystopia Digital... Caret Down Home Home Inbox Inbox Activities Transactions …" at bounding box center [710, 336] width 1421 height 672
click at [558, 311] on body "D Dystopia Digital... Caret Down Home Home Inbox Inbox Activities Transactions …" at bounding box center [710, 336] width 1421 height 672
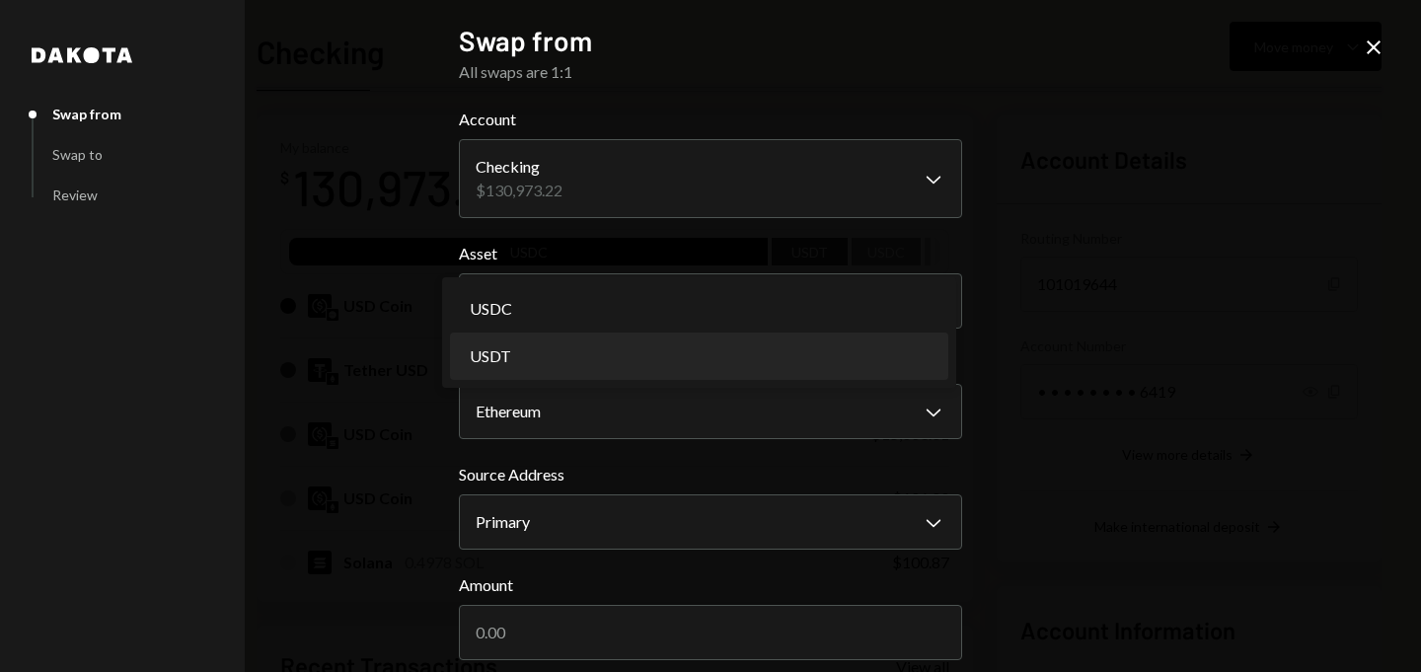
select select "****"
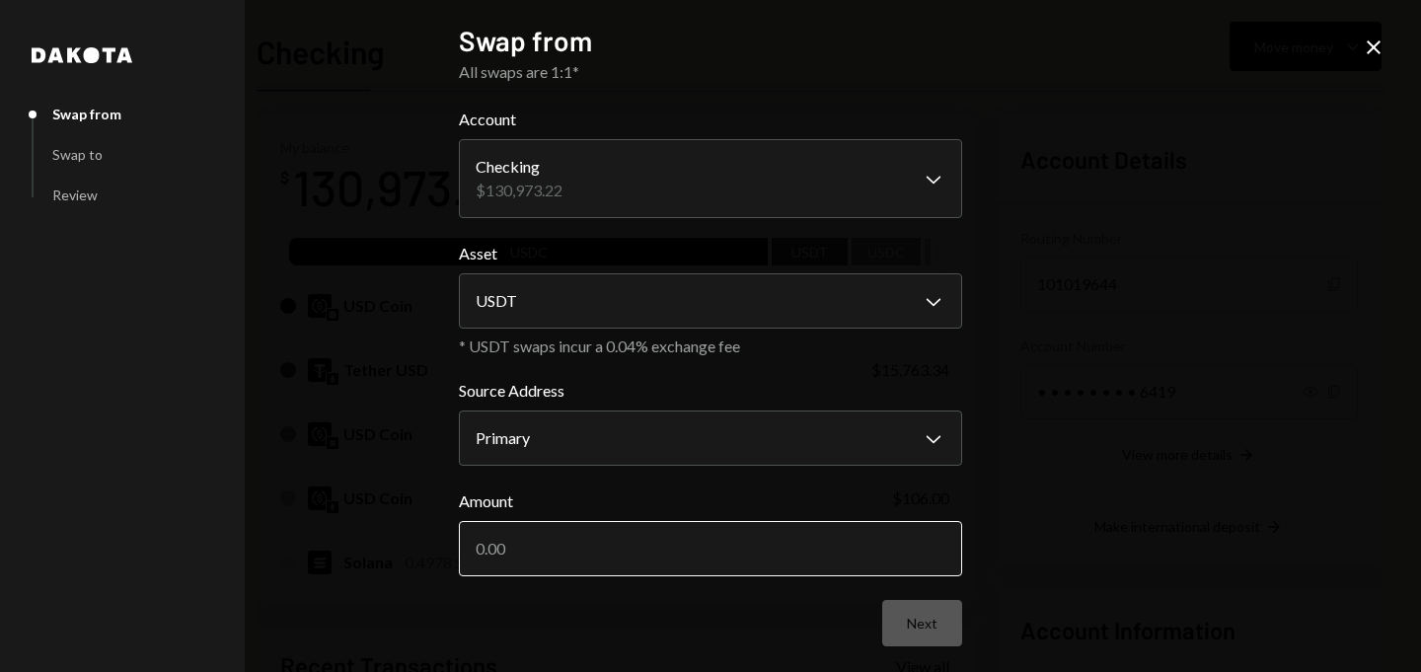
click at [529, 541] on input "Amount" at bounding box center [710, 548] width 503 height 55
click at [549, 555] on input "Amount" at bounding box center [710, 548] width 503 height 55
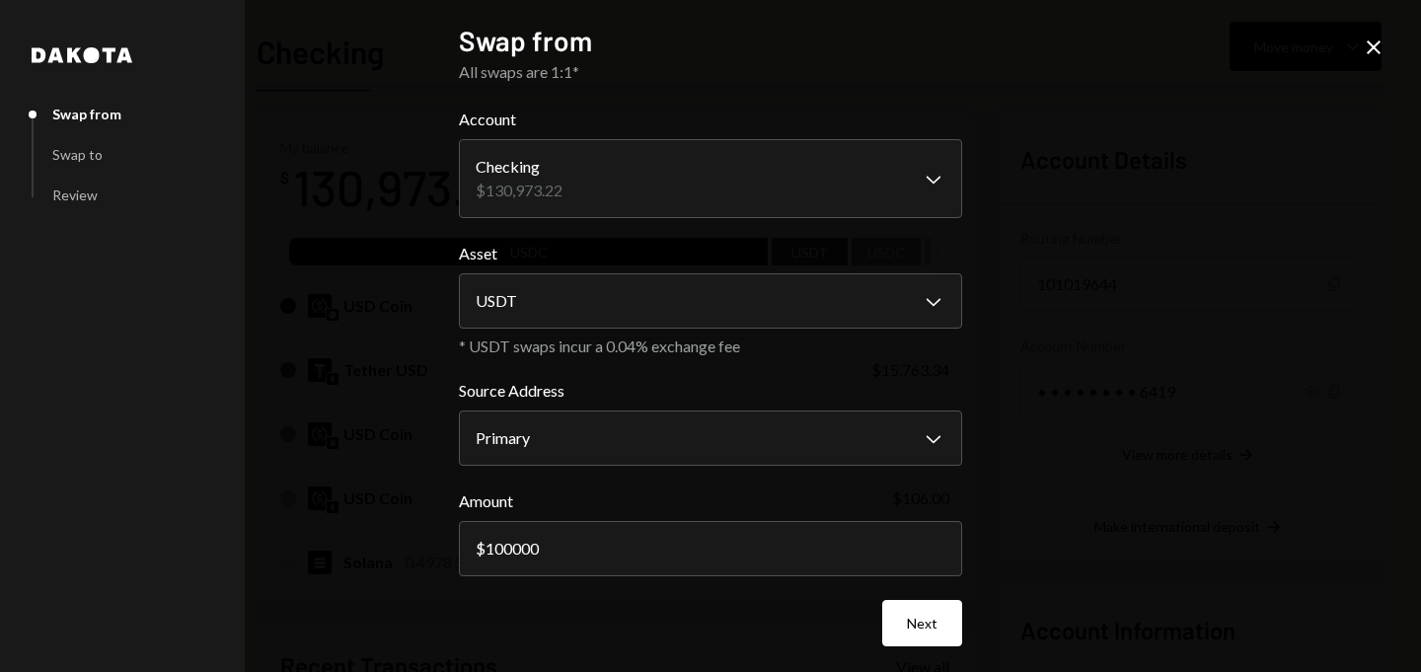
type input "100000"
click at [1027, 437] on div "**********" at bounding box center [710, 336] width 1421 height 672
click at [918, 637] on button "Next" at bounding box center [922, 623] width 80 height 46
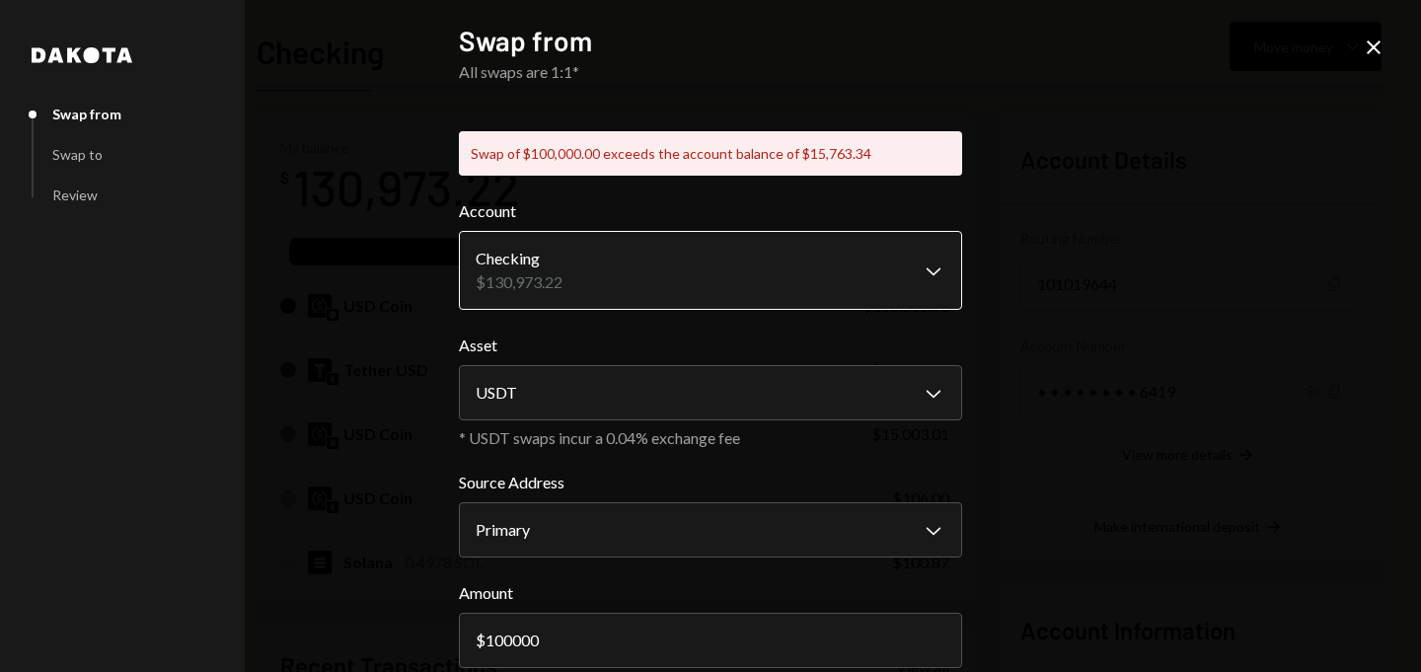
scroll to position [98, 0]
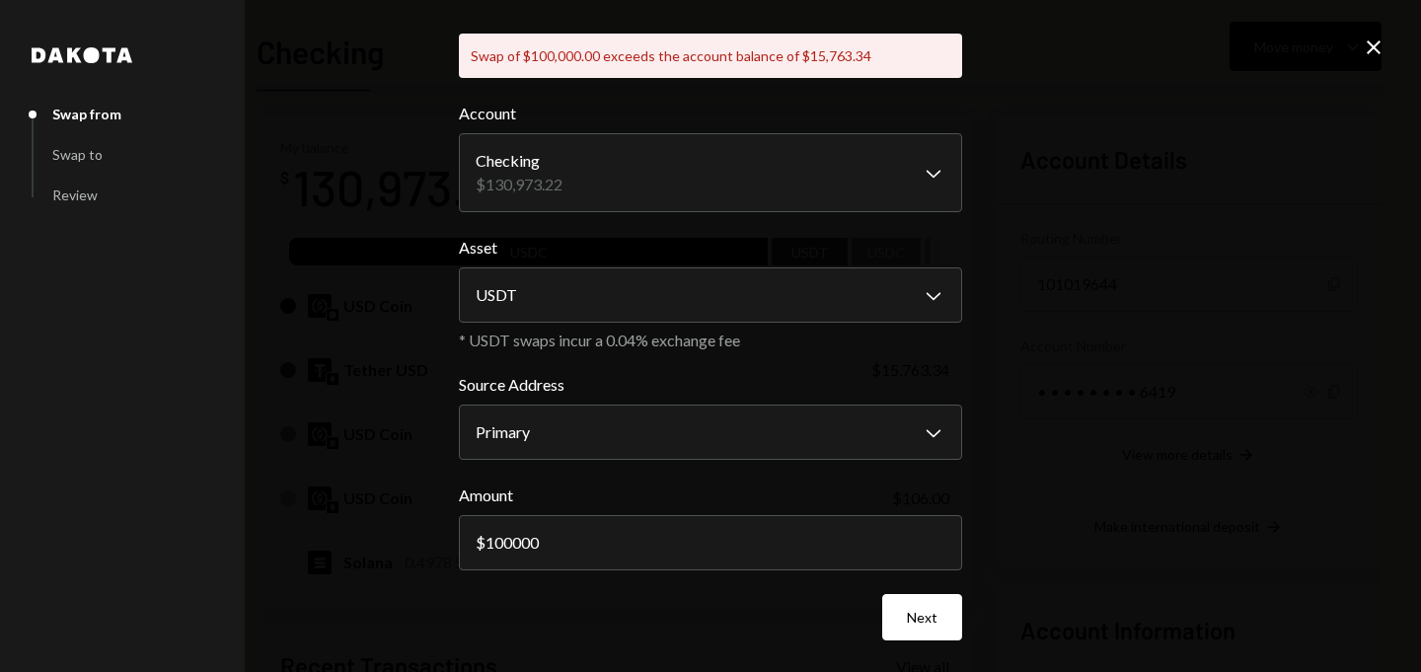
click at [1372, 53] on icon "Close" at bounding box center [1374, 48] width 24 height 24
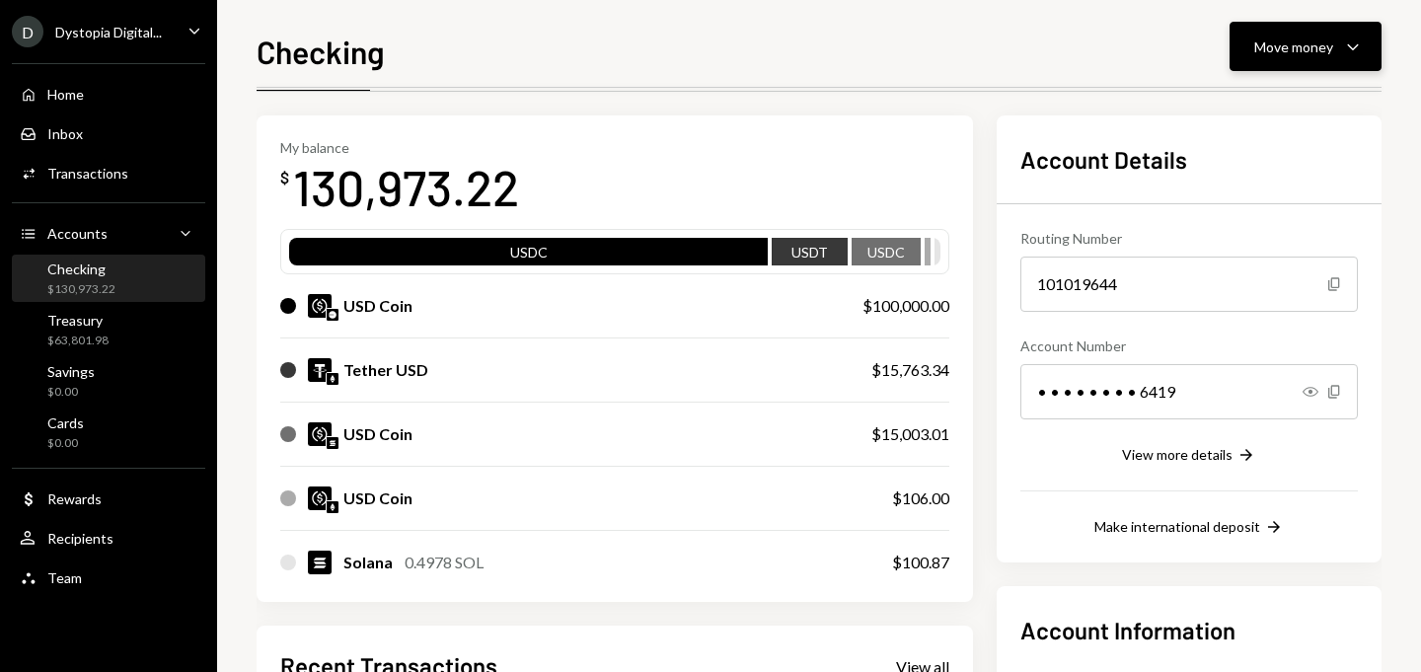
click at [1319, 48] on div "Move money" at bounding box center [1293, 47] width 79 height 21
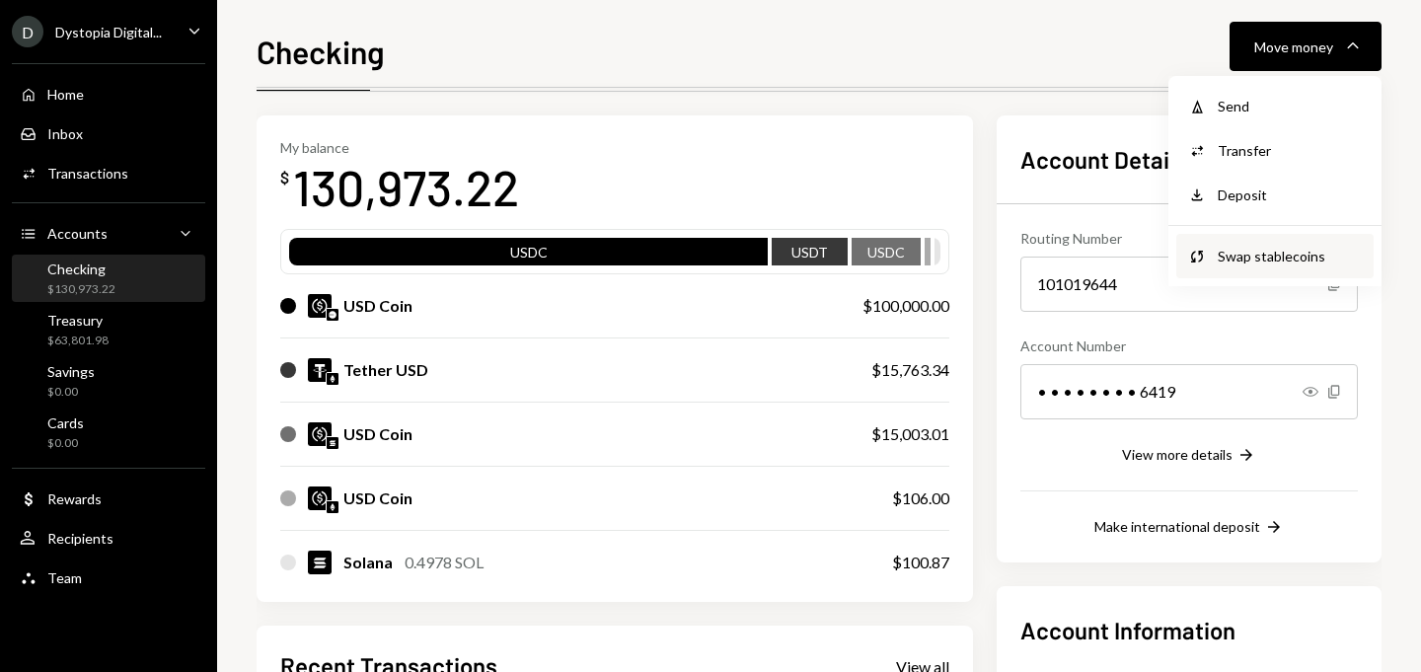
click at [1233, 261] on div "Swap stablecoins" at bounding box center [1290, 256] width 144 height 21
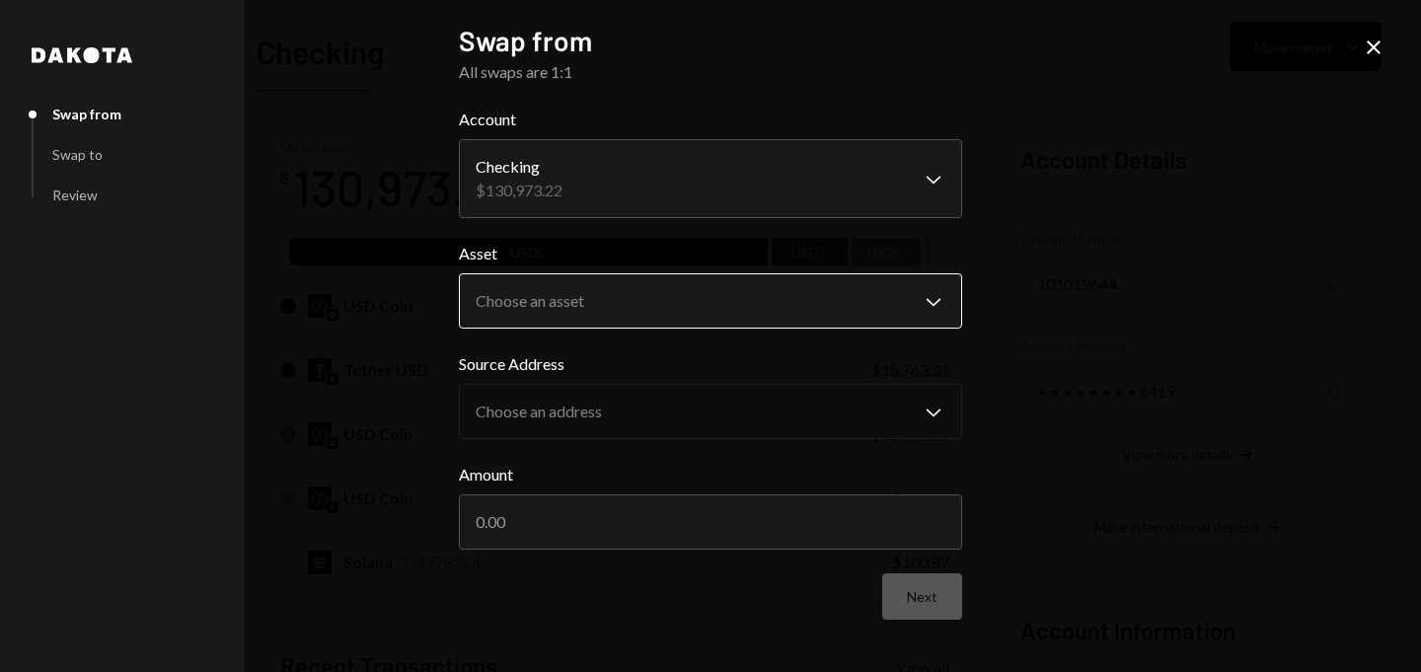
click at [658, 311] on body "D Dystopia Digital... Caret Down Home Home Inbox Inbox Activities Transactions …" at bounding box center [710, 336] width 1421 height 672
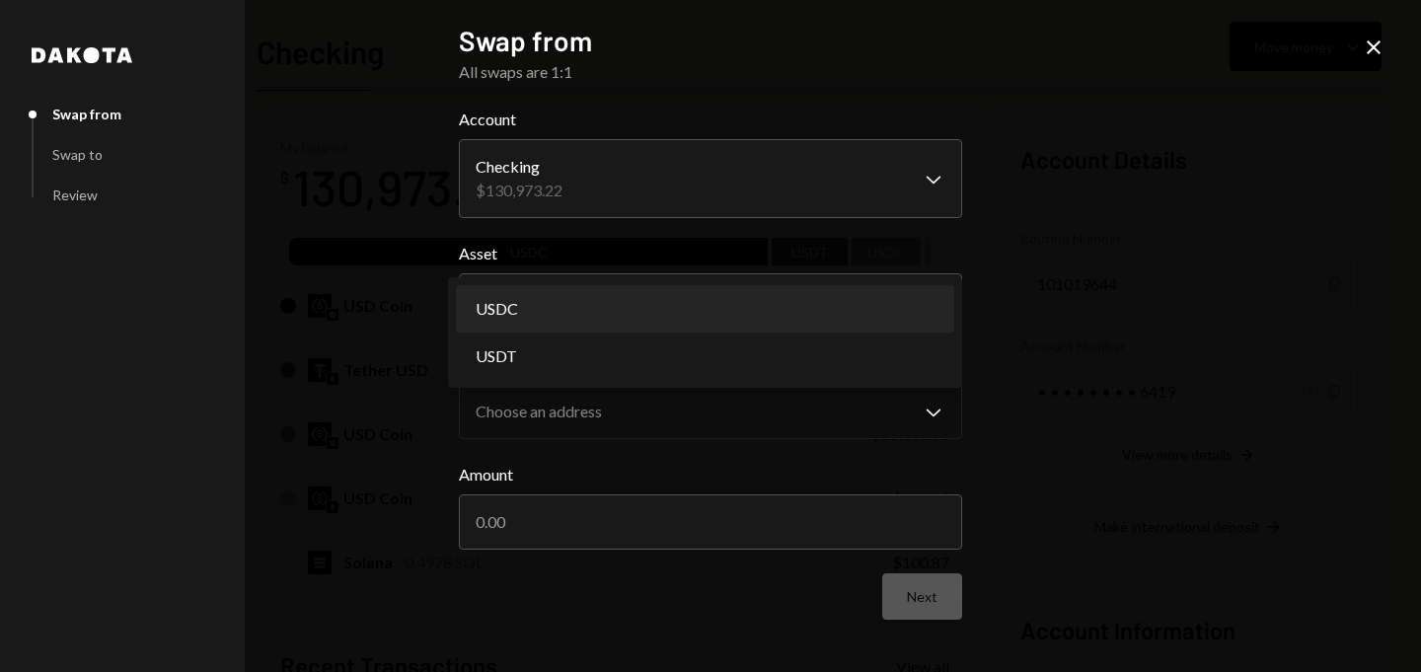
select select "****"
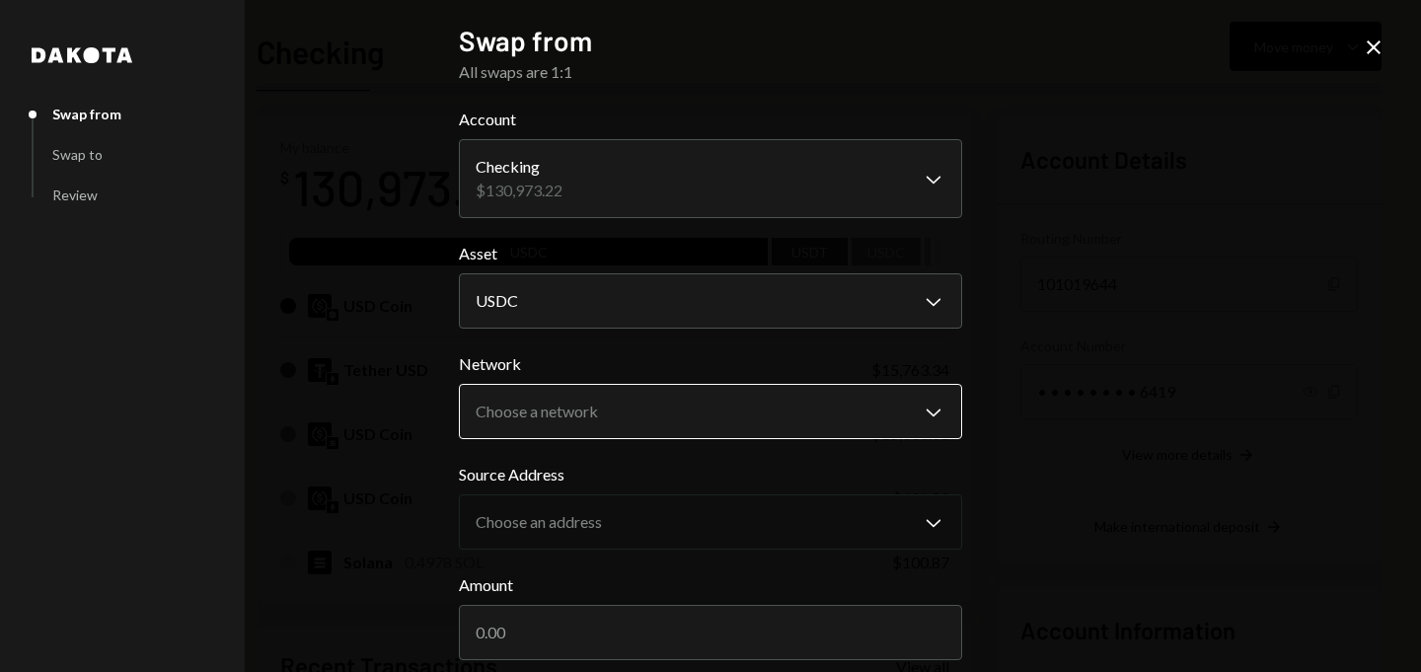
click at [616, 412] on body "D Dystopia Digital... Caret Down Home Home Inbox Inbox Activities Transactions …" at bounding box center [710, 336] width 1421 height 672
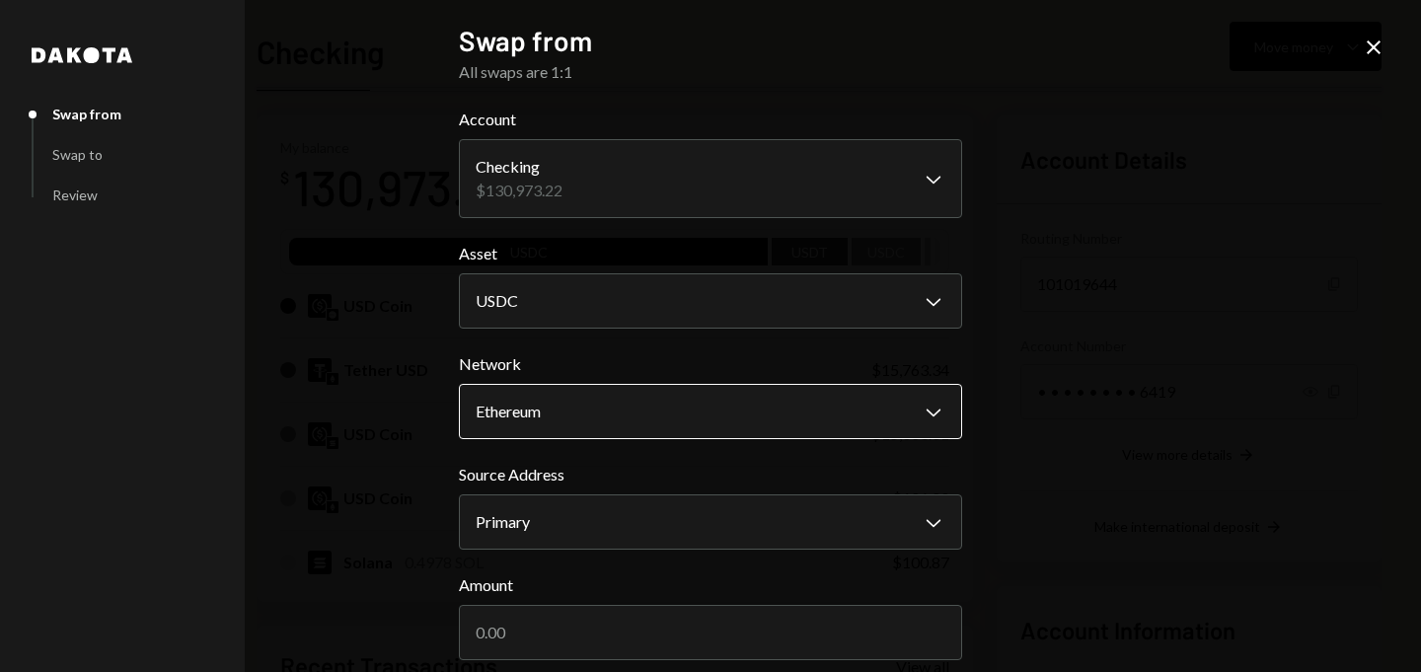
click at [578, 422] on body "D Dystopia Digital... Caret Down Home Home Inbox Inbox Activities Transactions …" at bounding box center [710, 336] width 1421 height 672
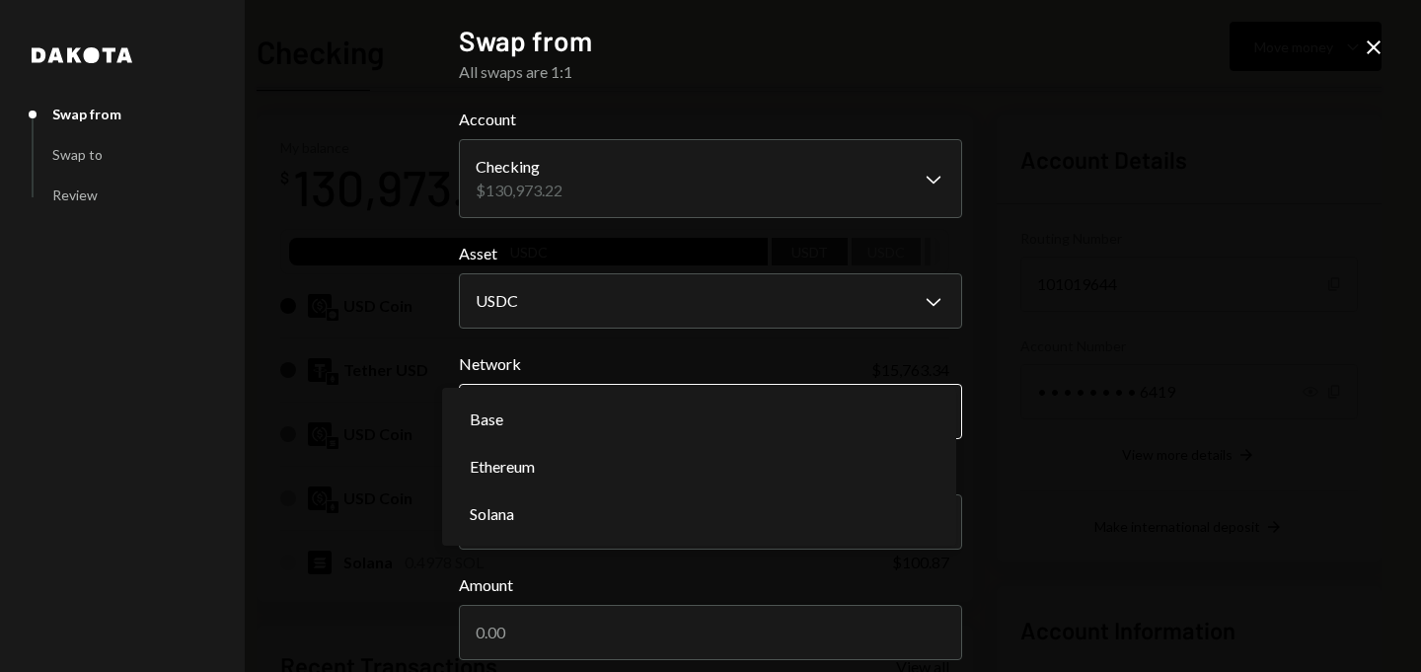
click at [562, 405] on body "D Dystopia Digital... Caret Down Home Home Inbox Inbox Activities Transactions …" at bounding box center [710, 336] width 1421 height 672
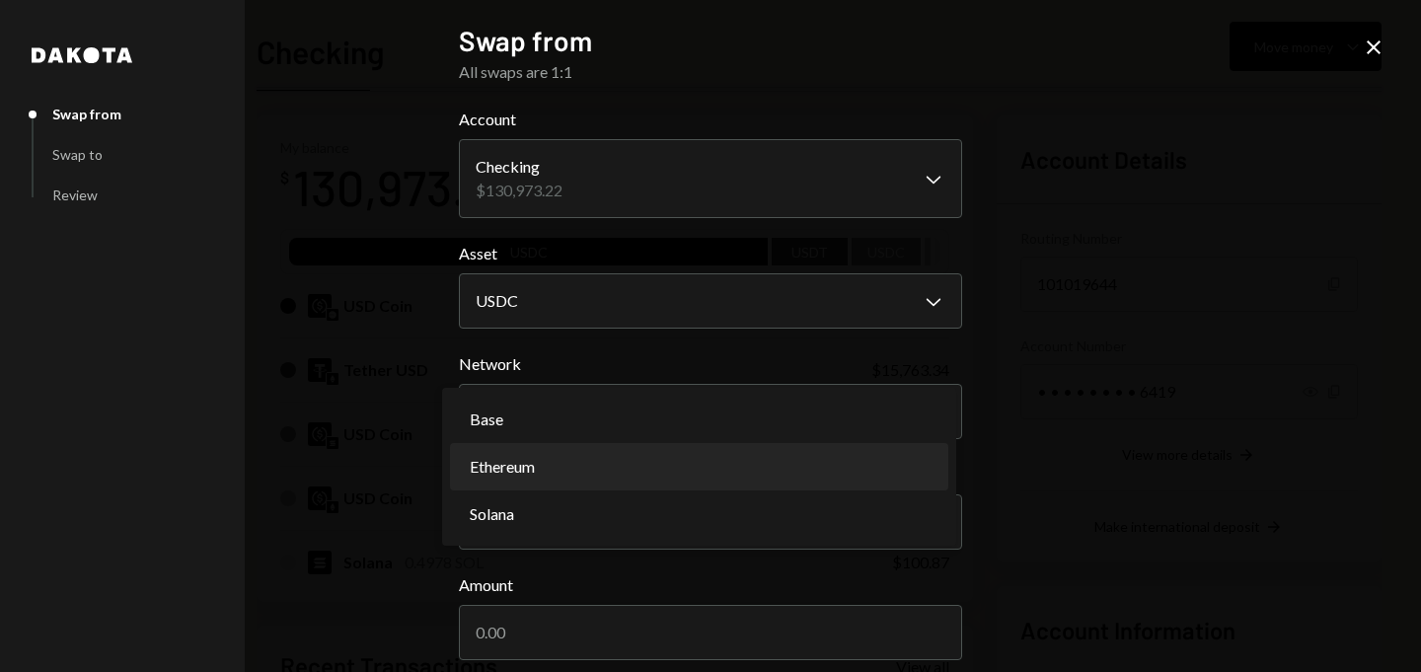
select select "**********"
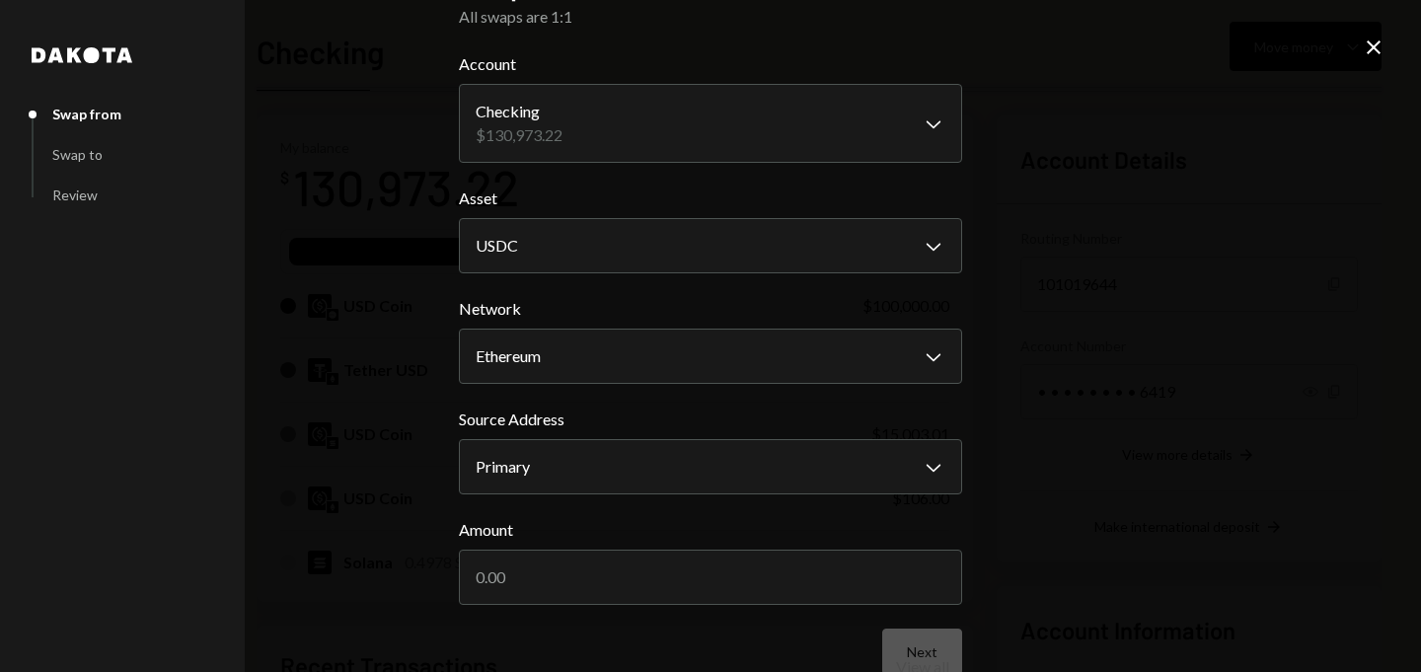
scroll to position [89, 0]
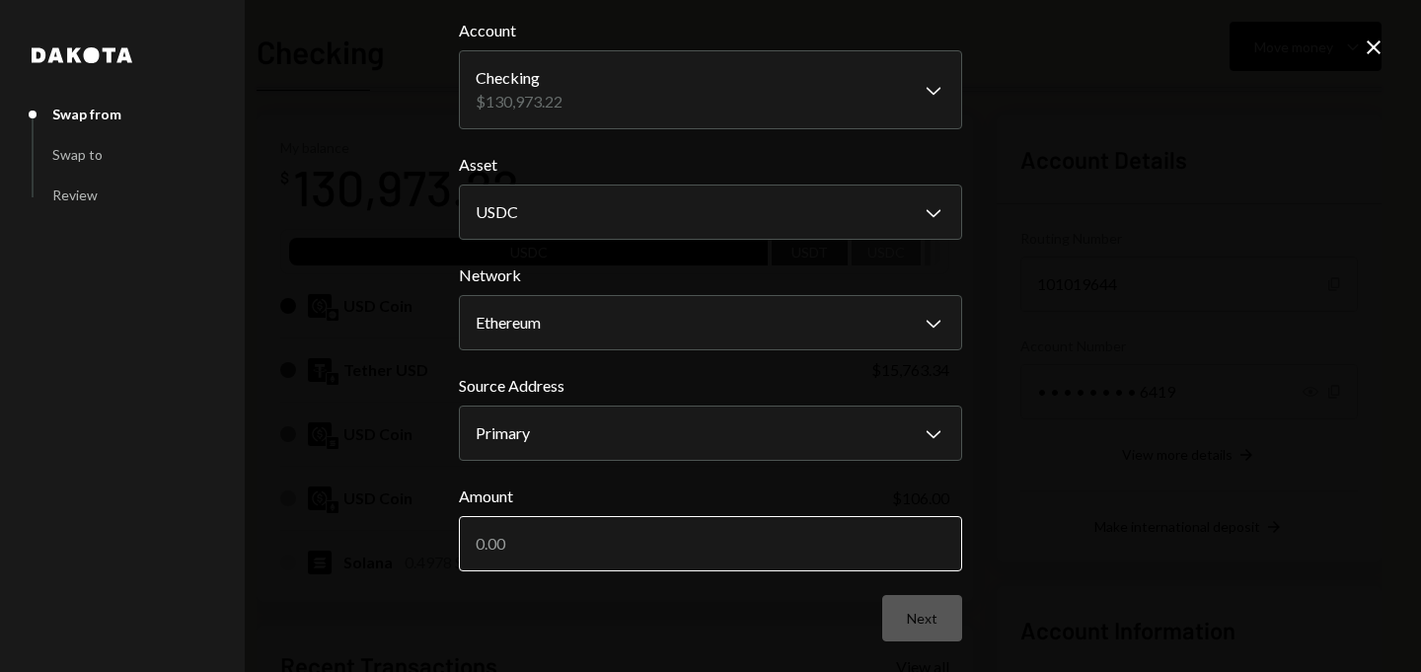
click at [541, 536] on input "Amount" at bounding box center [710, 543] width 503 height 55
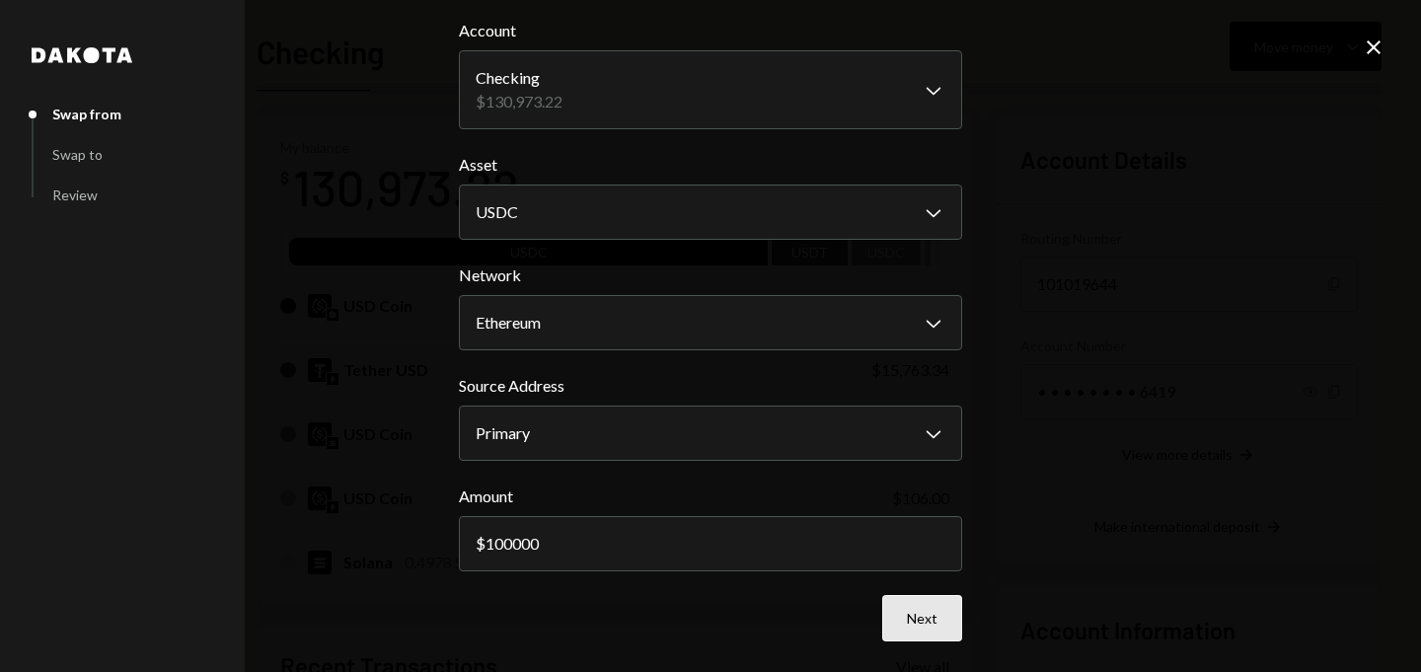
type input "100000"
click at [908, 611] on button "Next" at bounding box center [922, 618] width 80 height 46
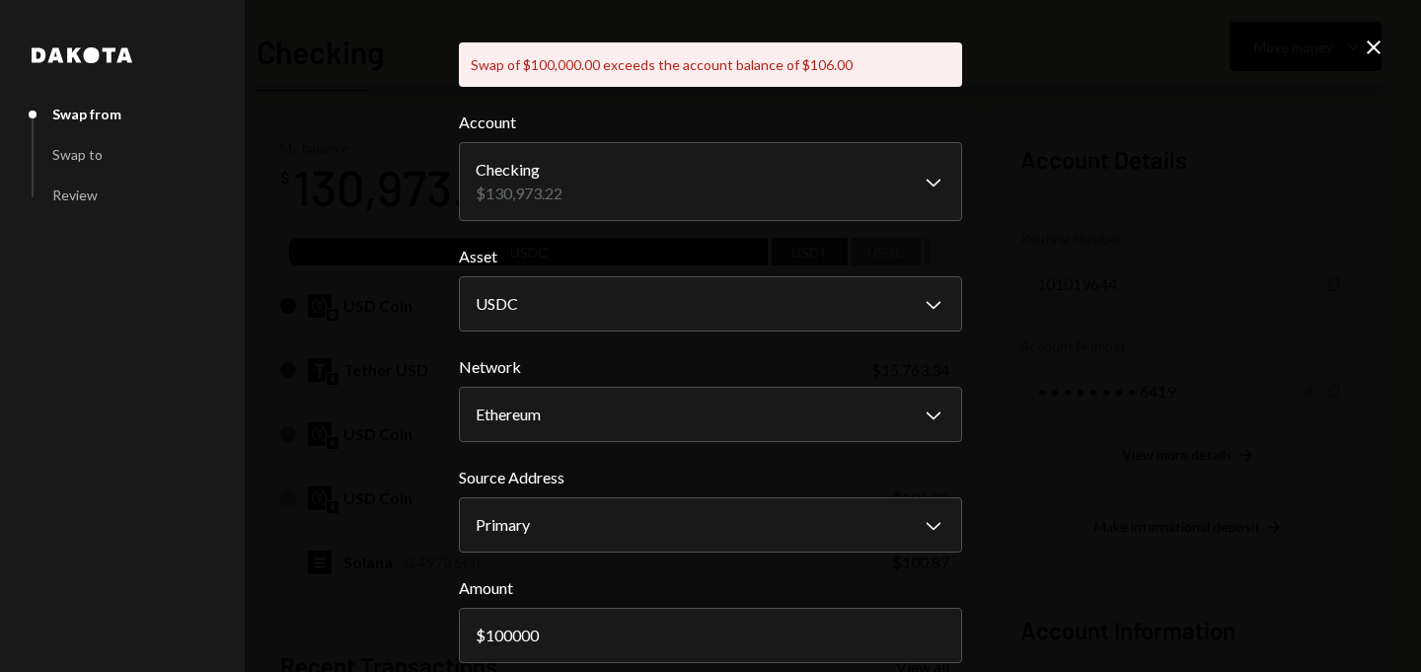
click at [1372, 46] on icon at bounding box center [1374, 47] width 14 height 14
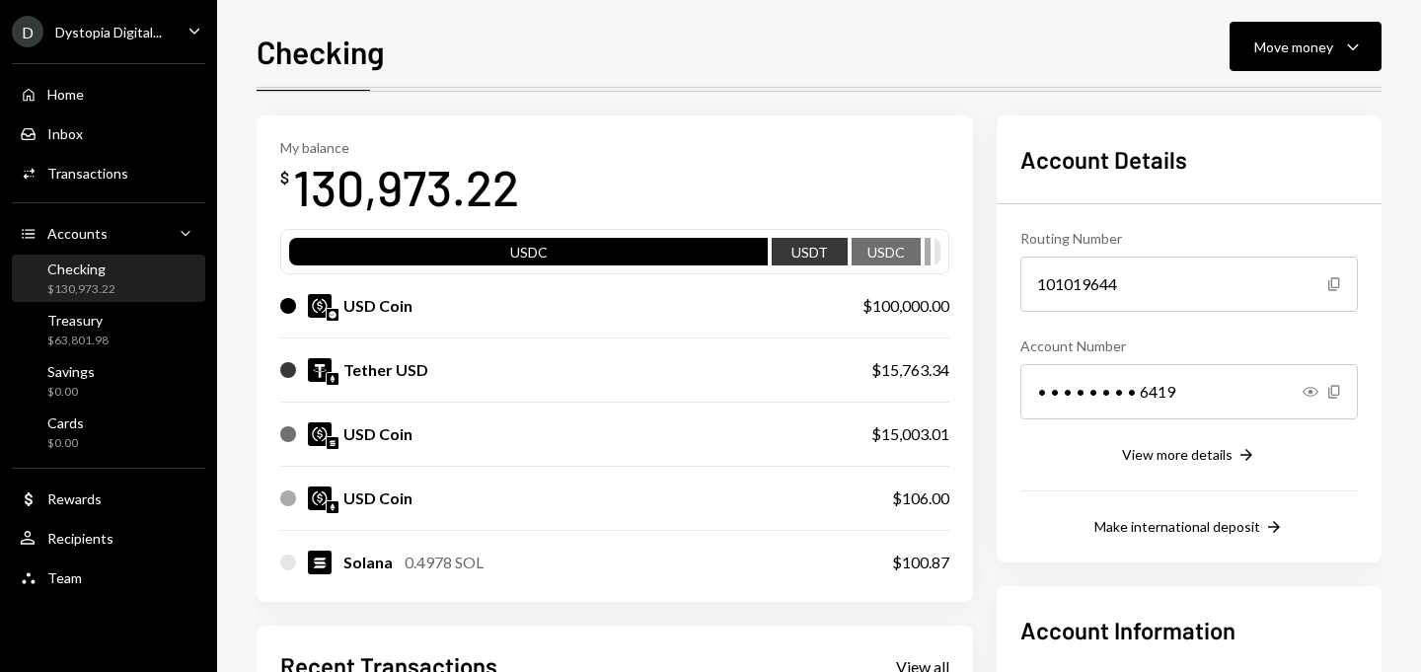
click at [682, 298] on div "USD Coin" at bounding box center [551, 306] width 543 height 24
click at [124, 321] on div "Treasury $63,801.98" at bounding box center [109, 331] width 178 height 38
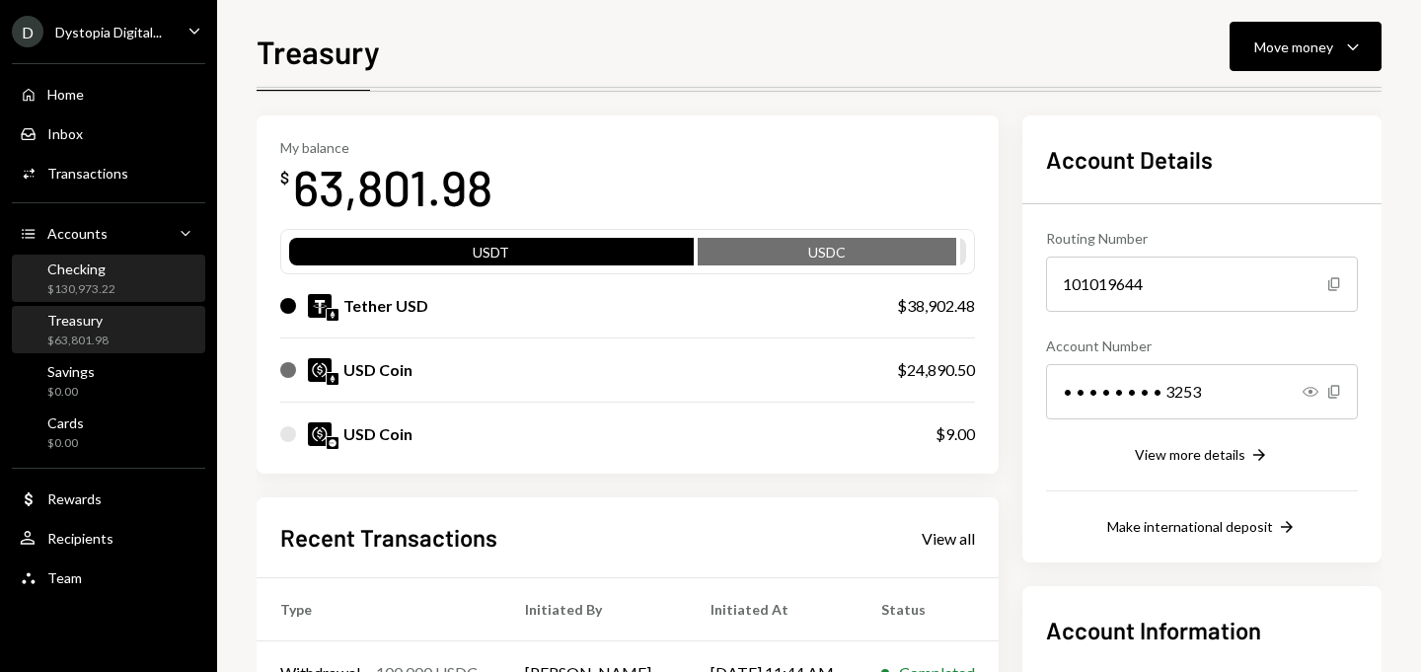
click at [124, 290] on div "Checking $130,973.22" at bounding box center [109, 280] width 178 height 38
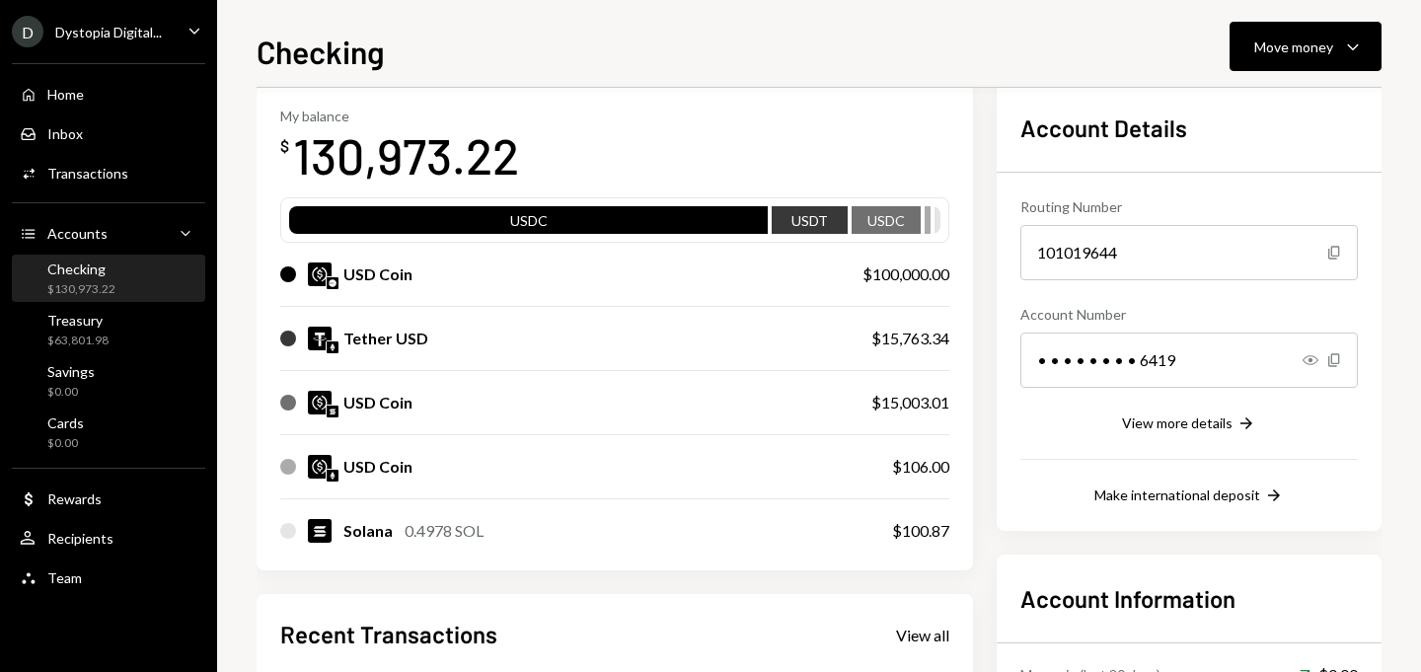
scroll to position [37, 0]
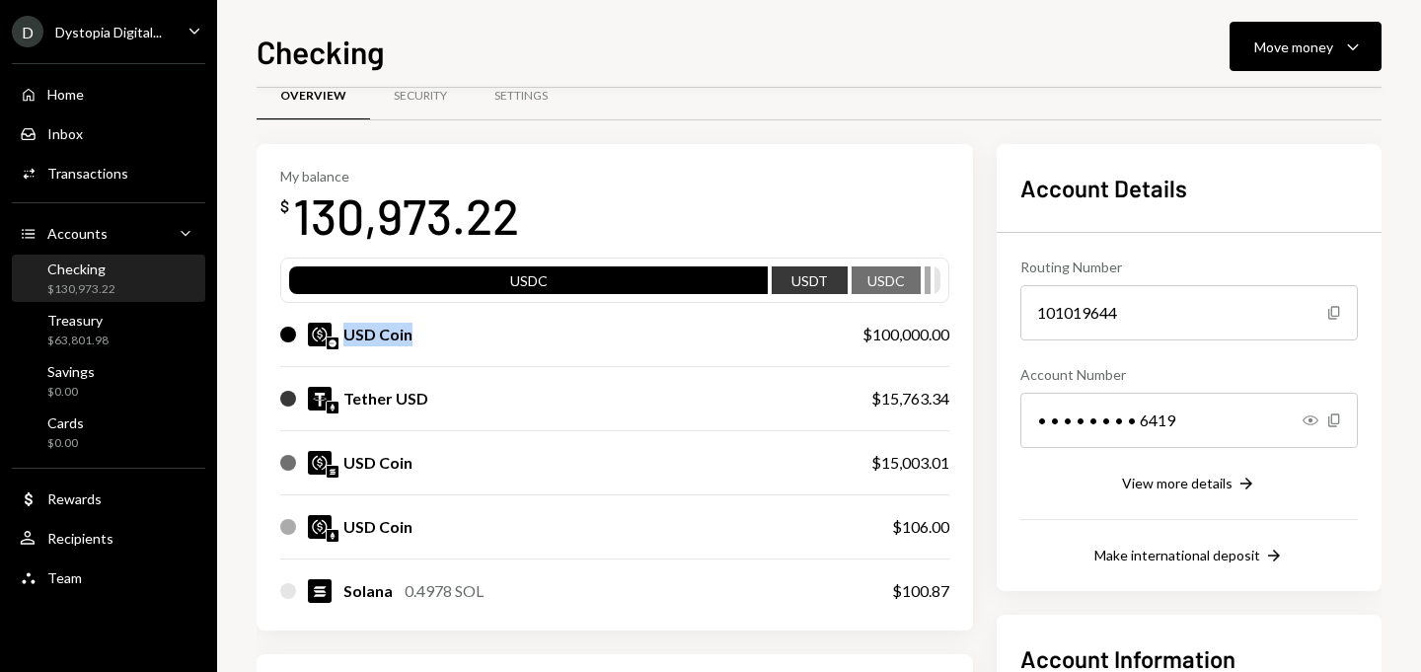
drag, startPoint x: 430, startPoint y: 337, endPoint x: 329, endPoint y: 334, distance: 101.7
click at [329, 334] on div "USD Coin" at bounding box center [551, 335] width 543 height 24
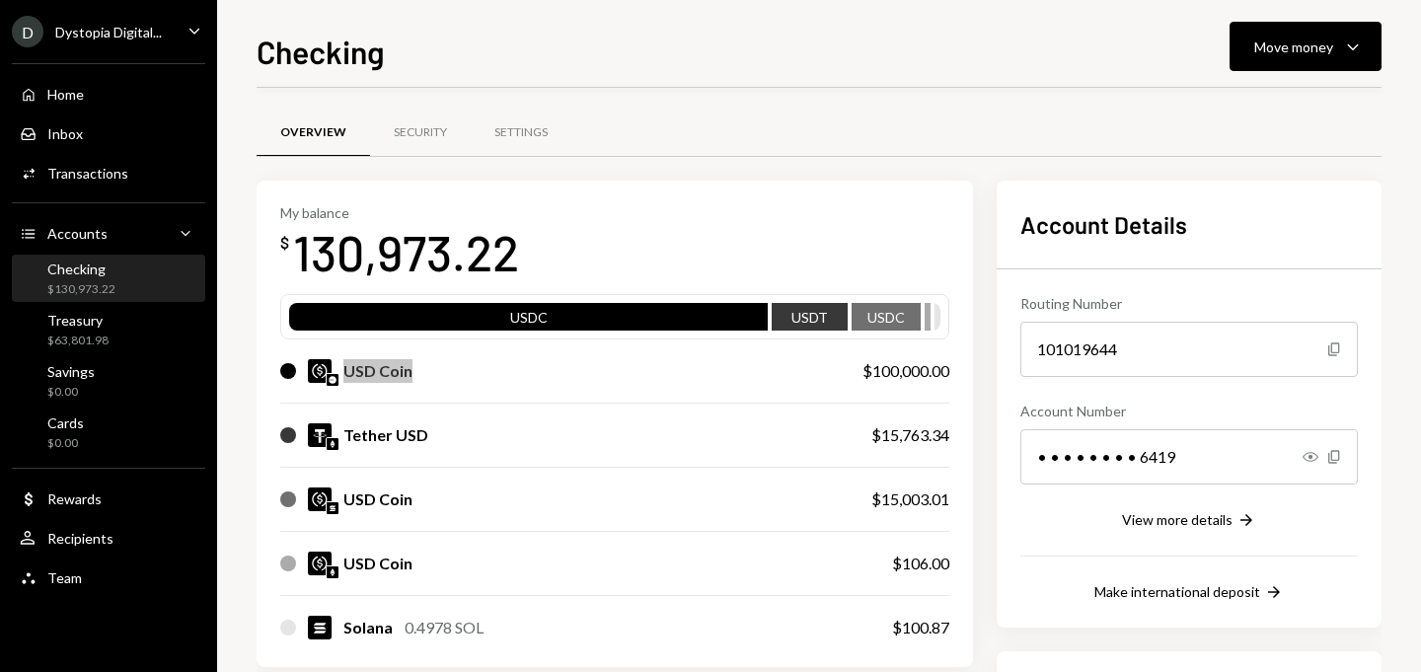
scroll to position [37, 0]
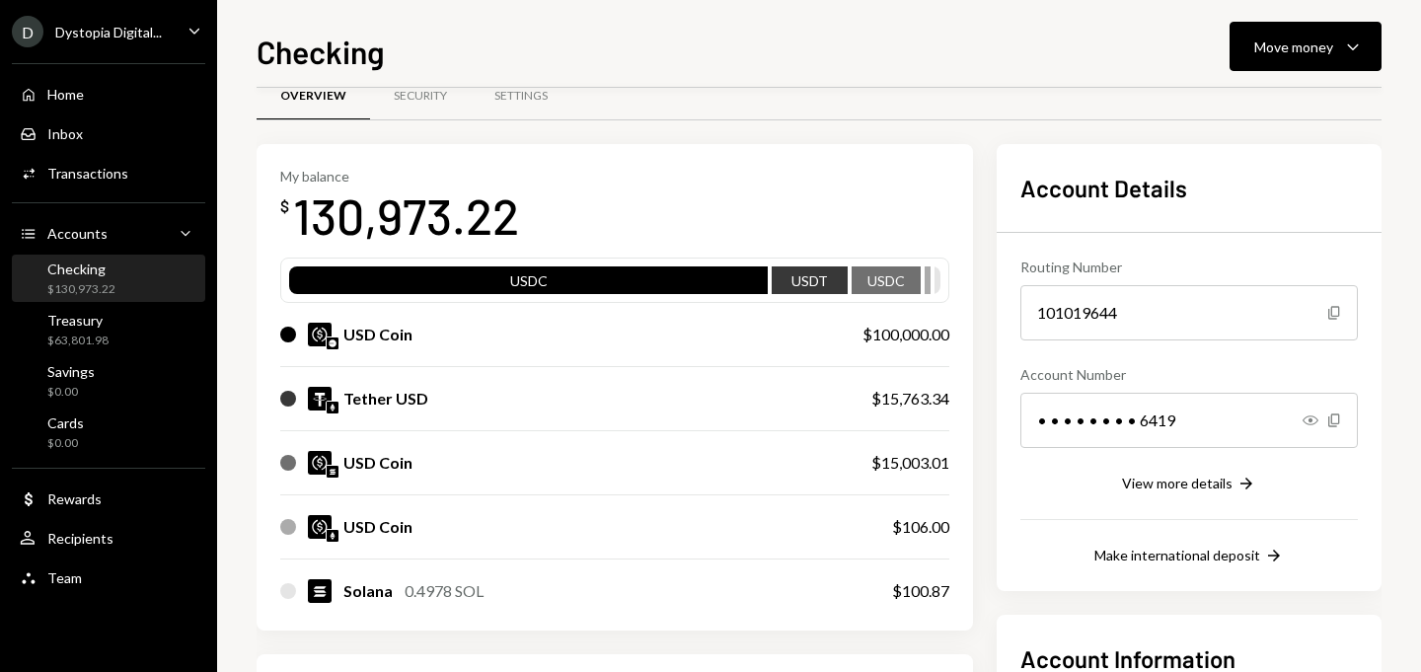
click at [945, 219] on div "My balance $ 130,973.22" at bounding box center [614, 207] width 669 height 79
click at [1320, 43] on div "Move money" at bounding box center [1293, 47] width 79 height 21
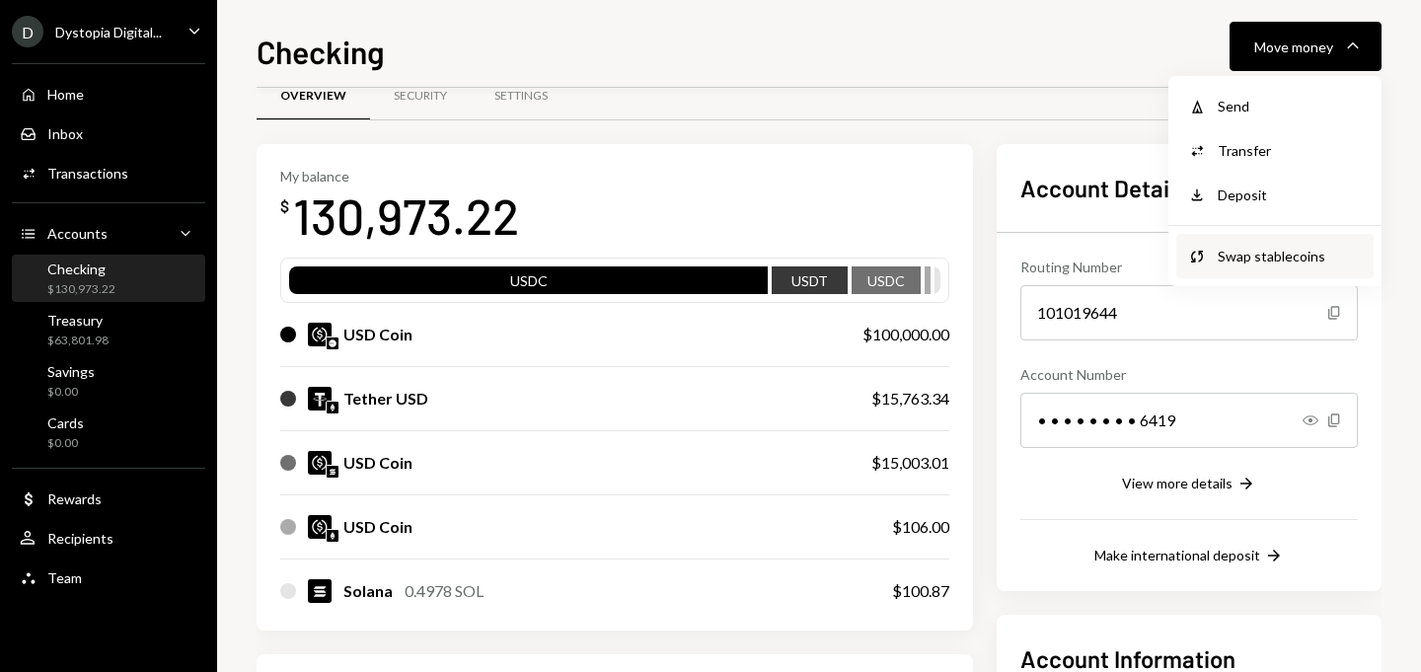
click at [1238, 246] on div "Swap stablecoins" at bounding box center [1290, 256] width 144 height 21
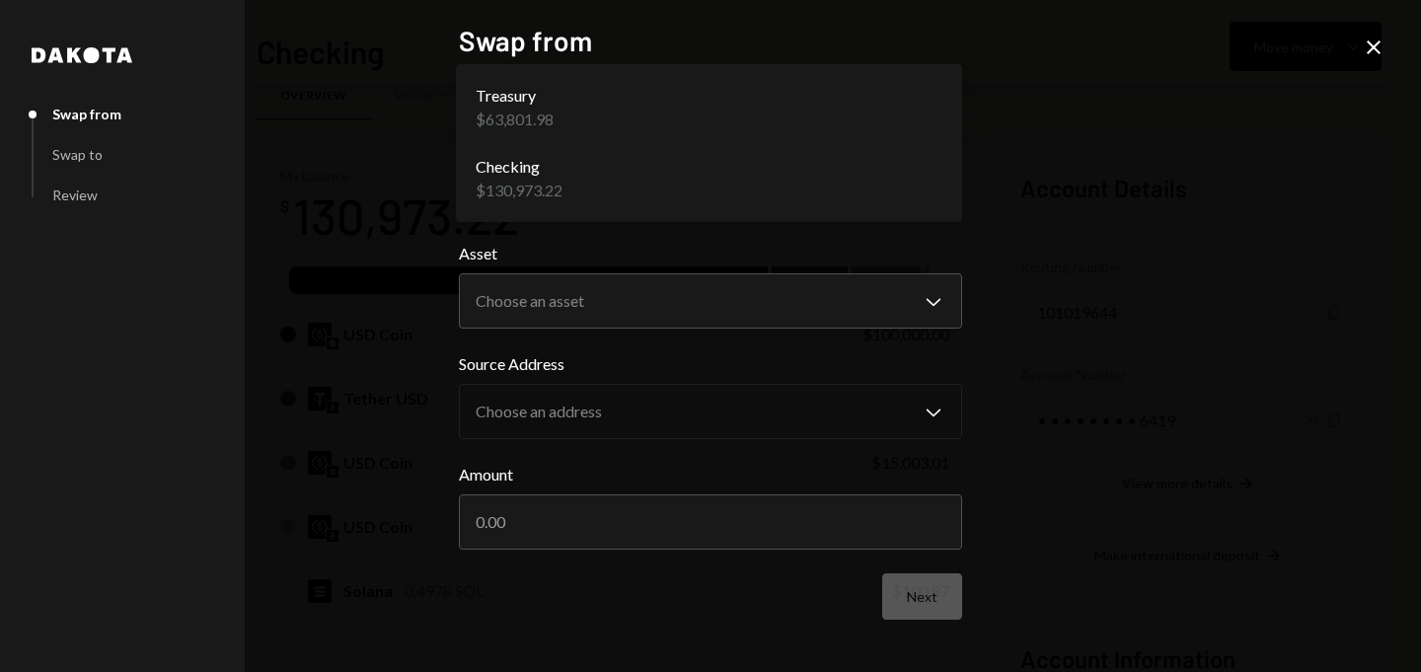
click at [796, 192] on body "D Dystopia Digital... Caret Down Home Home Inbox Inbox Activities Transactions …" at bounding box center [710, 336] width 1421 height 672
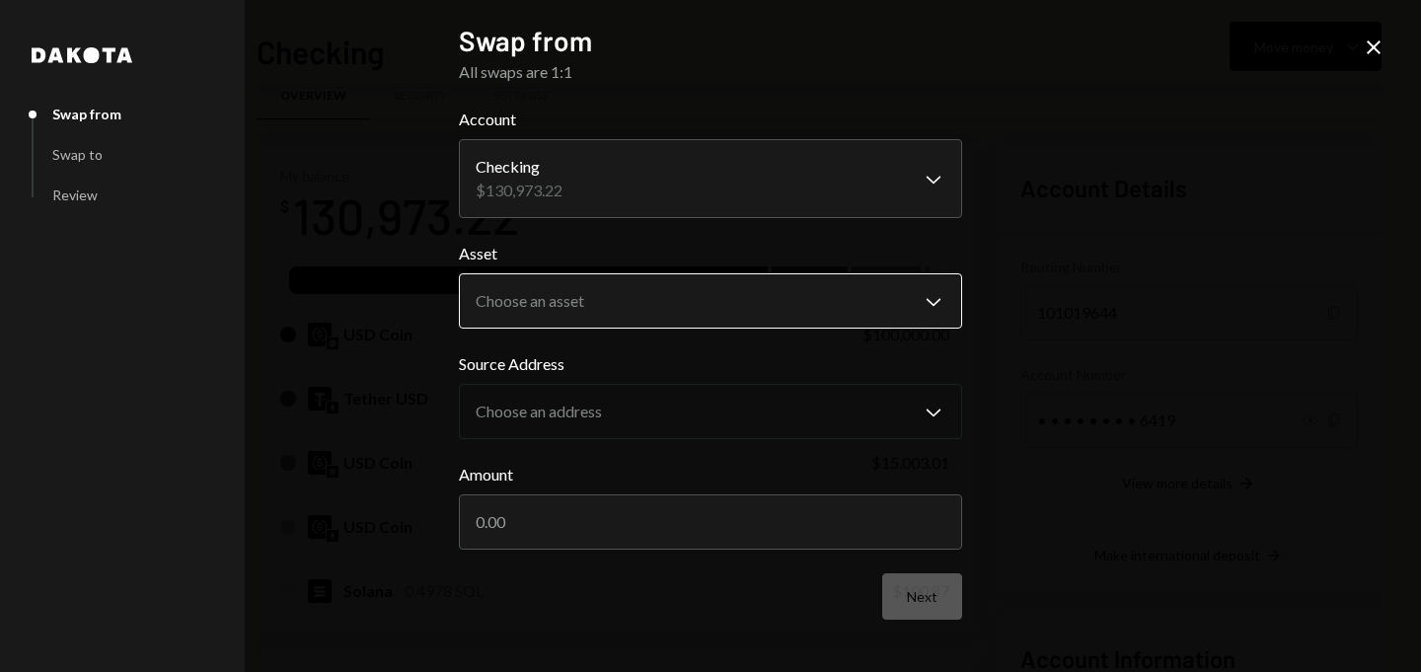
click at [617, 310] on body "D Dystopia Digital... Caret Down Home Home Inbox Inbox Activities Transactions …" at bounding box center [710, 336] width 1421 height 672
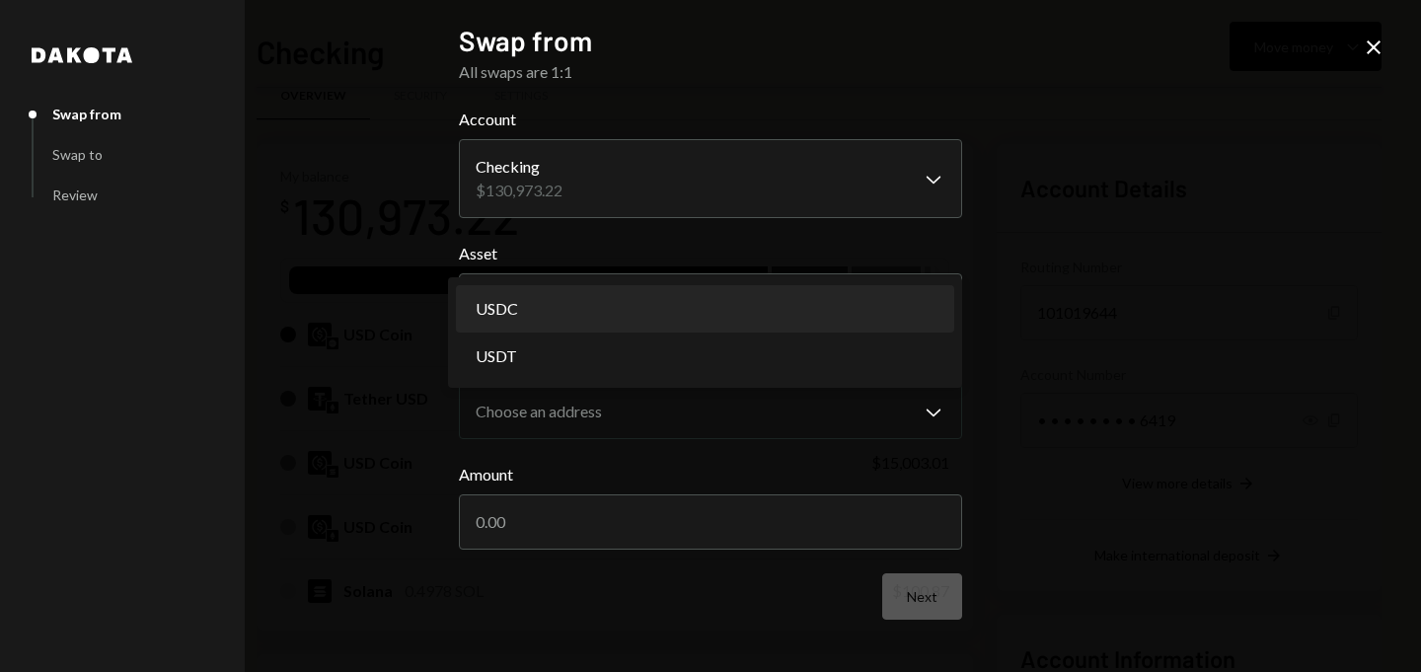
select select "****"
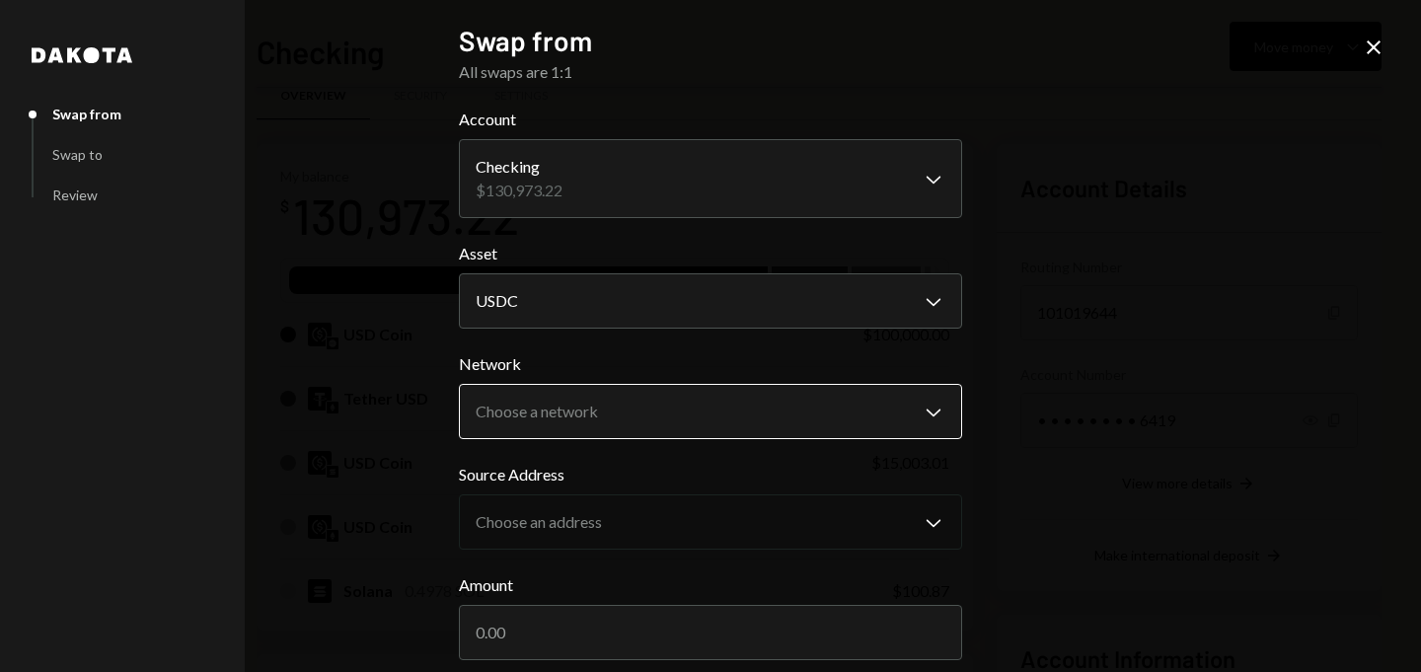
click at [547, 417] on body "D Dystopia Digital... Caret Down Home Home Inbox Inbox Activities Transactions …" at bounding box center [710, 336] width 1421 height 672
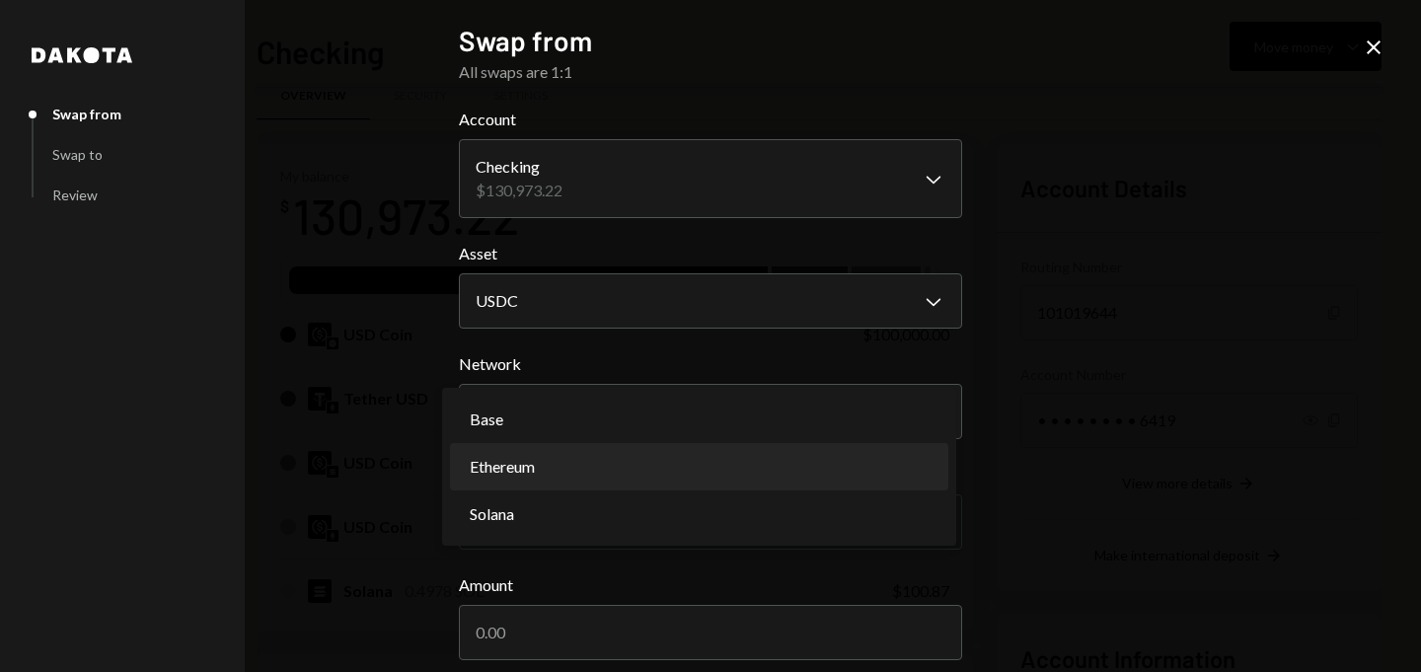
select select "**********"
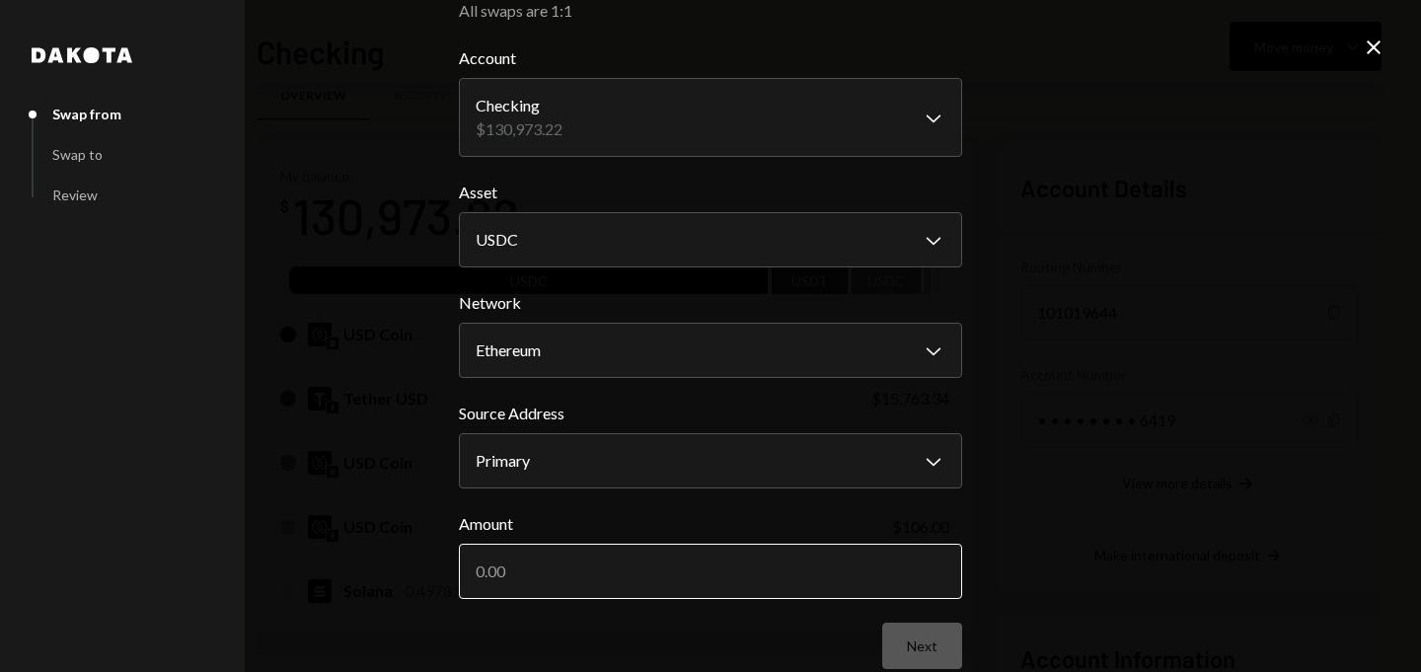
scroll to position [89, 0]
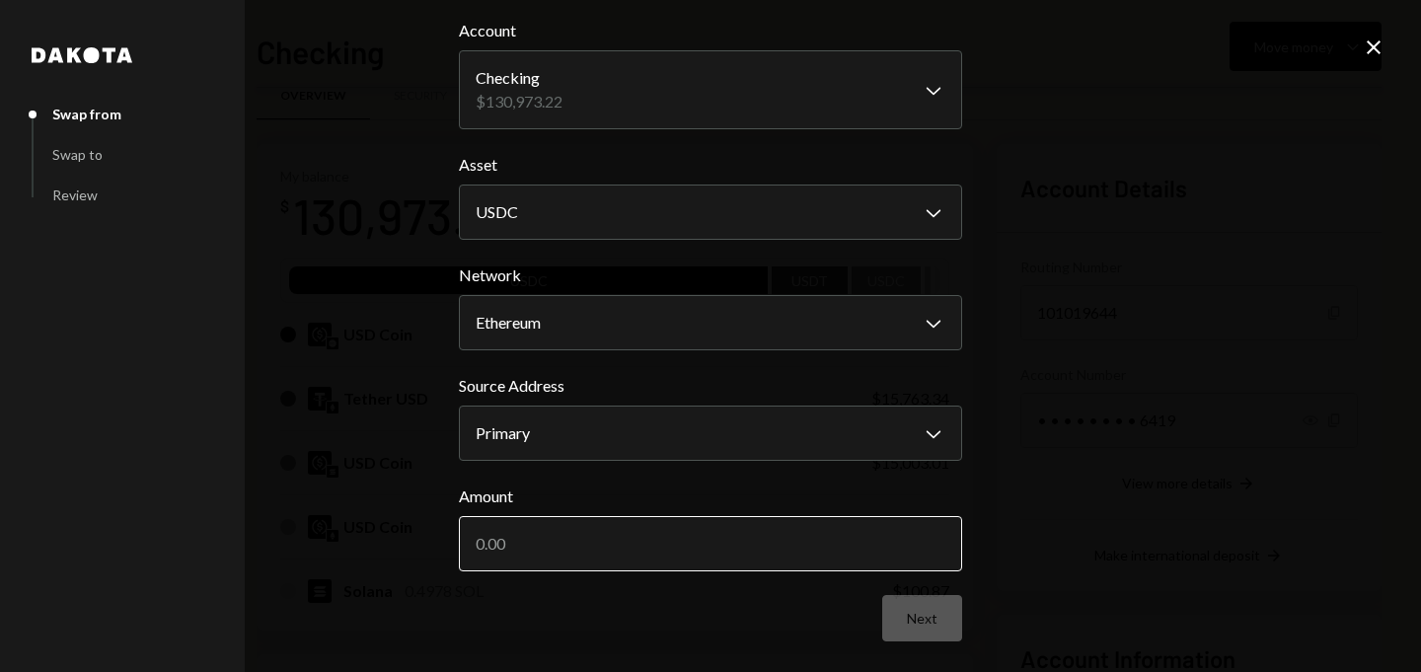
click at [546, 530] on input "Amount" at bounding box center [710, 543] width 503 height 55
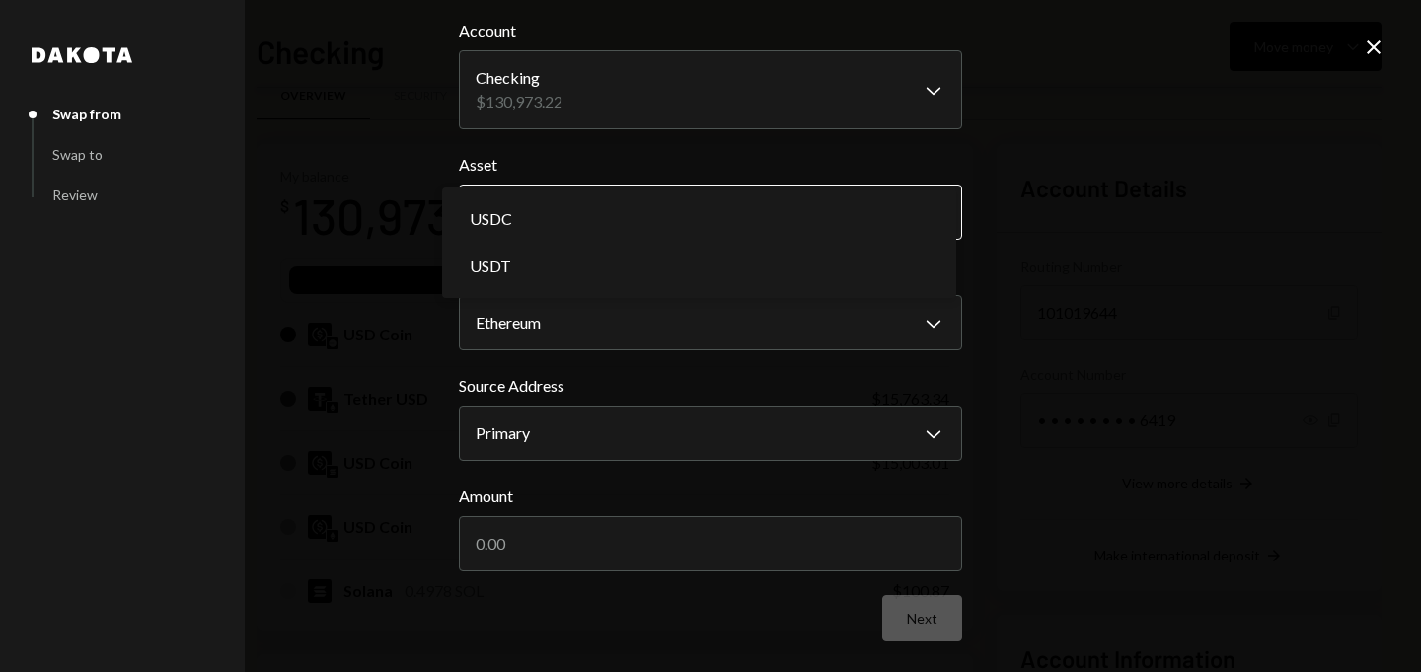
click at [596, 228] on body "D Dystopia Digital... Caret Down Home Home Inbox Inbox Activities Transactions …" at bounding box center [710, 336] width 1421 height 672
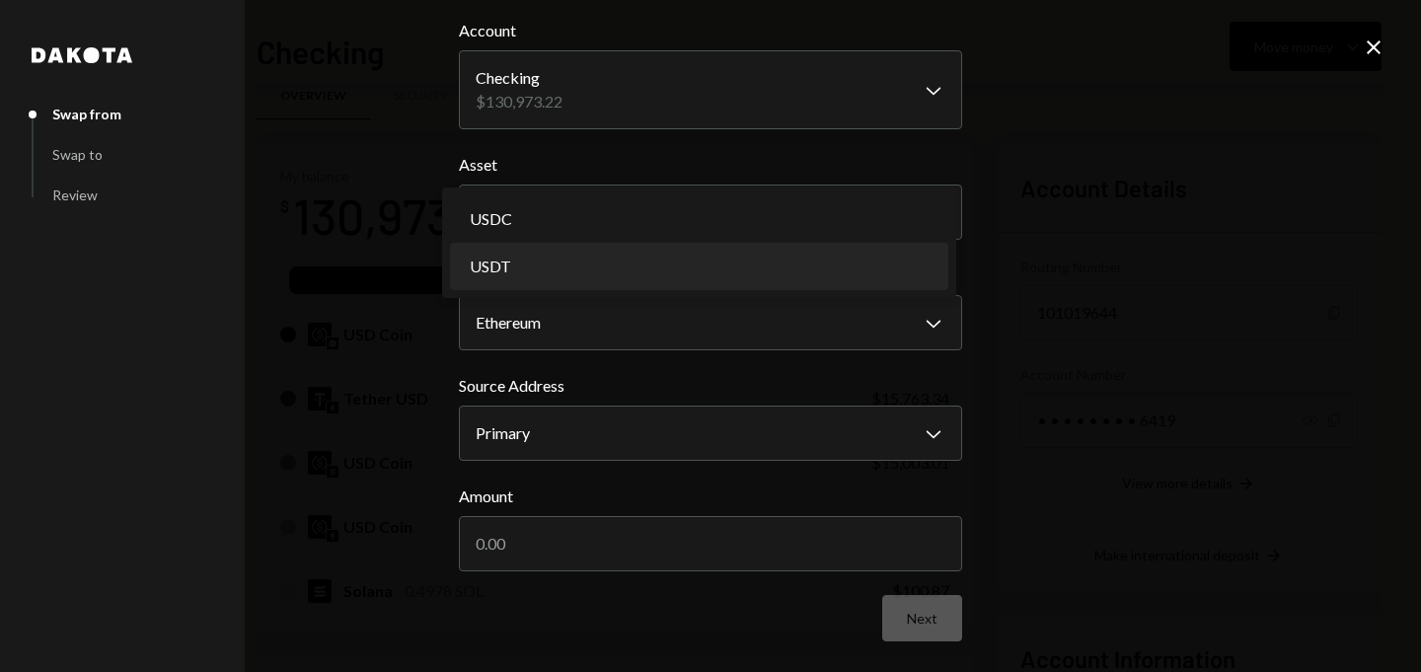
scroll to position [6, 0]
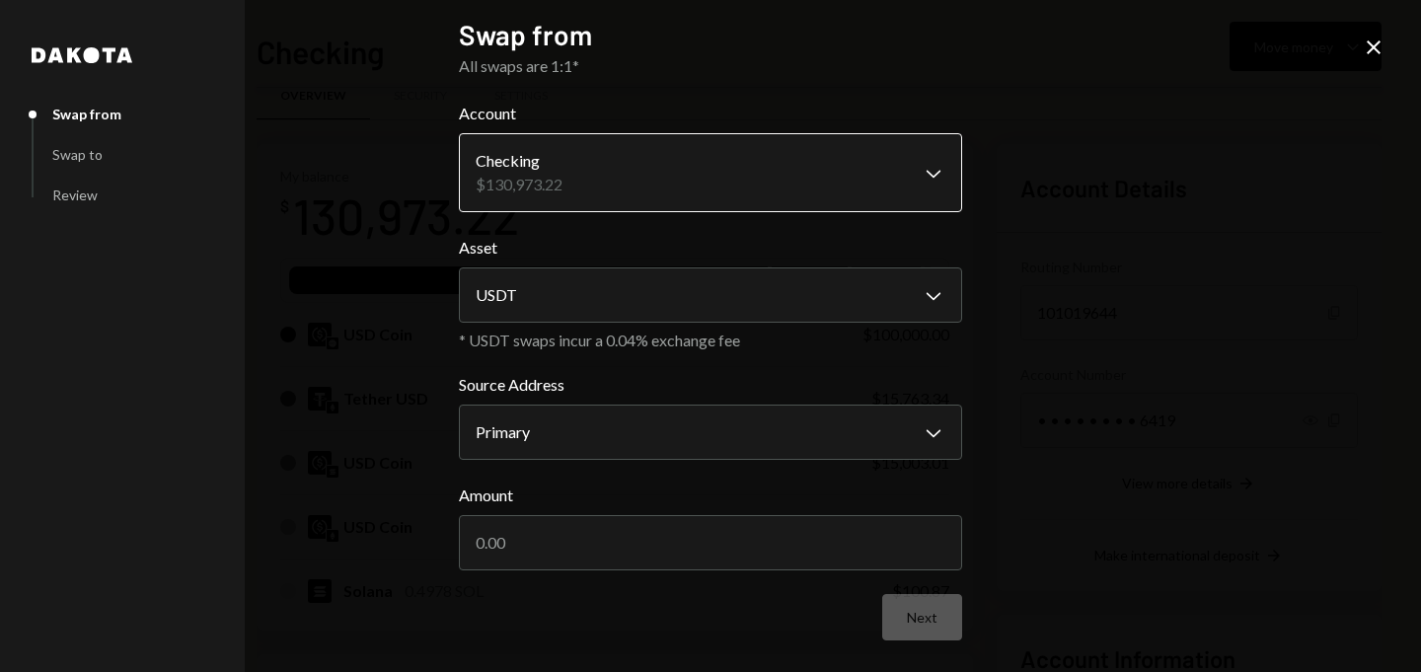
click at [612, 179] on body "D Dystopia Digital... Caret Down Home Home Inbox Inbox Activities Transactions …" at bounding box center [710, 336] width 1421 height 672
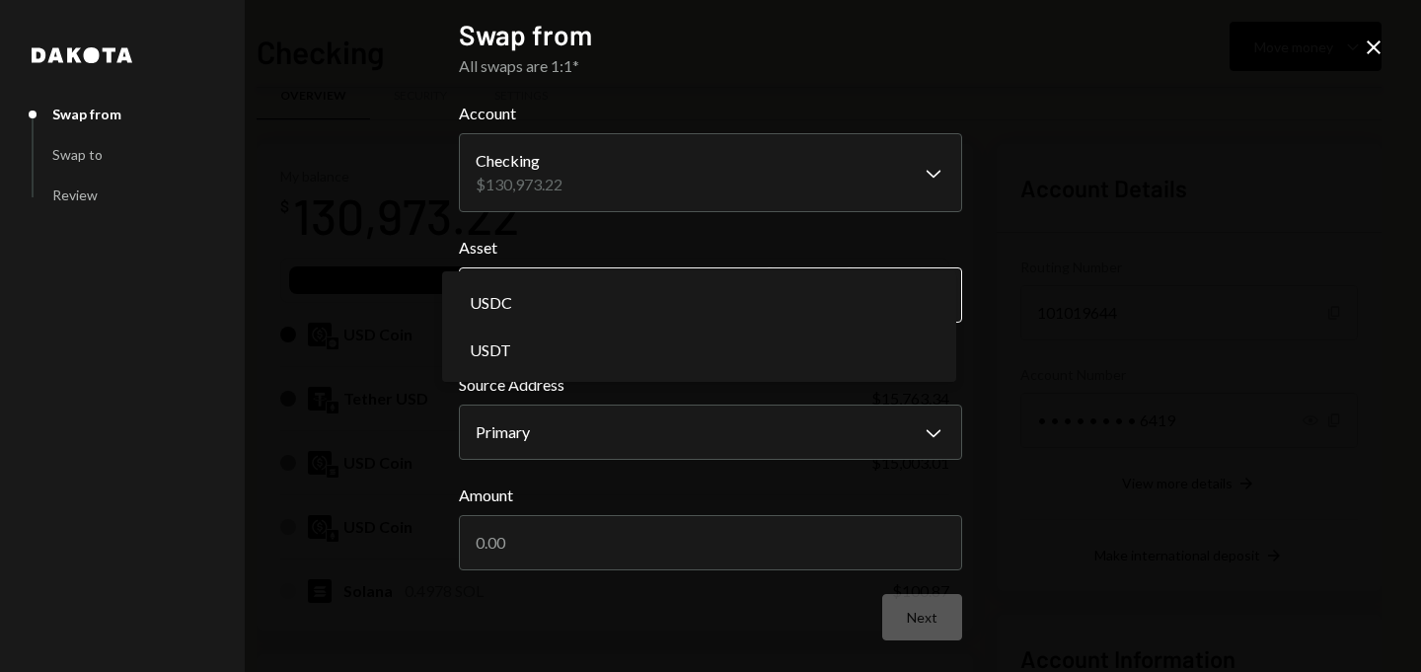
click at [666, 318] on body "D Dystopia Digital... Caret Down Home Home Inbox Inbox Activities Transactions …" at bounding box center [710, 336] width 1421 height 672
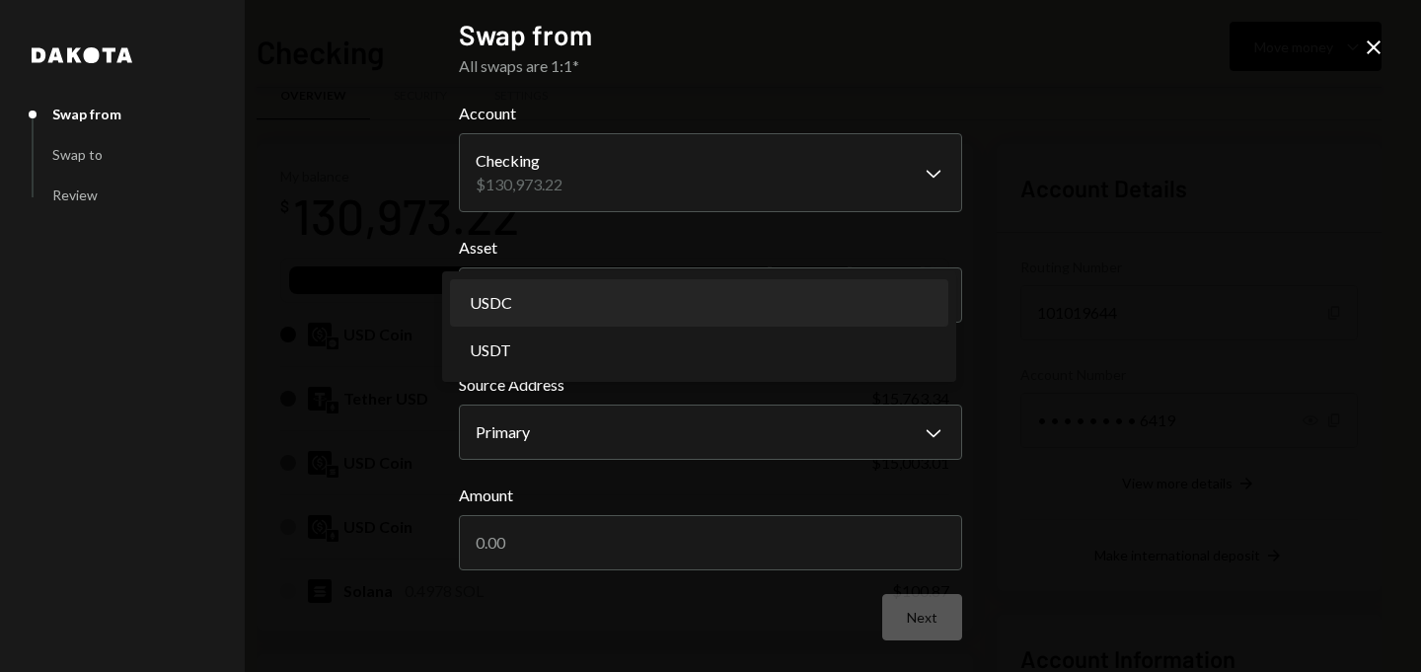
select select "****"
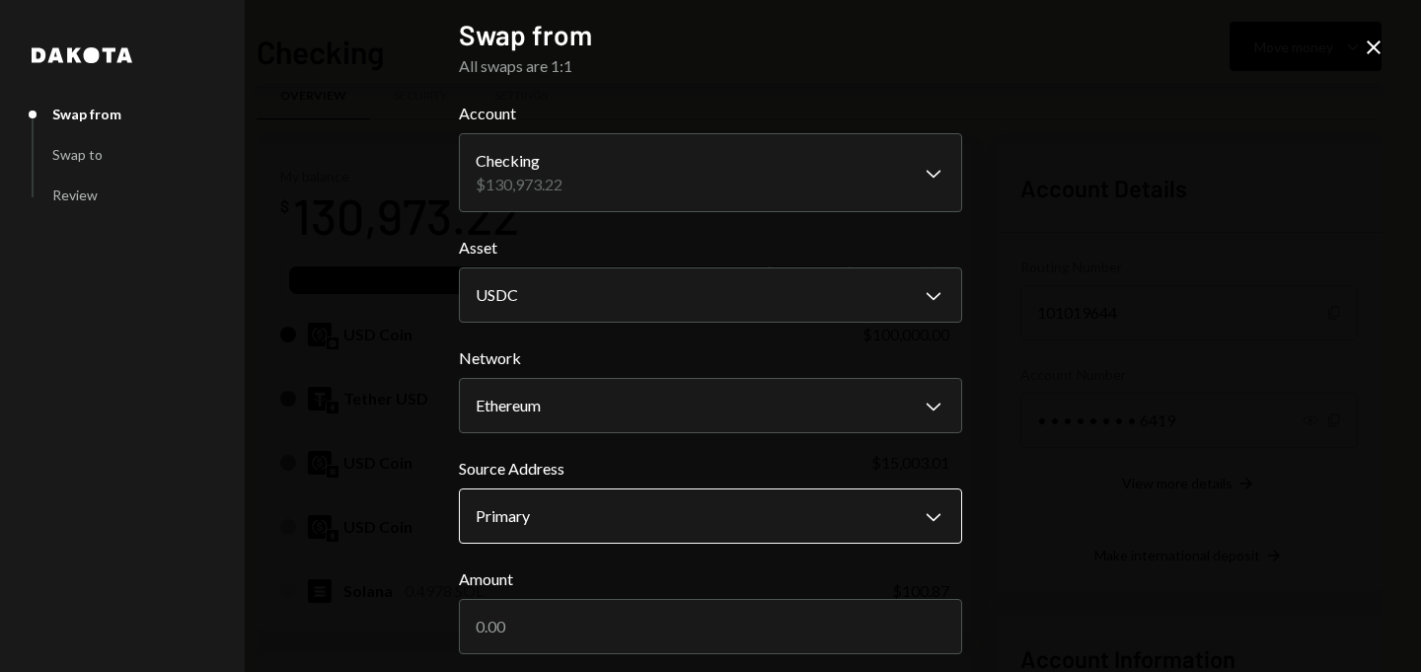
scroll to position [89, 0]
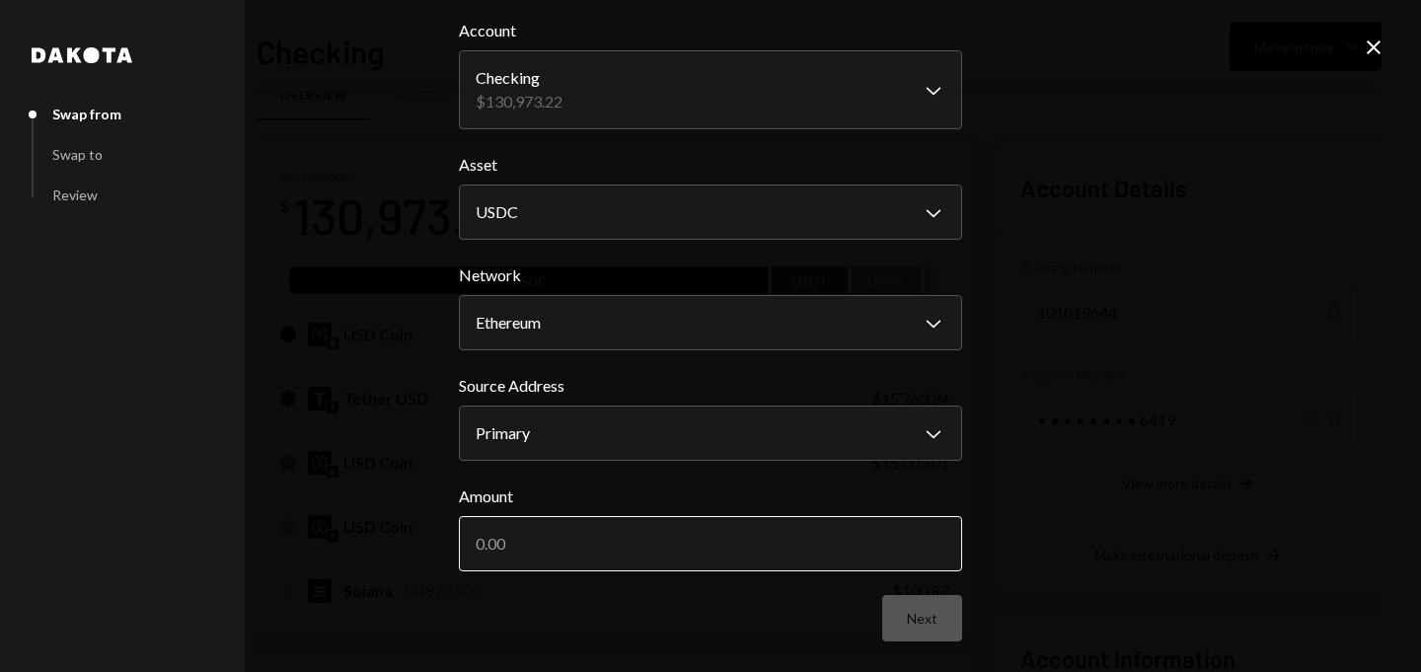
click at [583, 539] on input "Amount" at bounding box center [710, 543] width 503 height 55
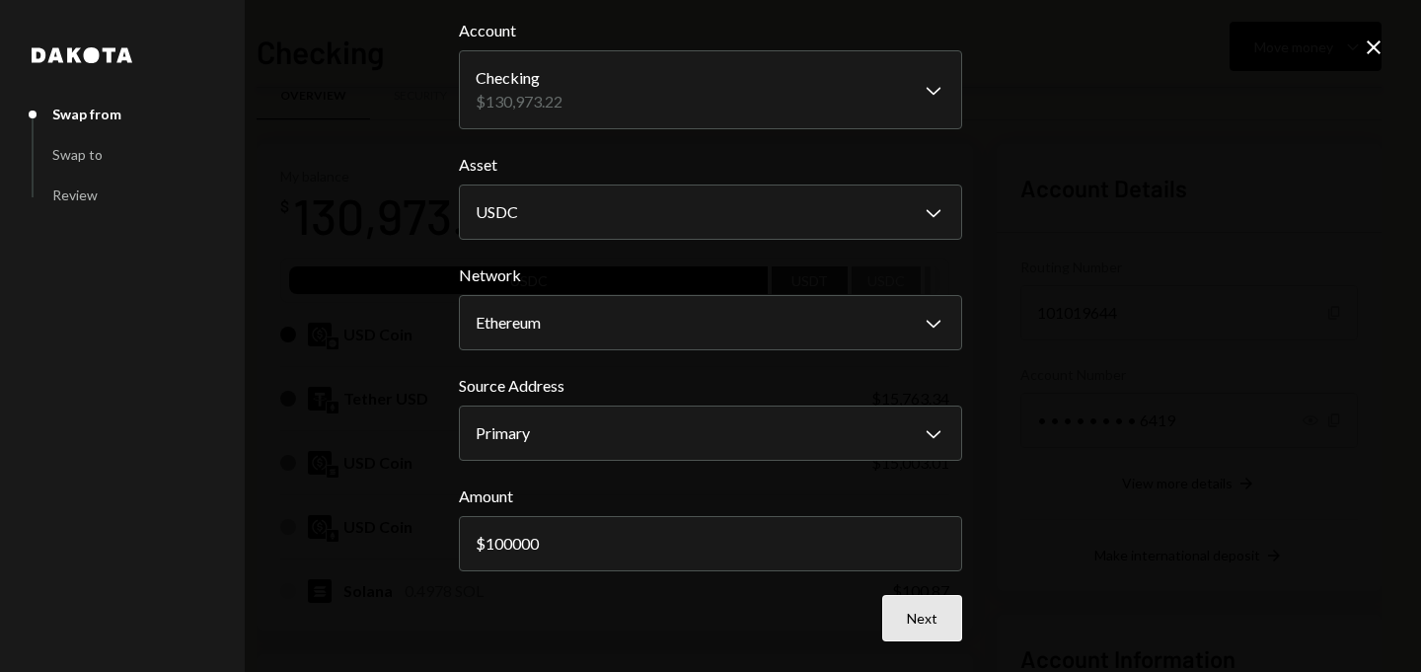
type input "100000"
click at [908, 638] on button "Next" at bounding box center [922, 618] width 80 height 46
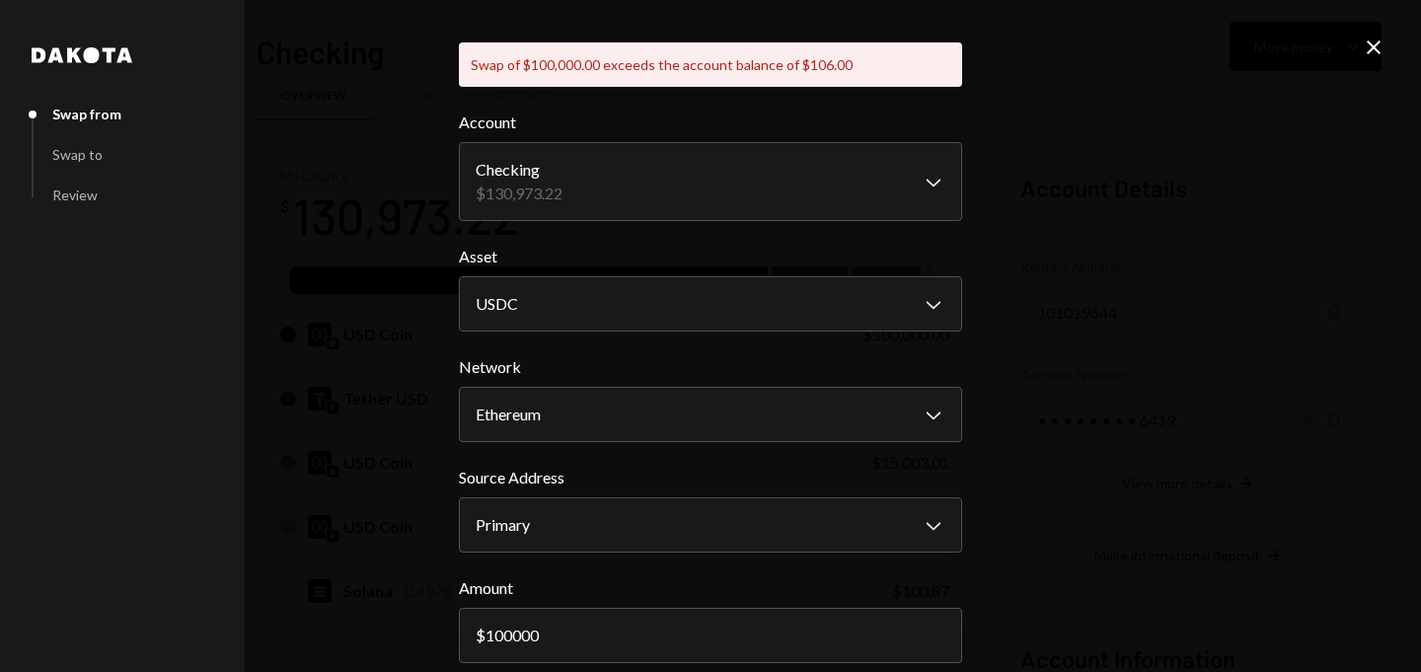
click at [1370, 42] on icon at bounding box center [1374, 47] width 14 height 14
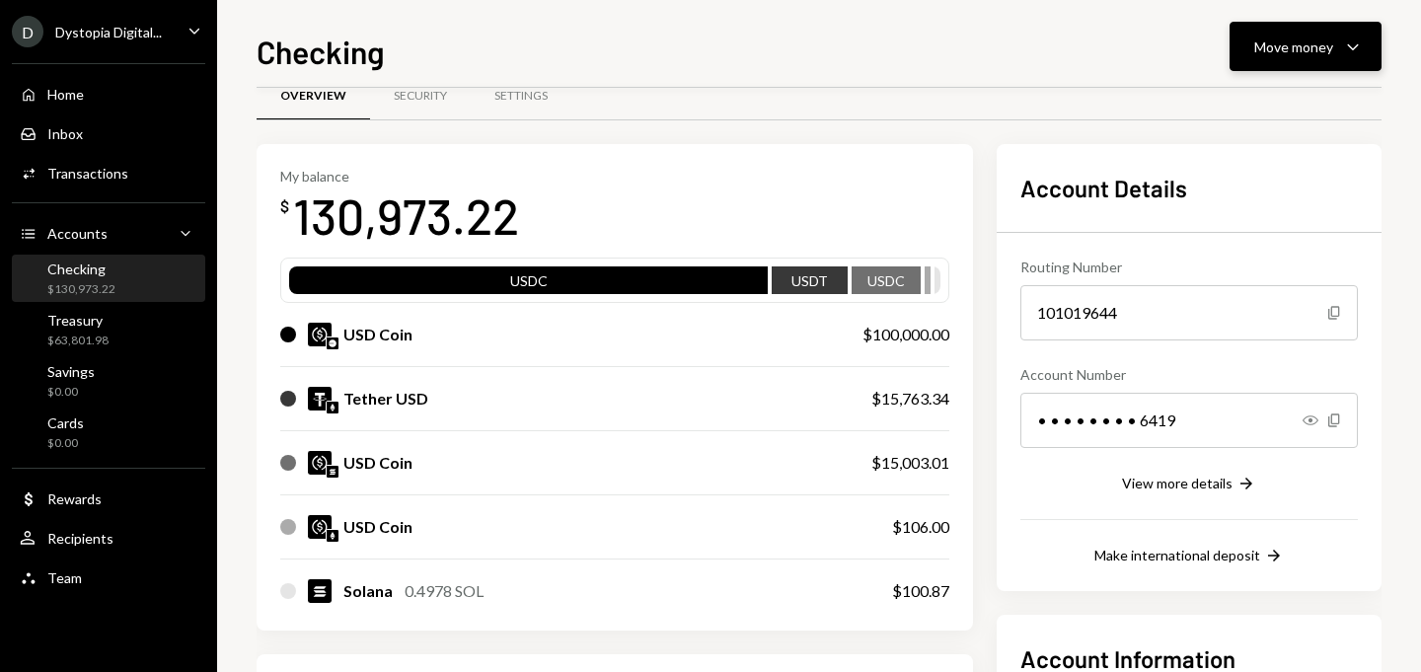
click at [1312, 38] on div "Move money" at bounding box center [1293, 47] width 79 height 21
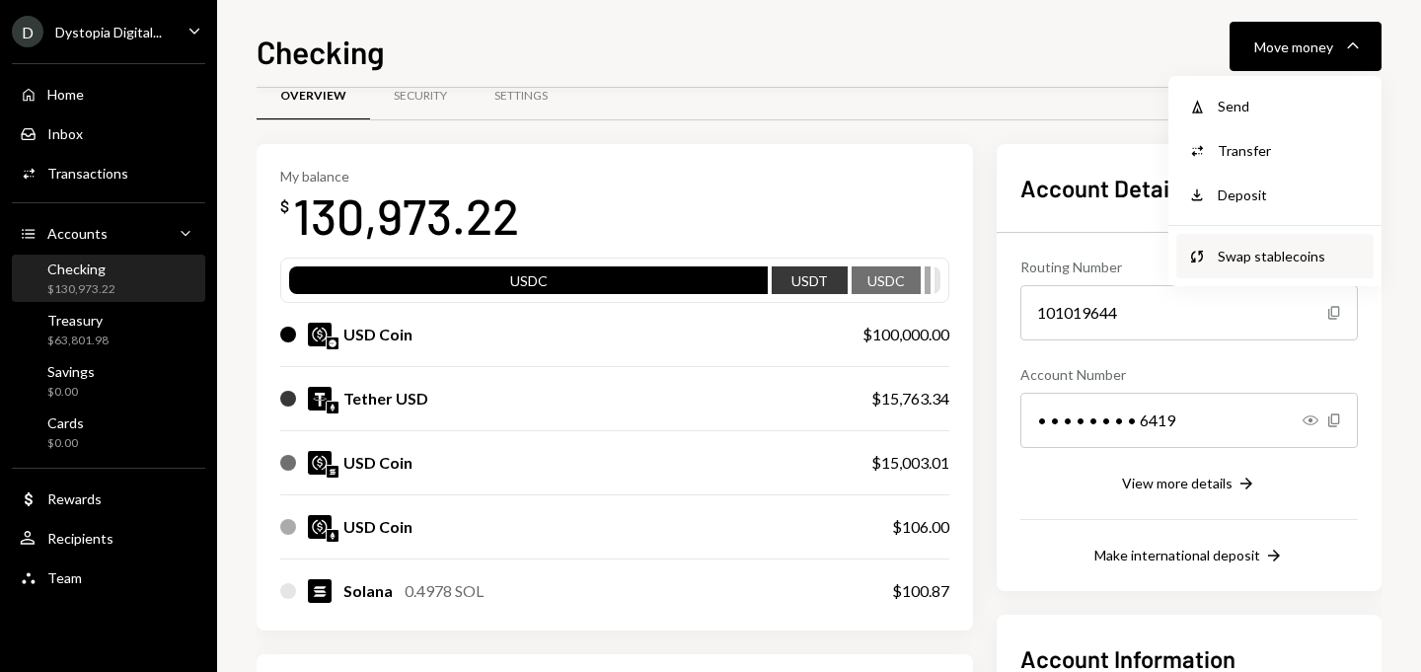
click at [1267, 254] on div "Swap stablecoins" at bounding box center [1290, 256] width 144 height 21
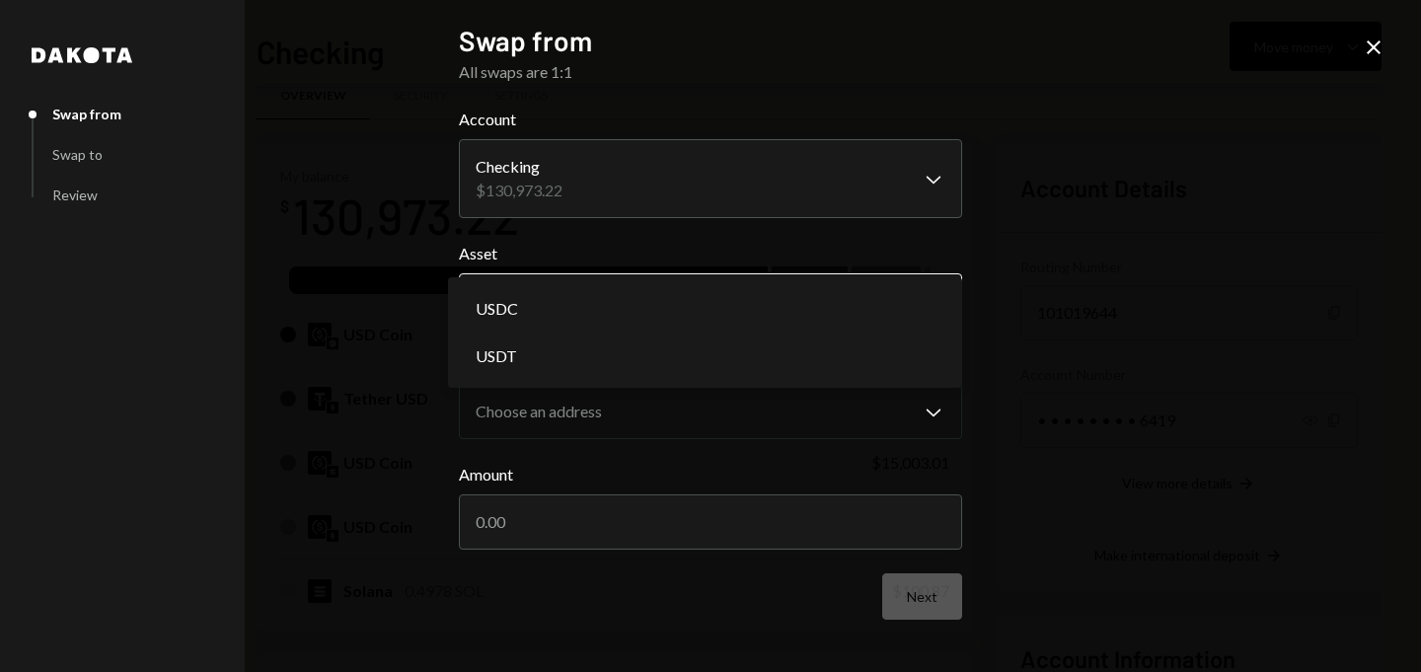
click at [837, 315] on body "D Dystopia Digital... Caret Down Home Home Inbox Inbox Activities Transactions …" at bounding box center [710, 336] width 1421 height 672
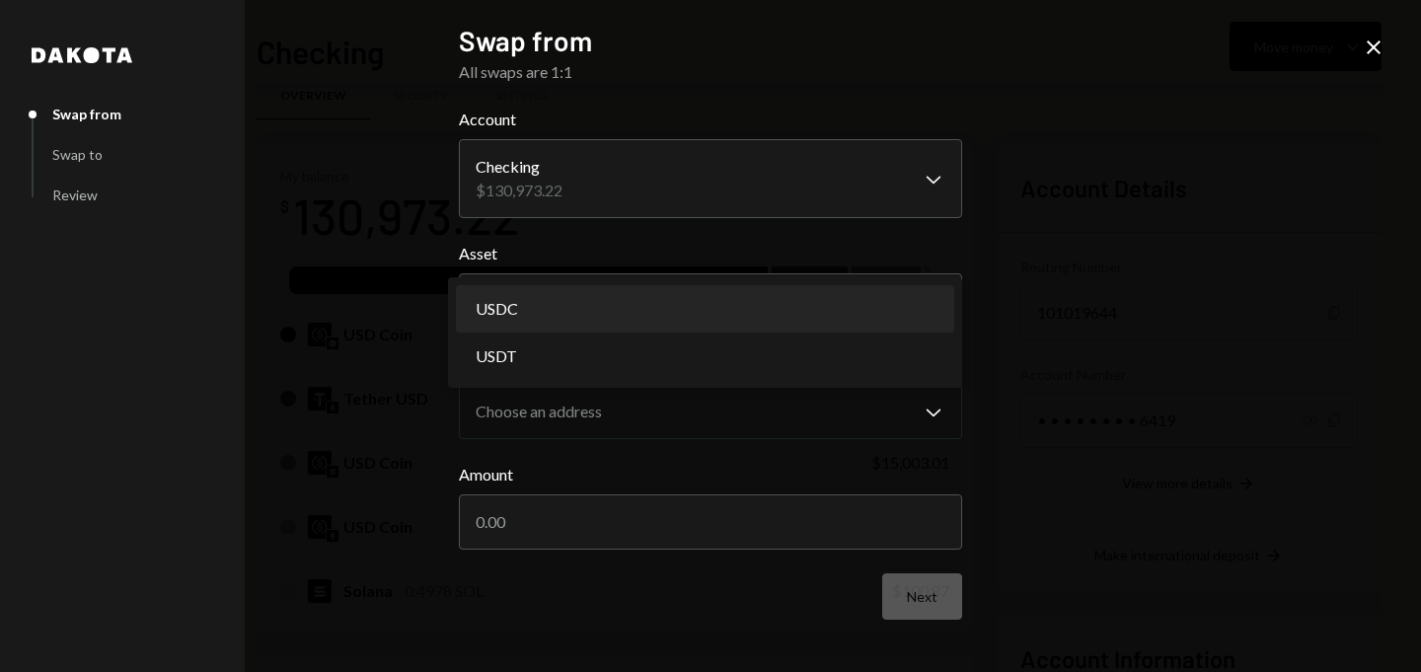
select select "****"
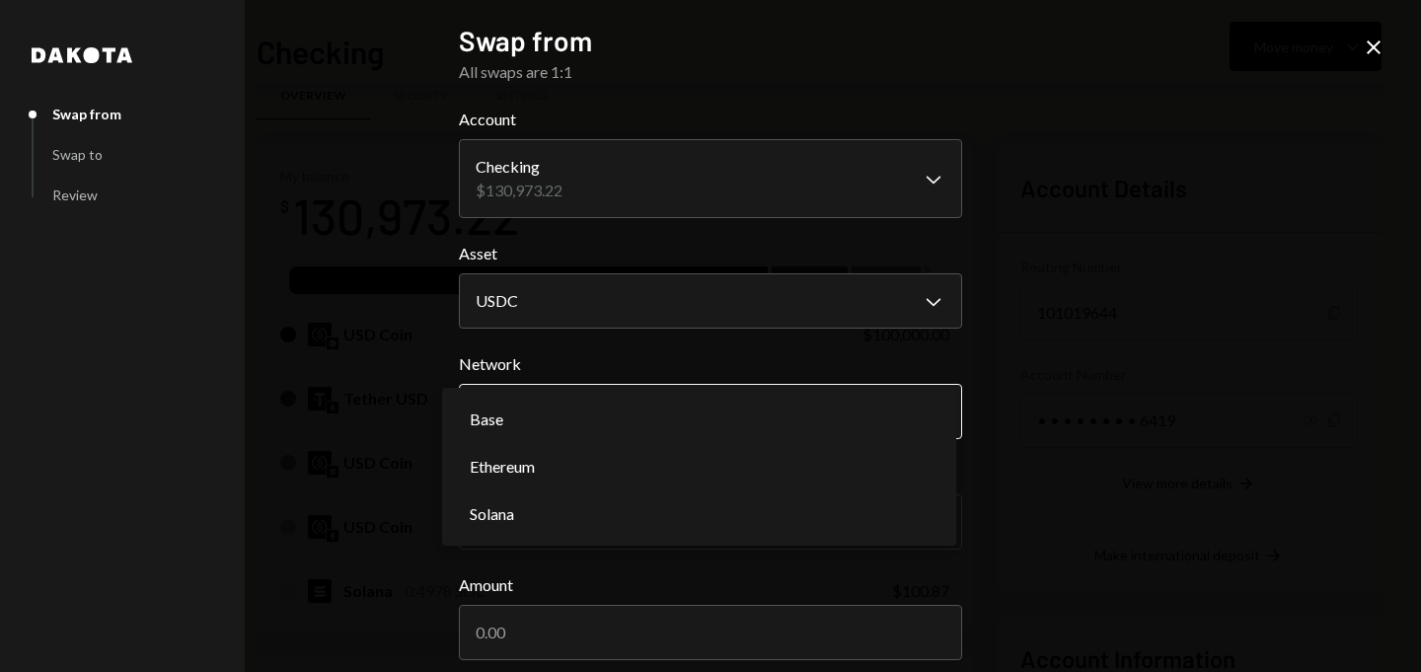
click at [699, 405] on body "D Dystopia Digital... Caret Down Home Home Inbox Inbox Activities Transactions …" at bounding box center [710, 336] width 1421 height 672
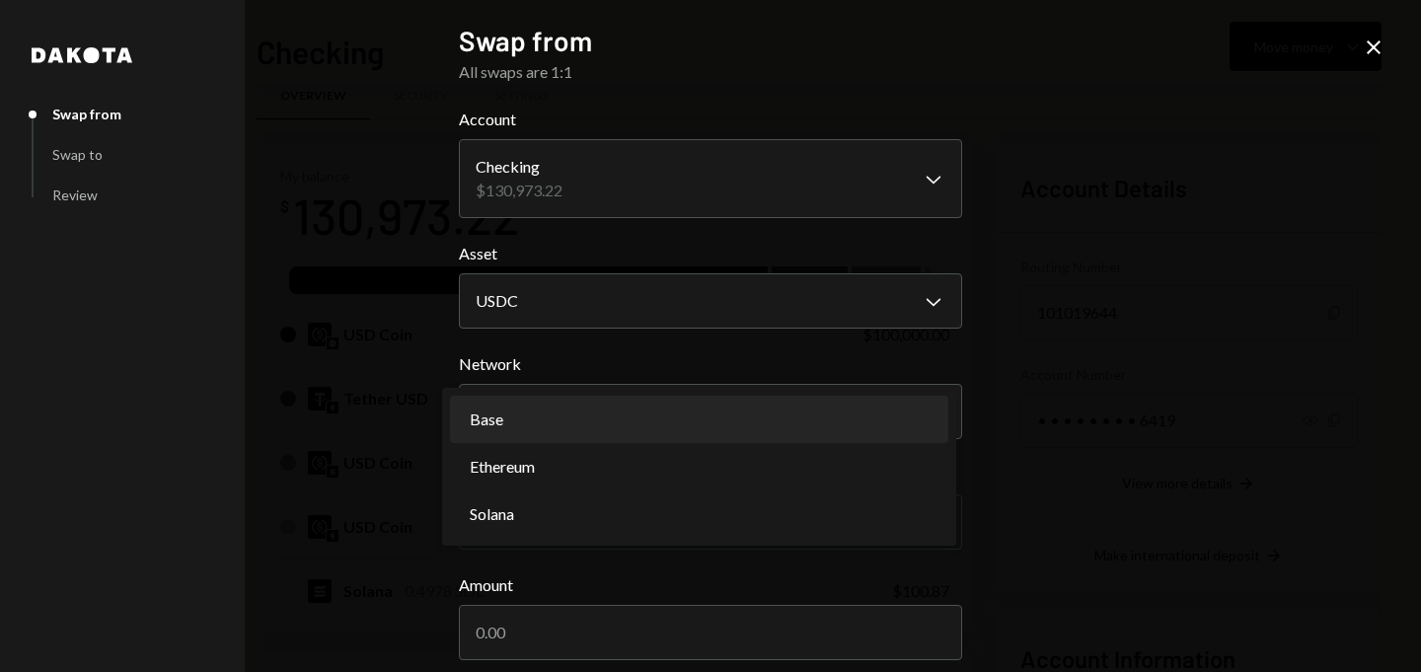
select select "**********"
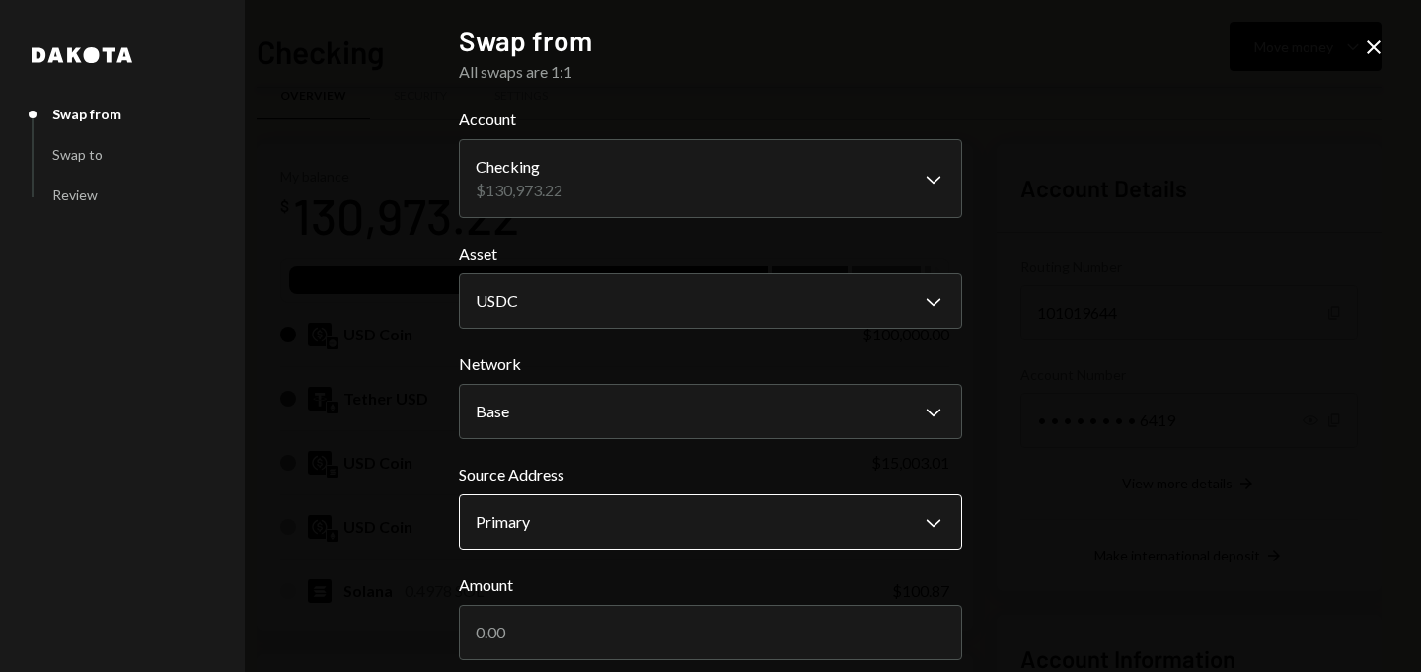
scroll to position [76, 0]
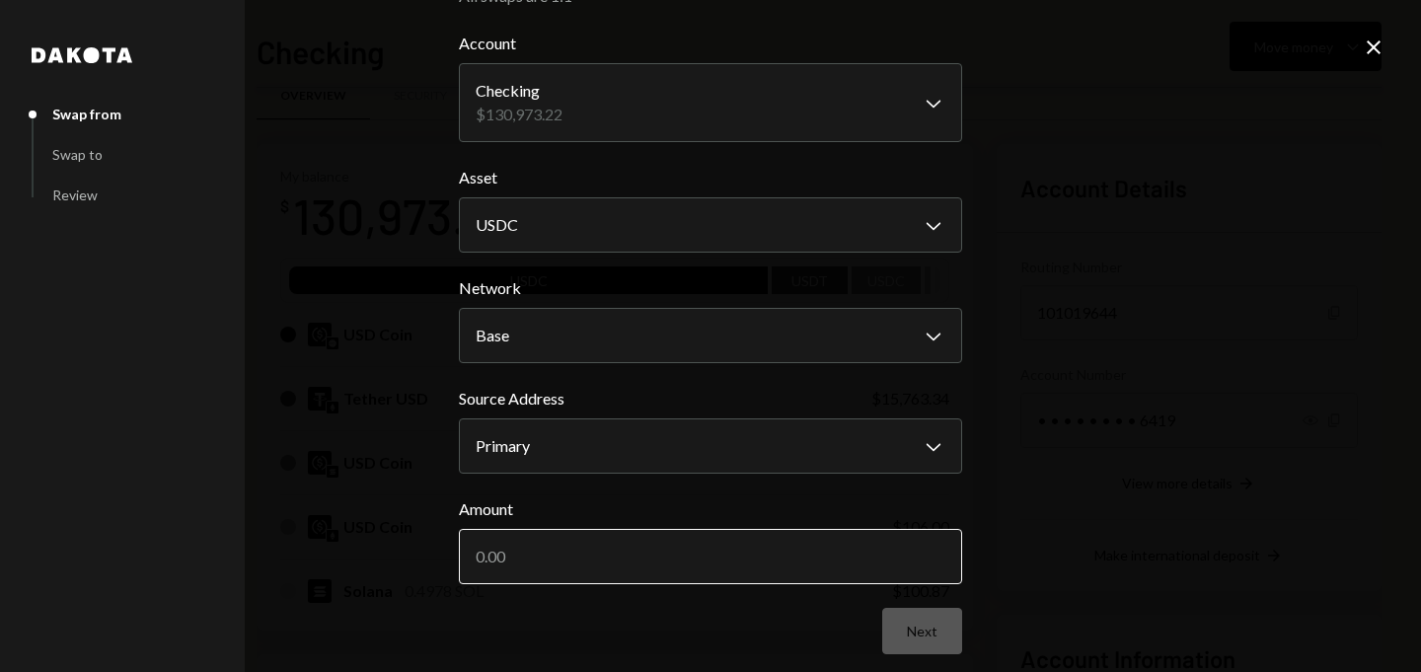
click at [578, 556] on input "Amount" at bounding box center [710, 556] width 503 height 55
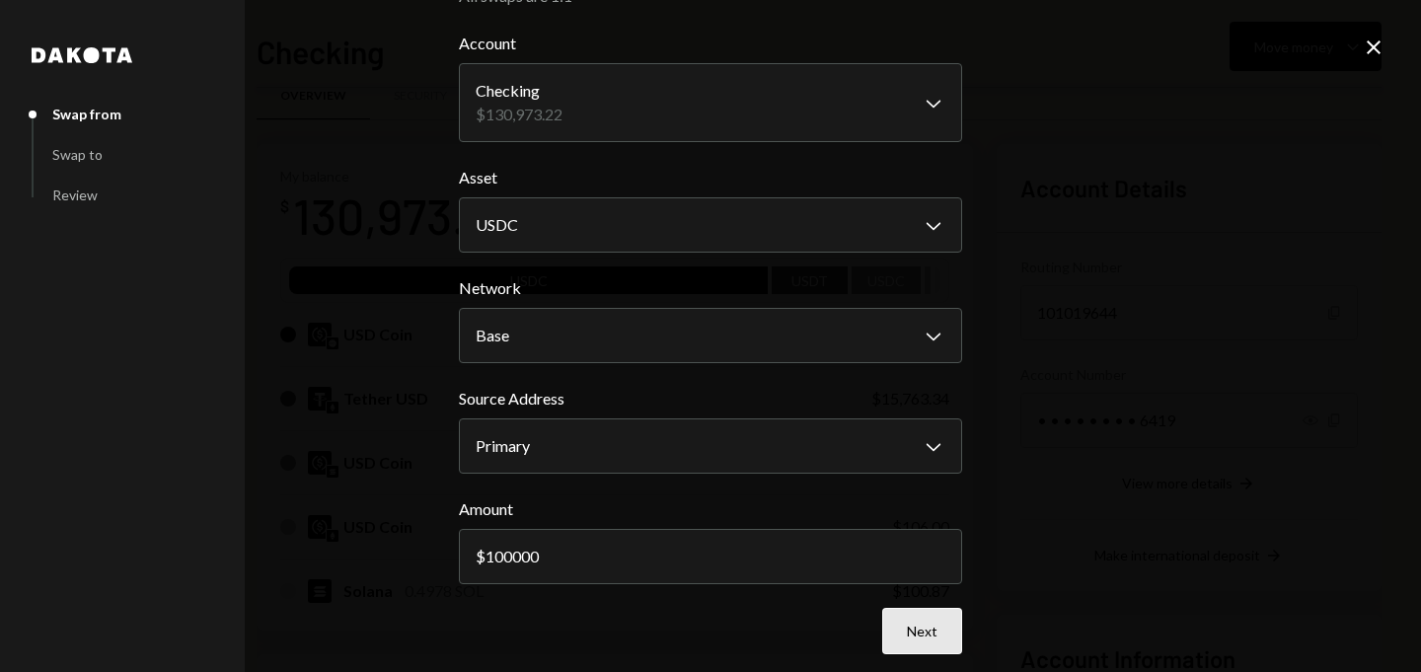
type input "100000"
click at [939, 626] on button "Next" at bounding box center [922, 631] width 80 height 46
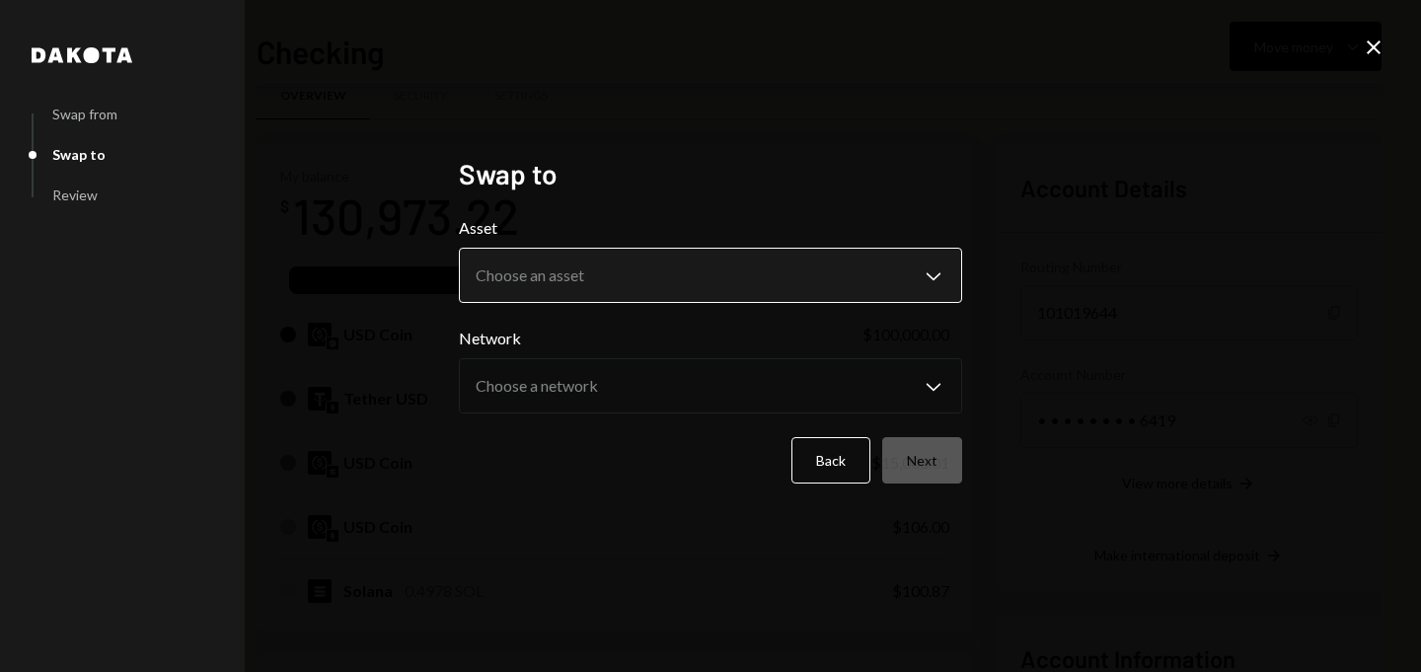
click at [674, 265] on body "D Dystopia Digital... Caret Down Home Home Inbox Inbox Activities Transactions …" at bounding box center [710, 336] width 1421 height 672
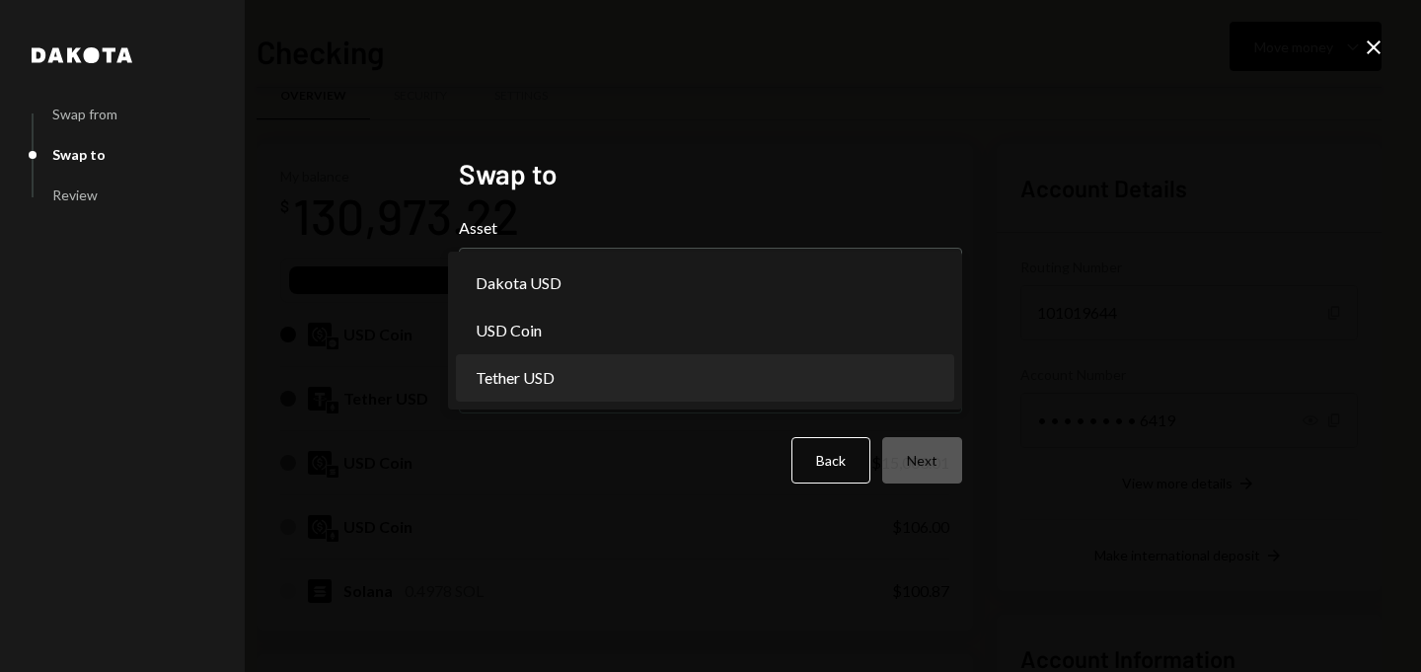
select select "****"
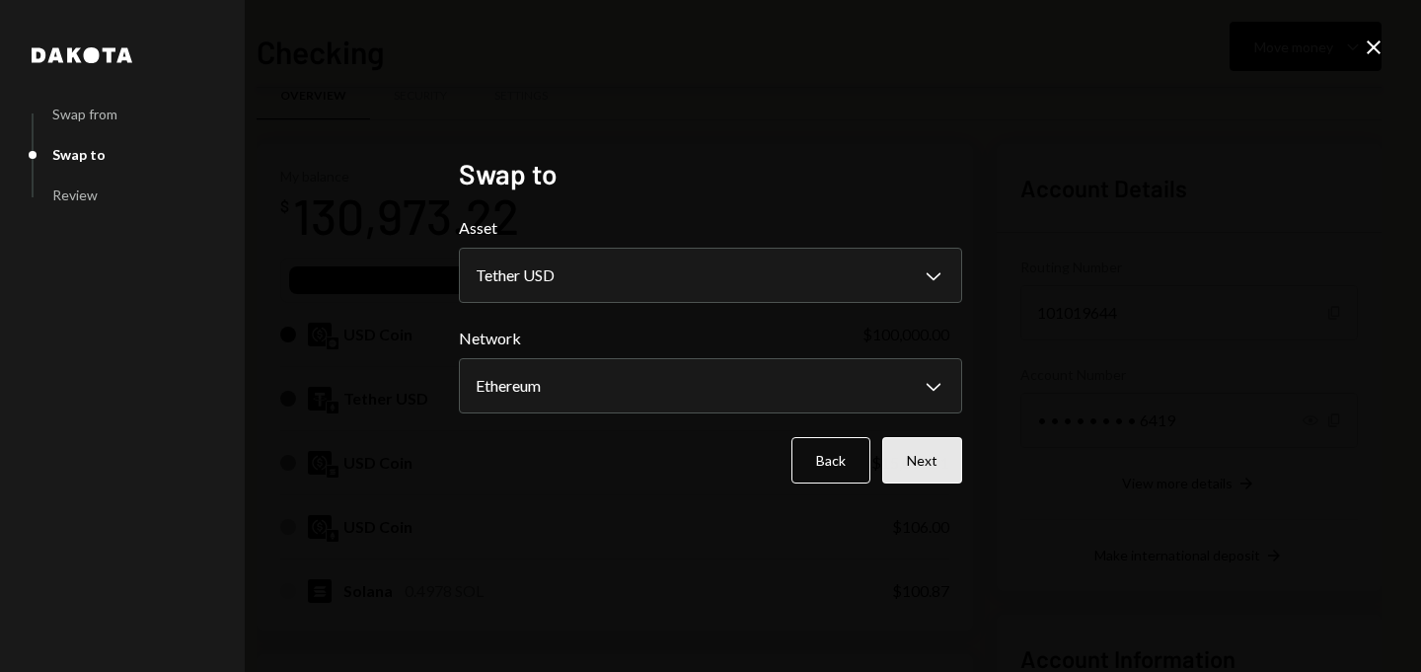
click at [897, 449] on button "Next" at bounding box center [922, 460] width 80 height 46
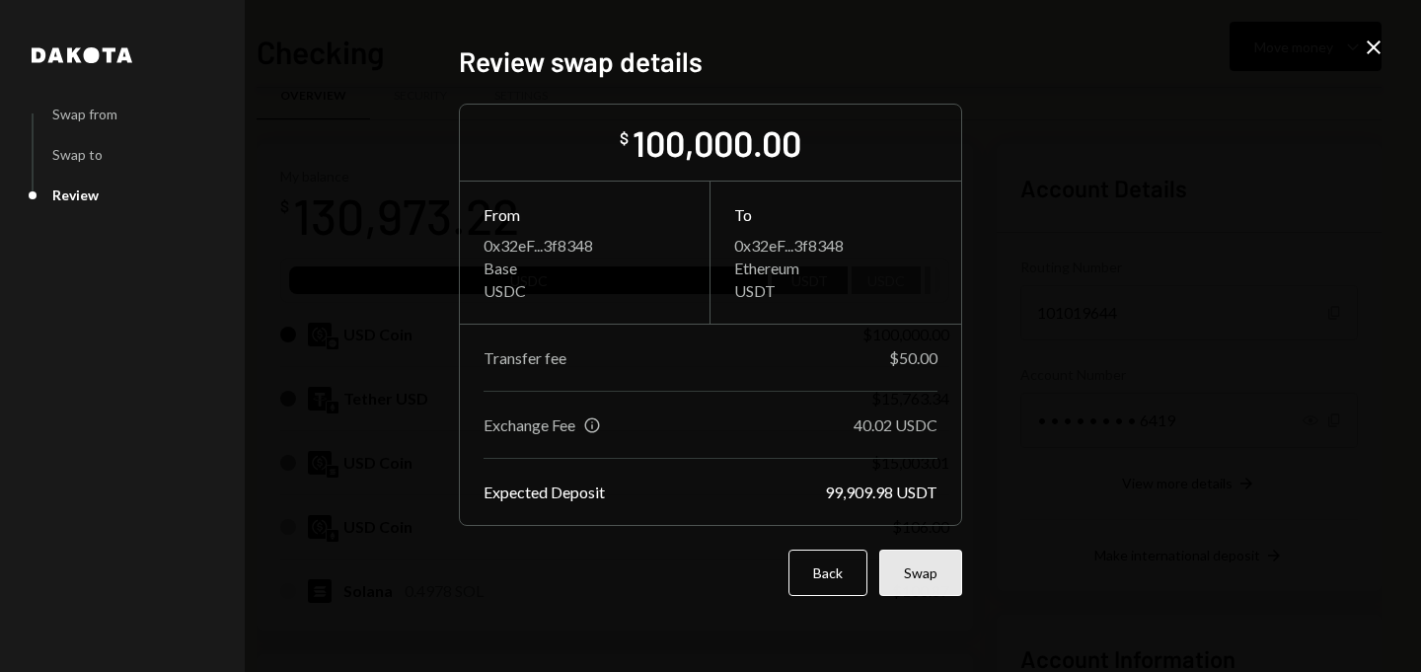
click at [918, 575] on button "Swap" at bounding box center [920, 573] width 83 height 46
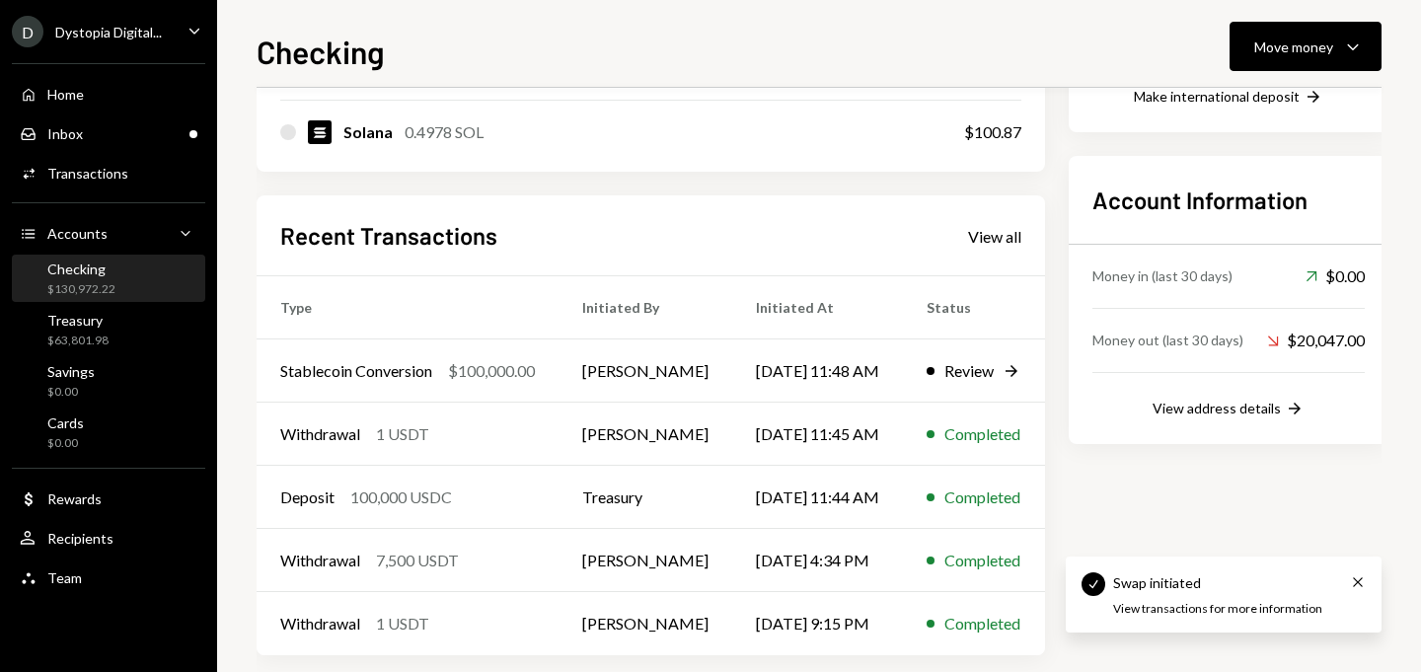
scroll to position [517, 0]
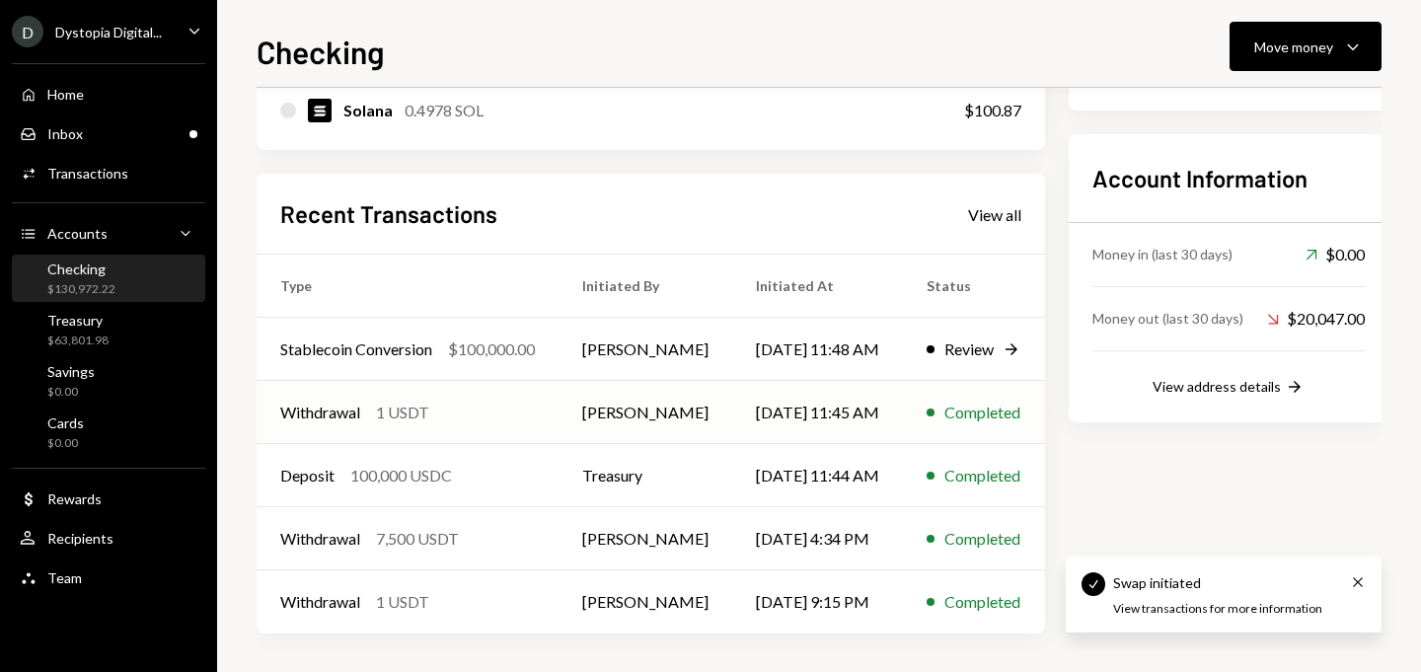
click at [554, 424] on td "Withdrawal 1 USDT" at bounding box center [408, 412] width 302 height 63
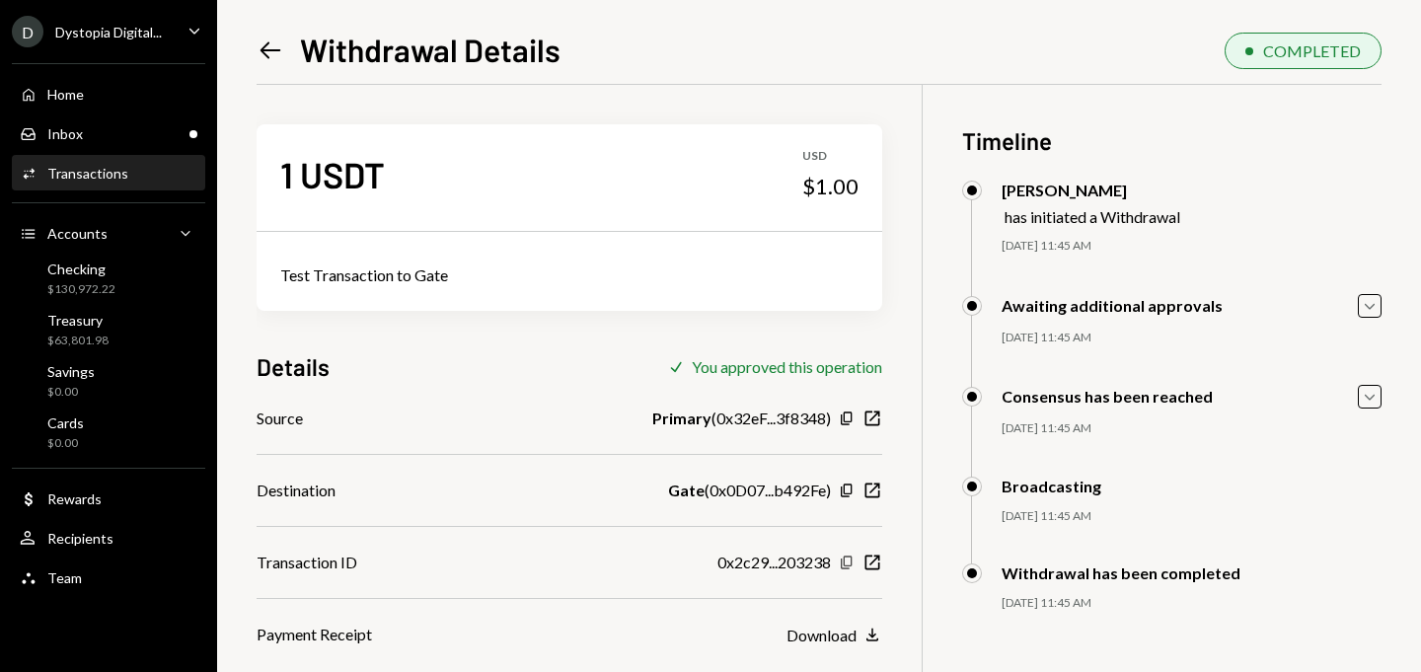
click at [848, 556] on icon "Copy" at bounding box center [847, 563] width 16 height 16
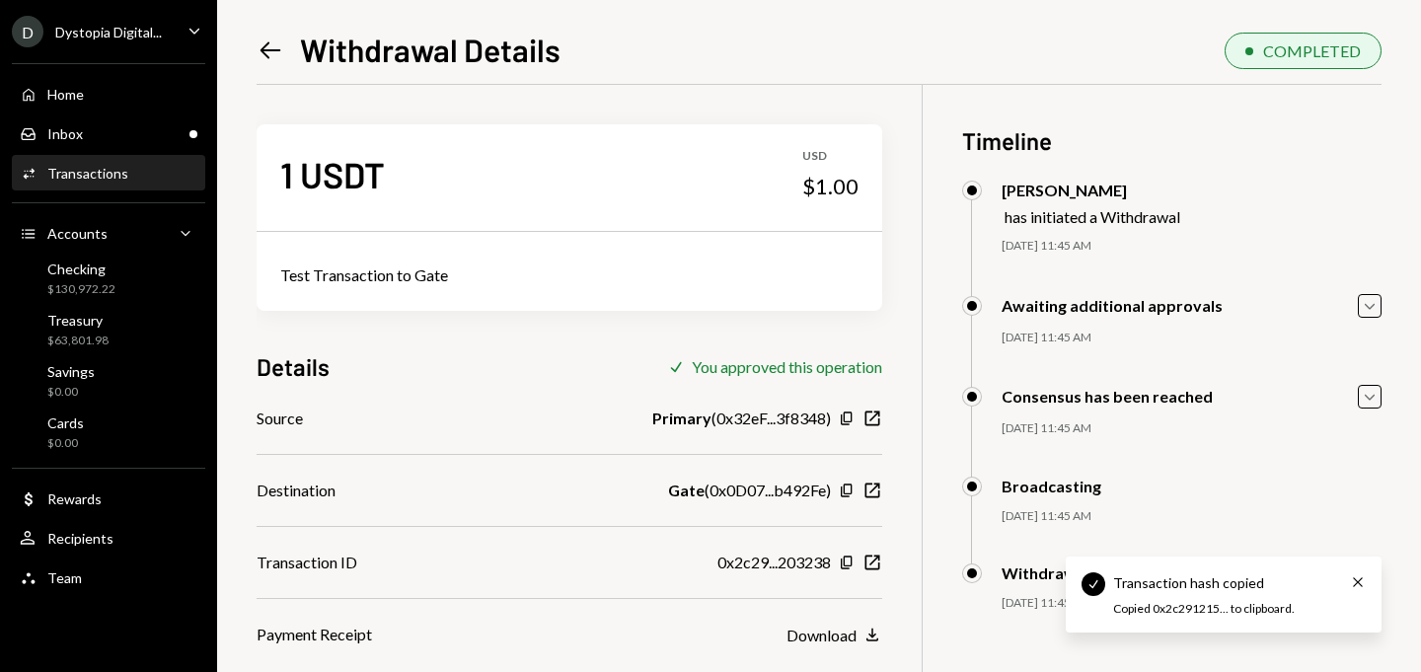
click at [71, 162] on div "Activities Transactions" at bounding box center [109, 174] width 178 height 34
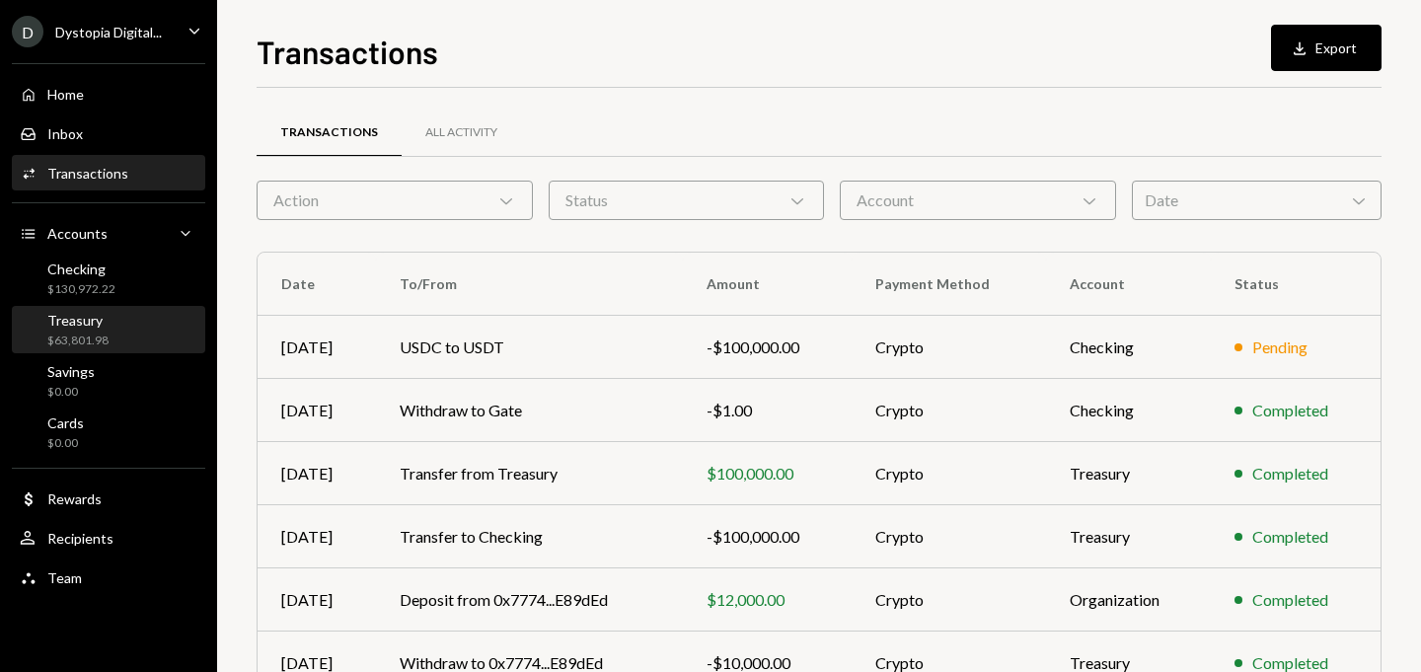
click at [96, 327] on div "Treasury" at bounding box center [77, 320] width 61 height 17
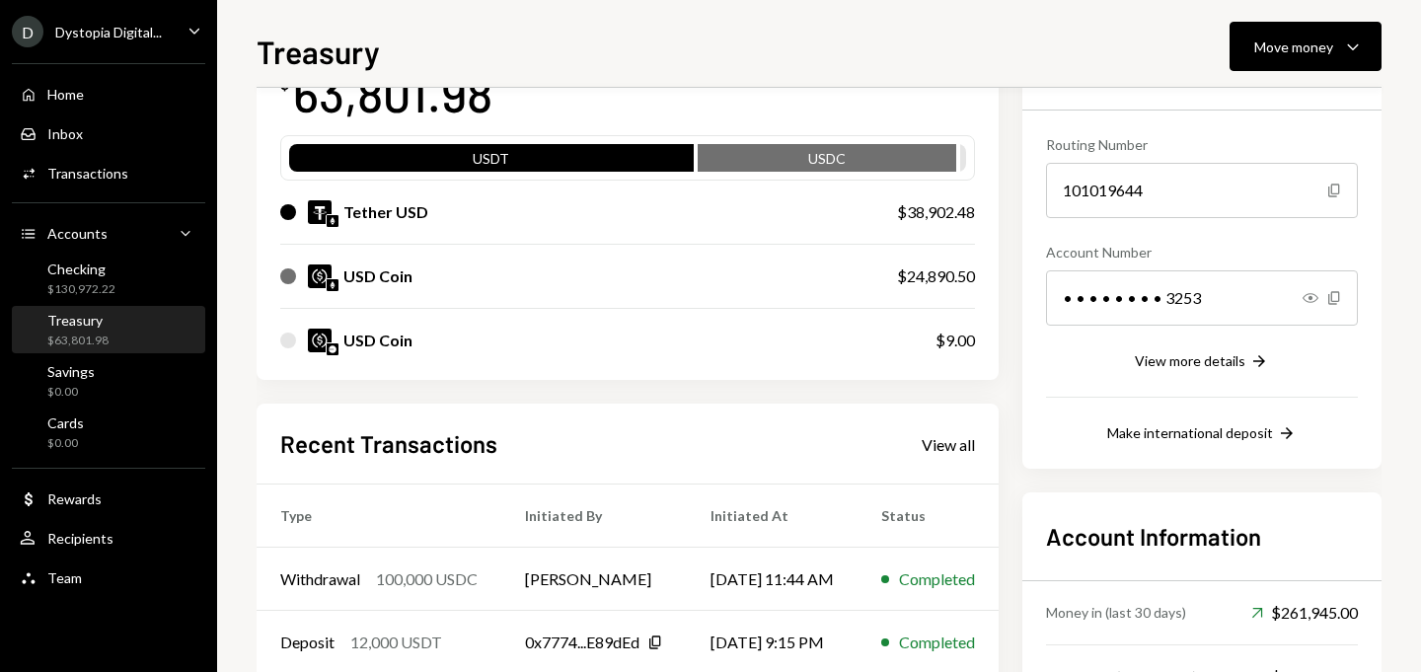
scroll to position [264, 0]
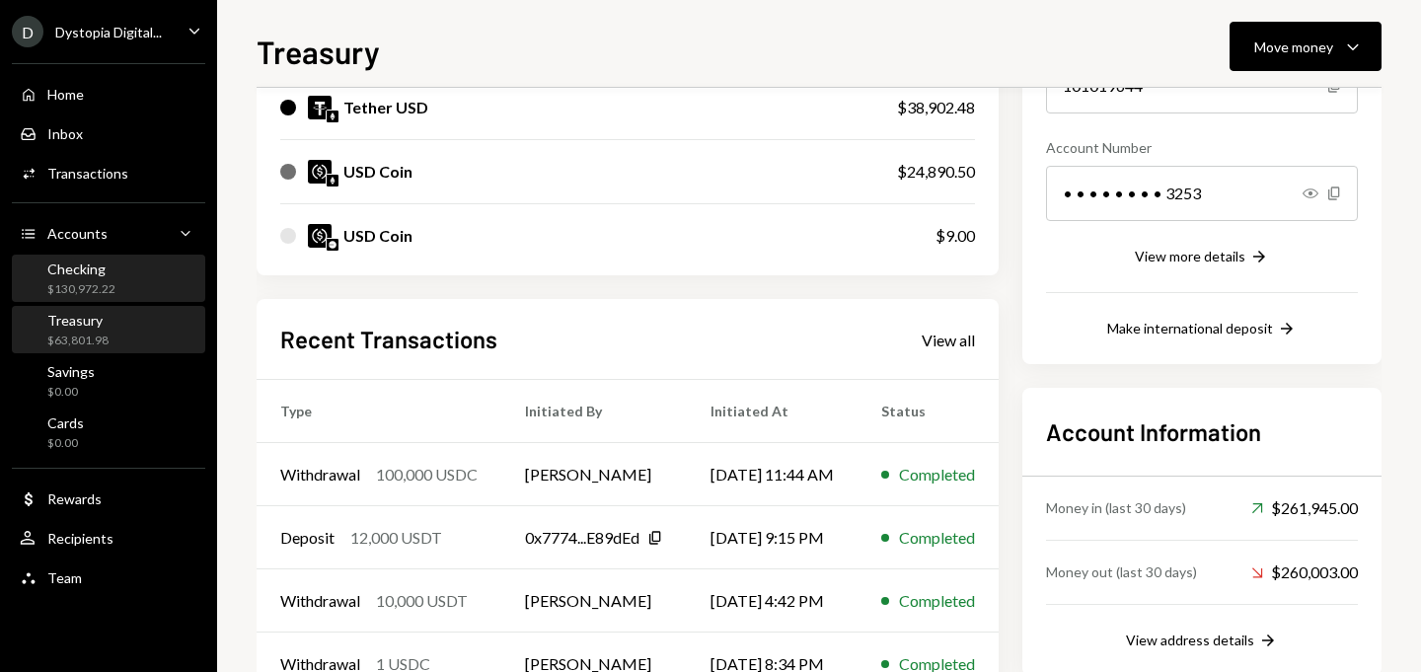
click at [173, 282] on div "Checking $130,972.22" at bounding box center [109, 280] width 178 height 38
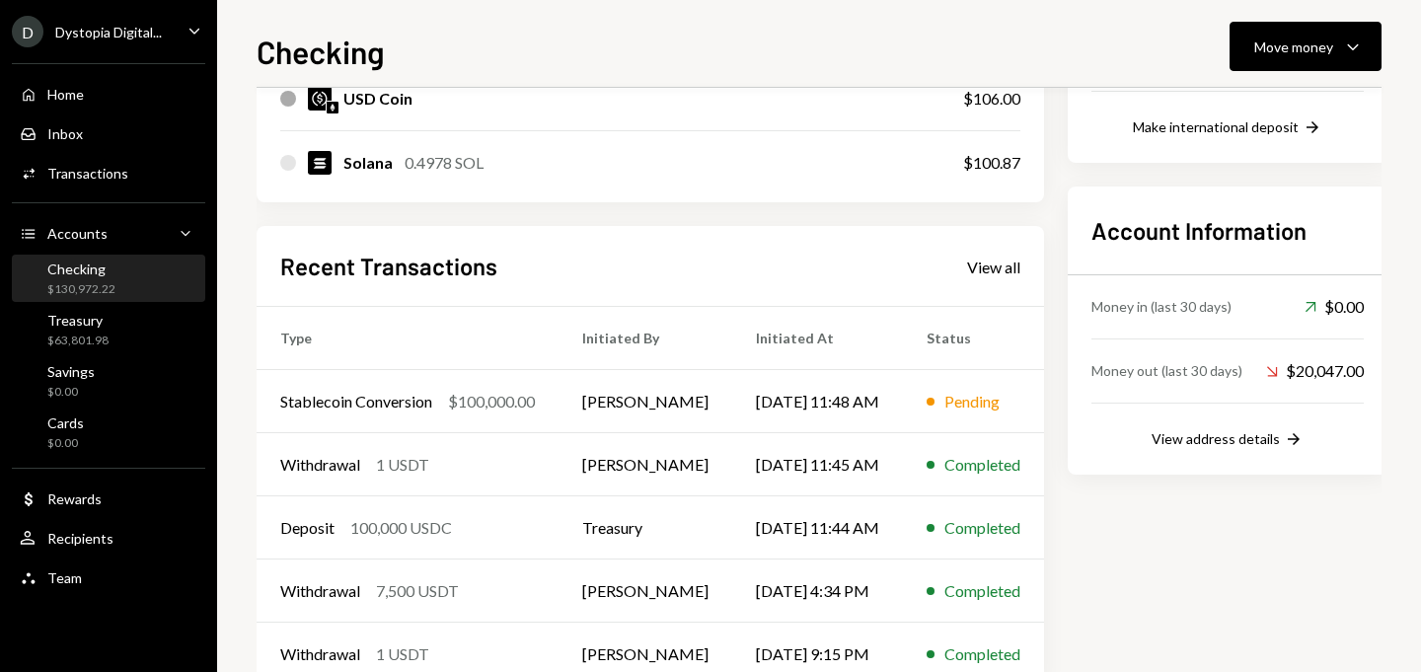
scroll to position [454, 0]
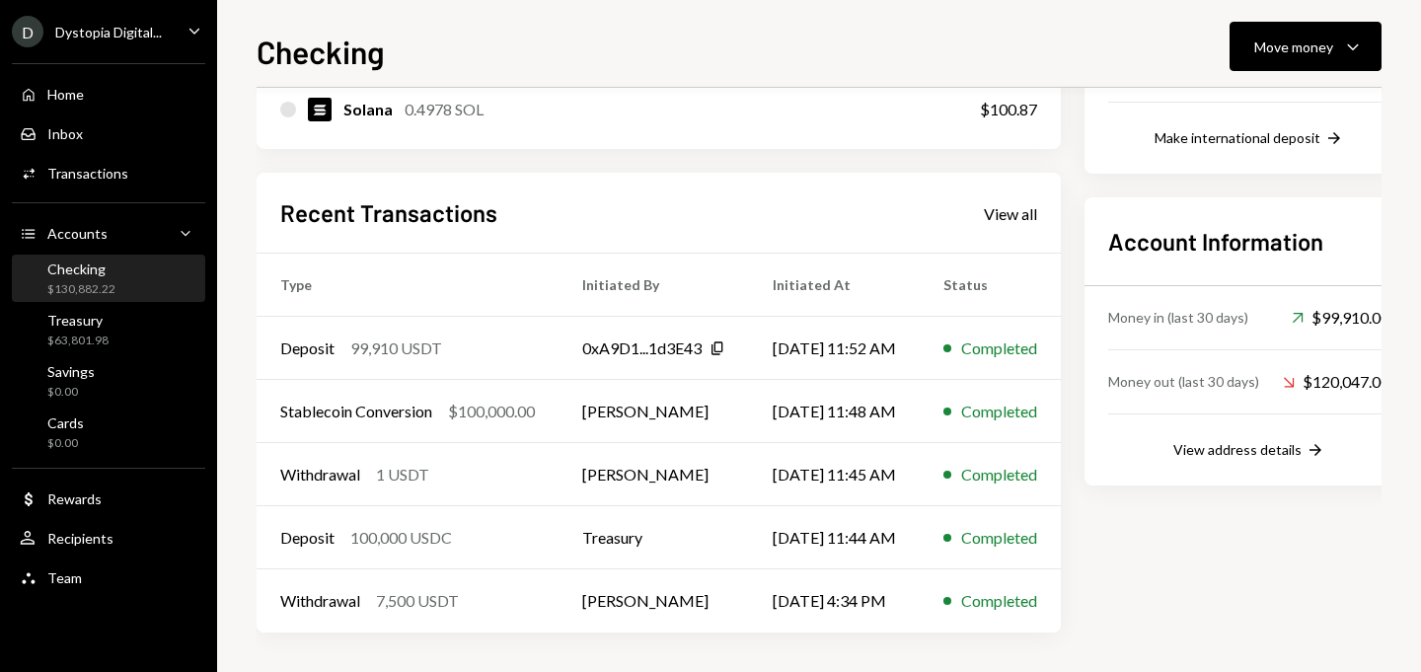
click at [83, 276] on div "Checking" at bounding box center [81, 269] width 68 height 17
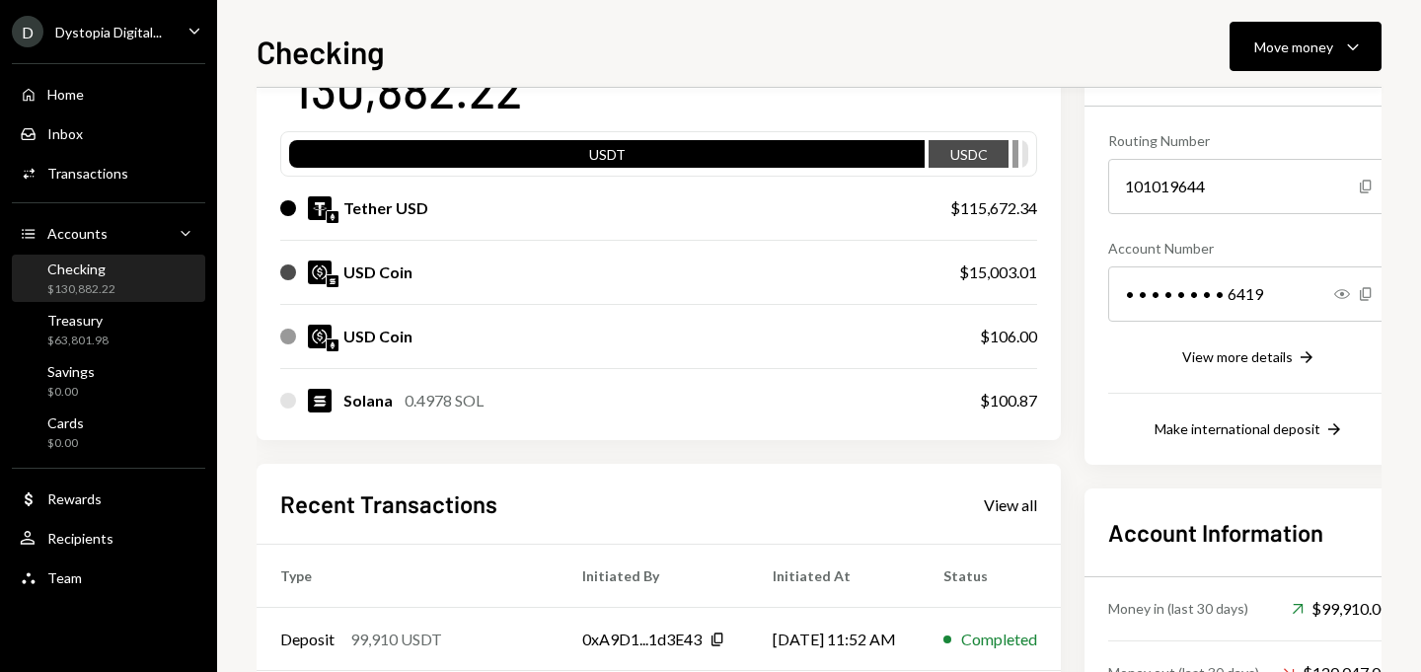
scroll to position [0, 0]
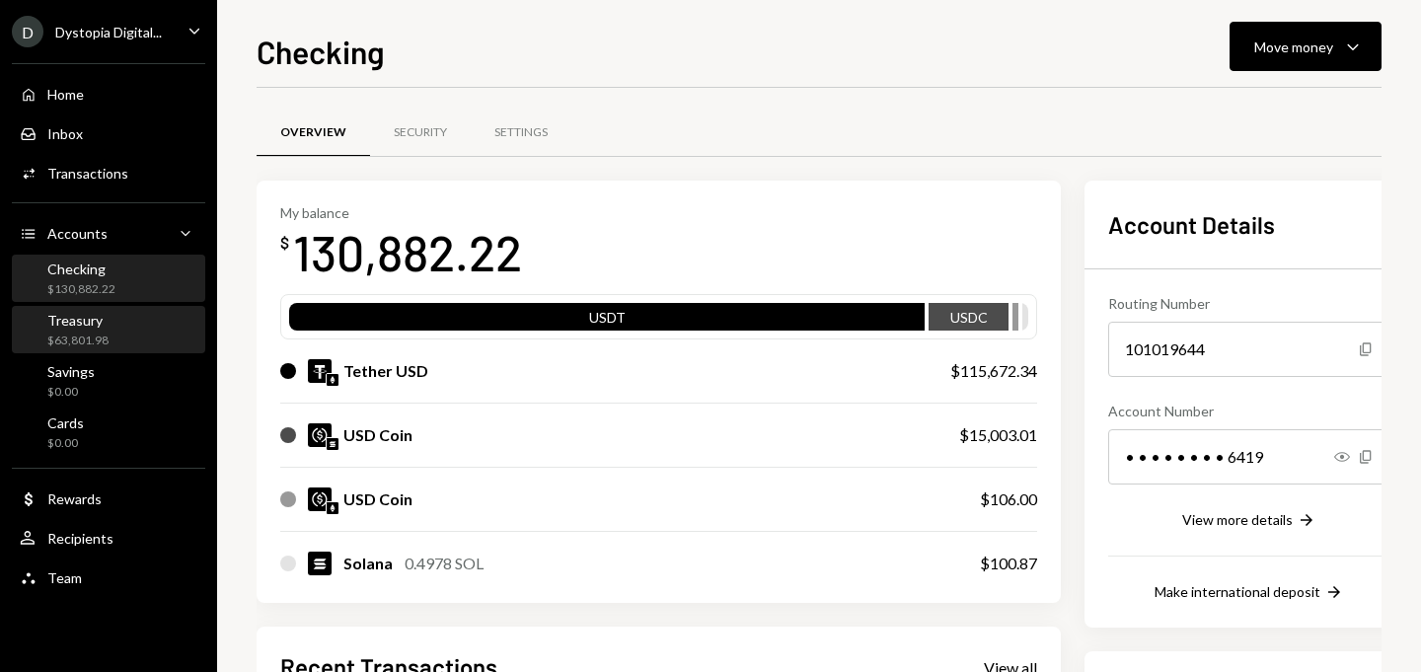
click at [107, 322] on div "Treasury $63,801.98" at bounding box center [109, 331] width 178 height 38
